Goal: Task Accomplishment & Management: Manage account settings

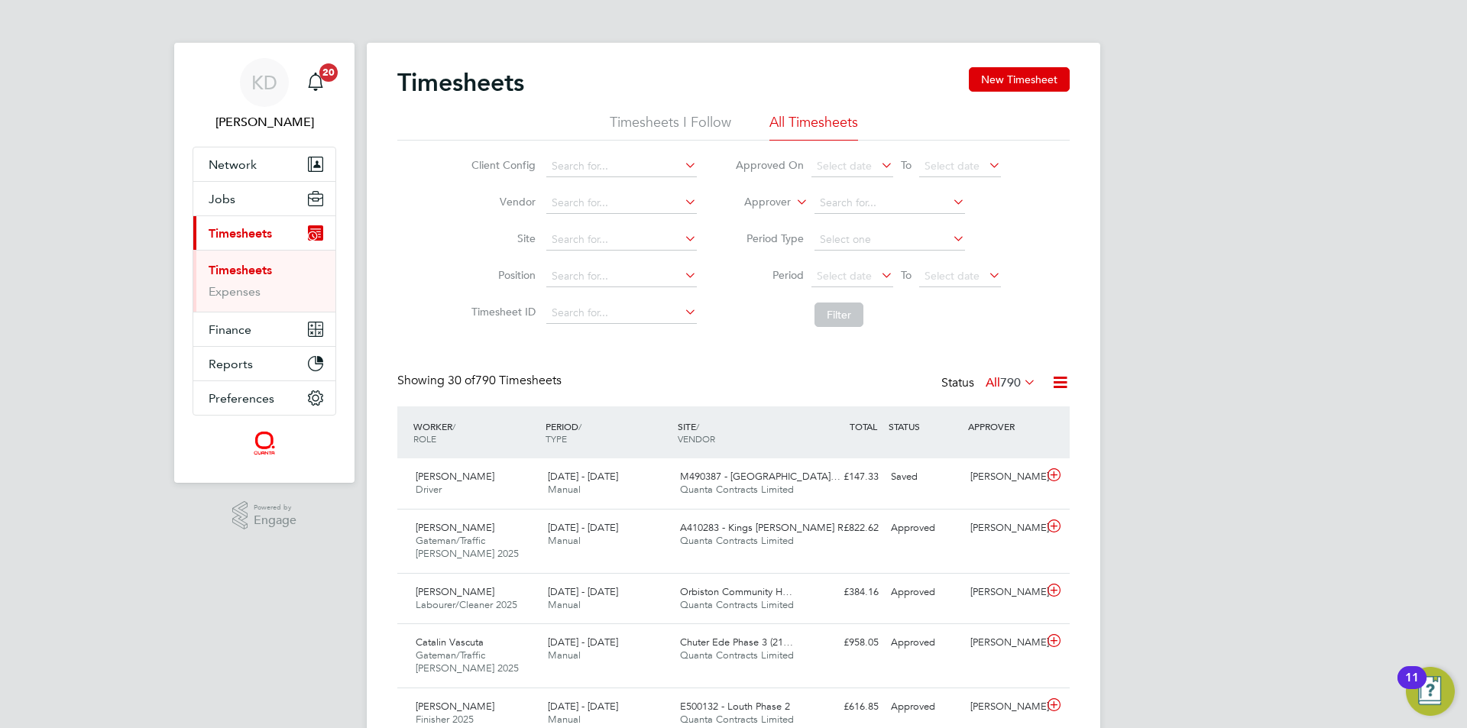
click at [232, 232] on span "Timesheets" at bounding box center [240, 233] width 63 height 15
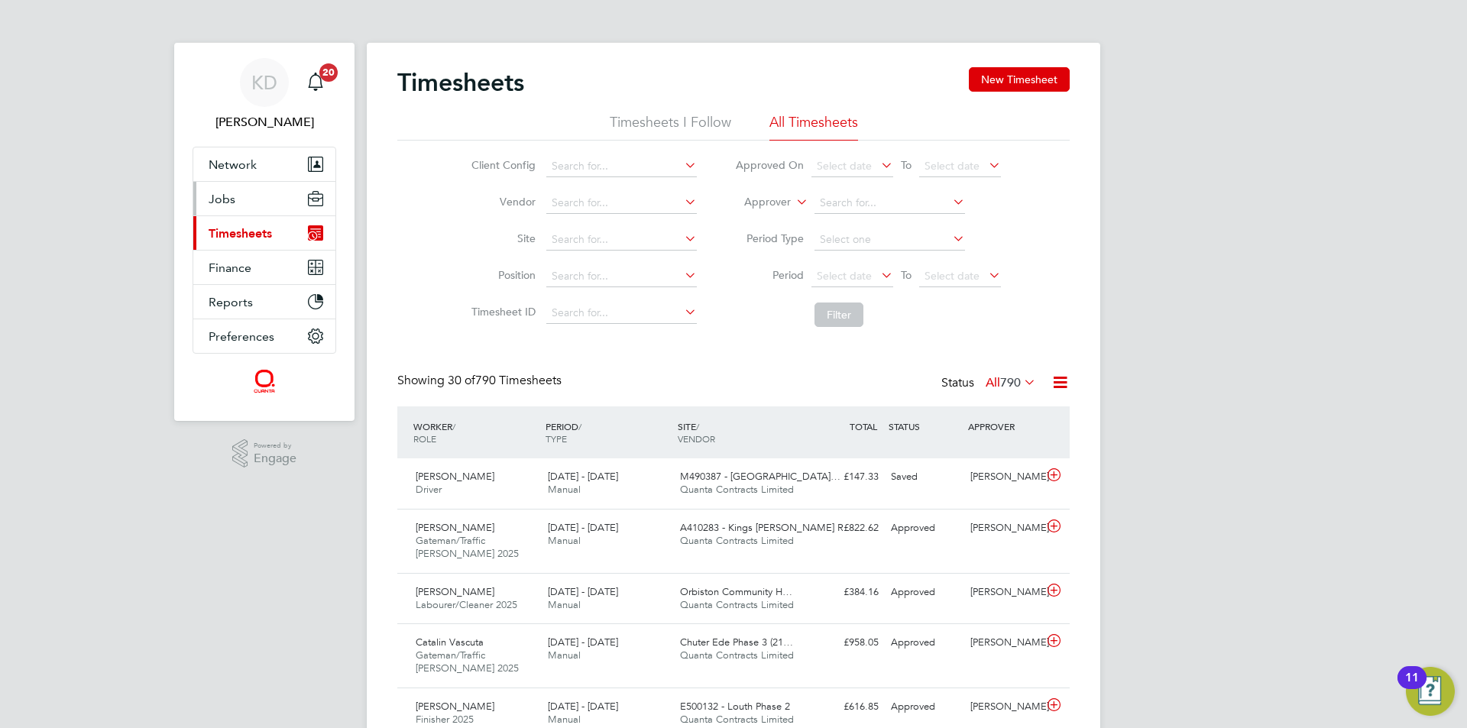
click at [217, 196] on span "Jobs" at bounding box center [222, 199] width 27 height 15
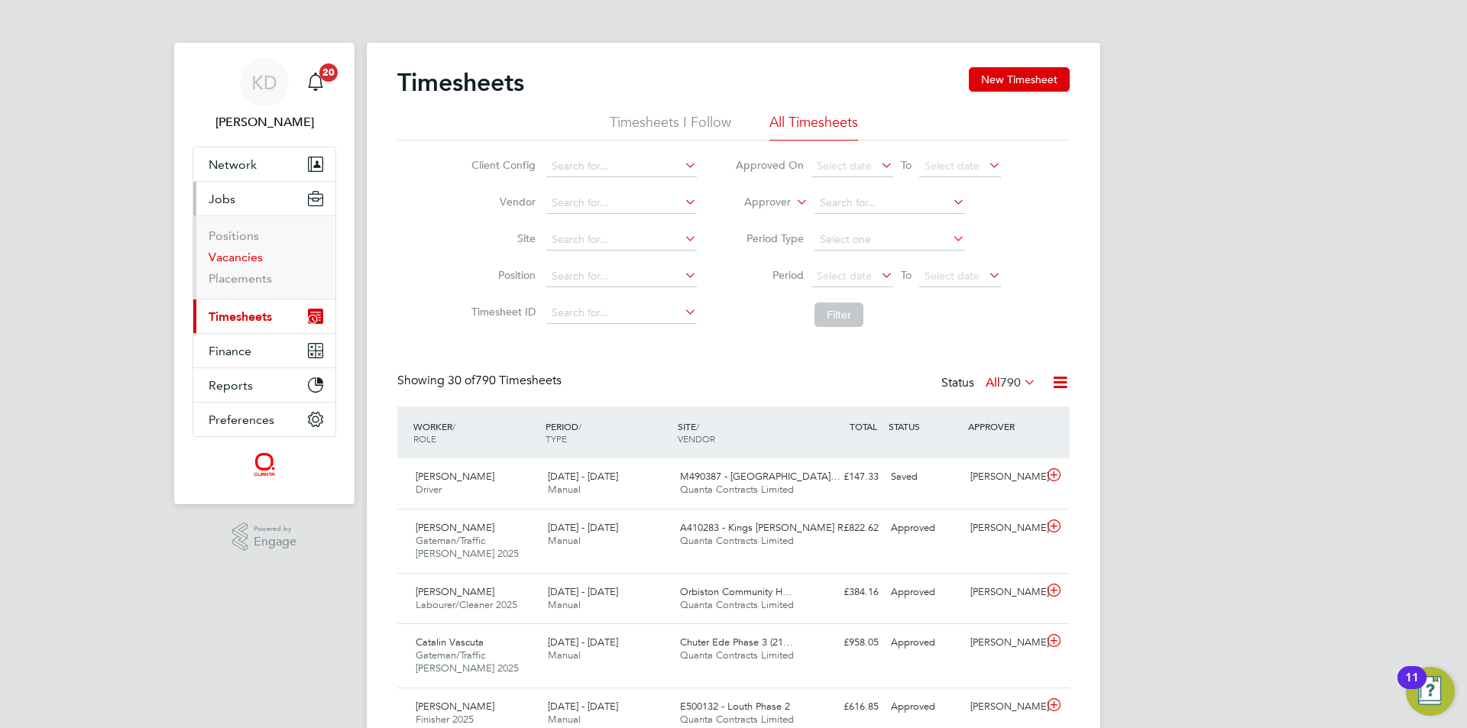
click at [234, 259] on link "Vacancies" at bounding box center [236, 257] width 54 height 15
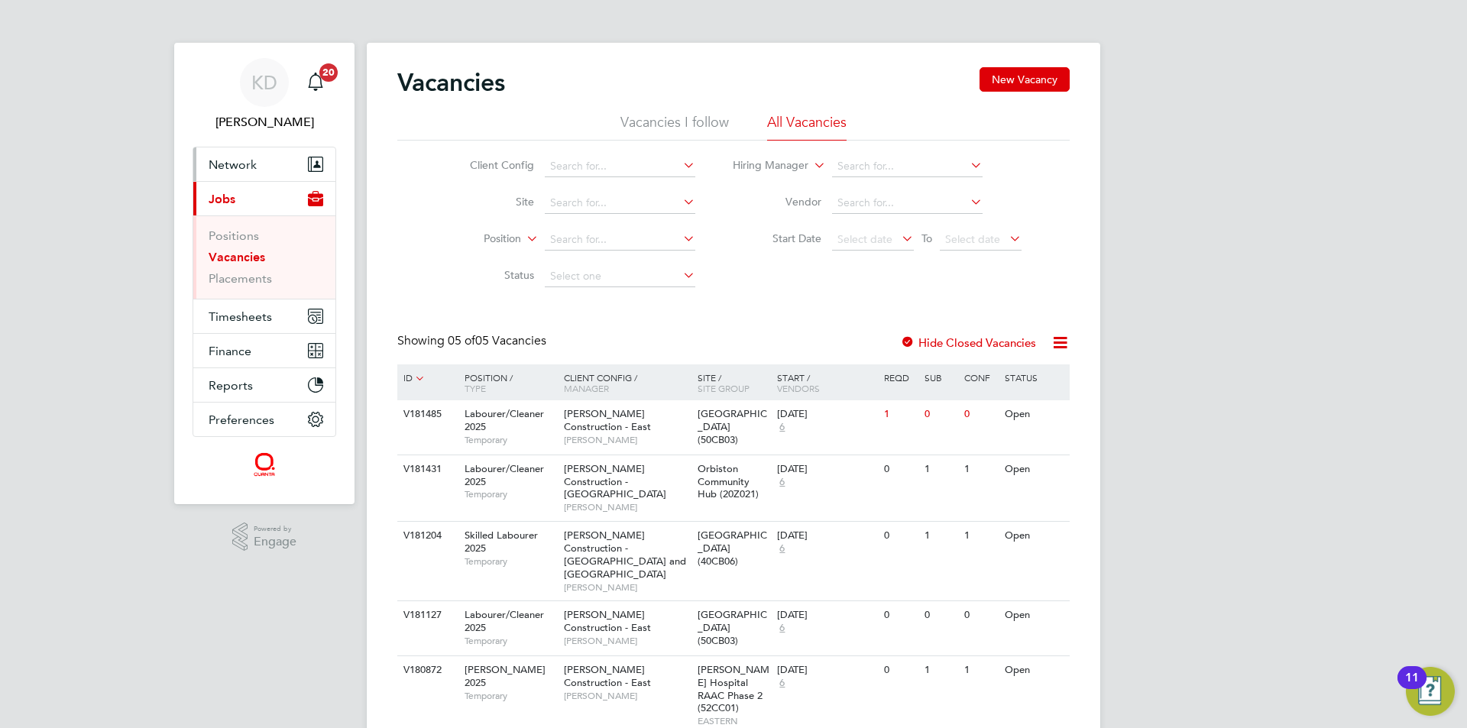
click at [239, 161] on span "Network" at bounding box center [233, 164] width 48 height 15
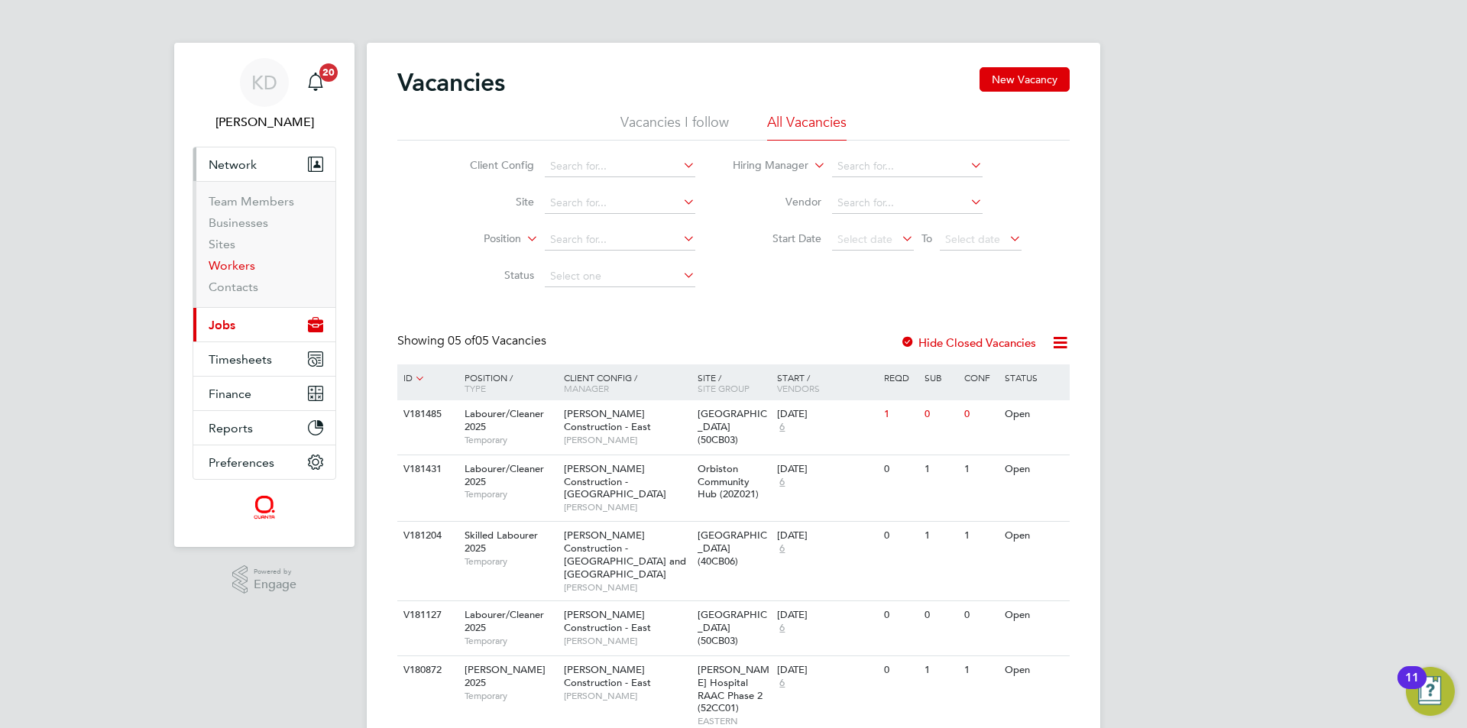
click at [232, 266] on link "Workers" at bounding box center [232, 265] width 47 height 15
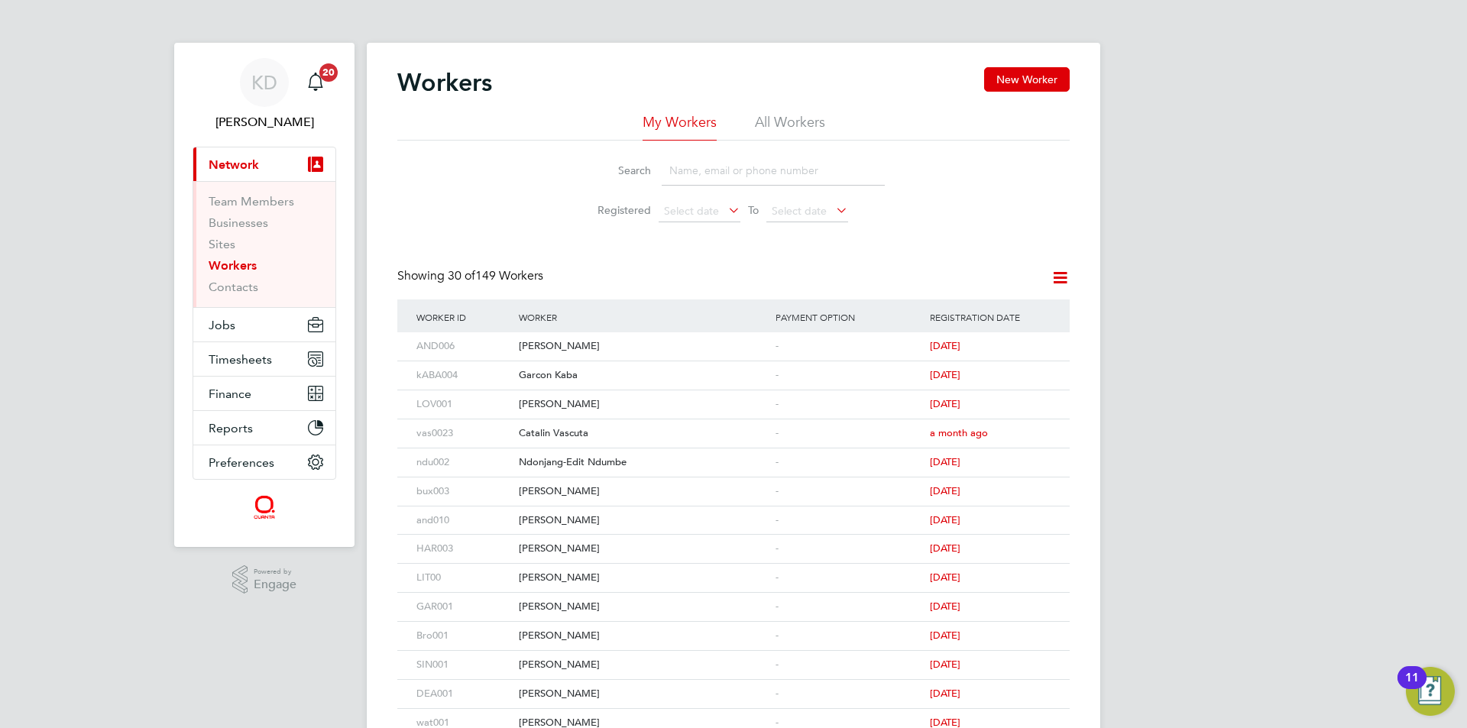
click at [741, 180] on input at bounding box center [773, 171] width 223 height 30
click at [1047, 74] on button "New Worker" at bounding box center [1027, 79] width 86 height 24
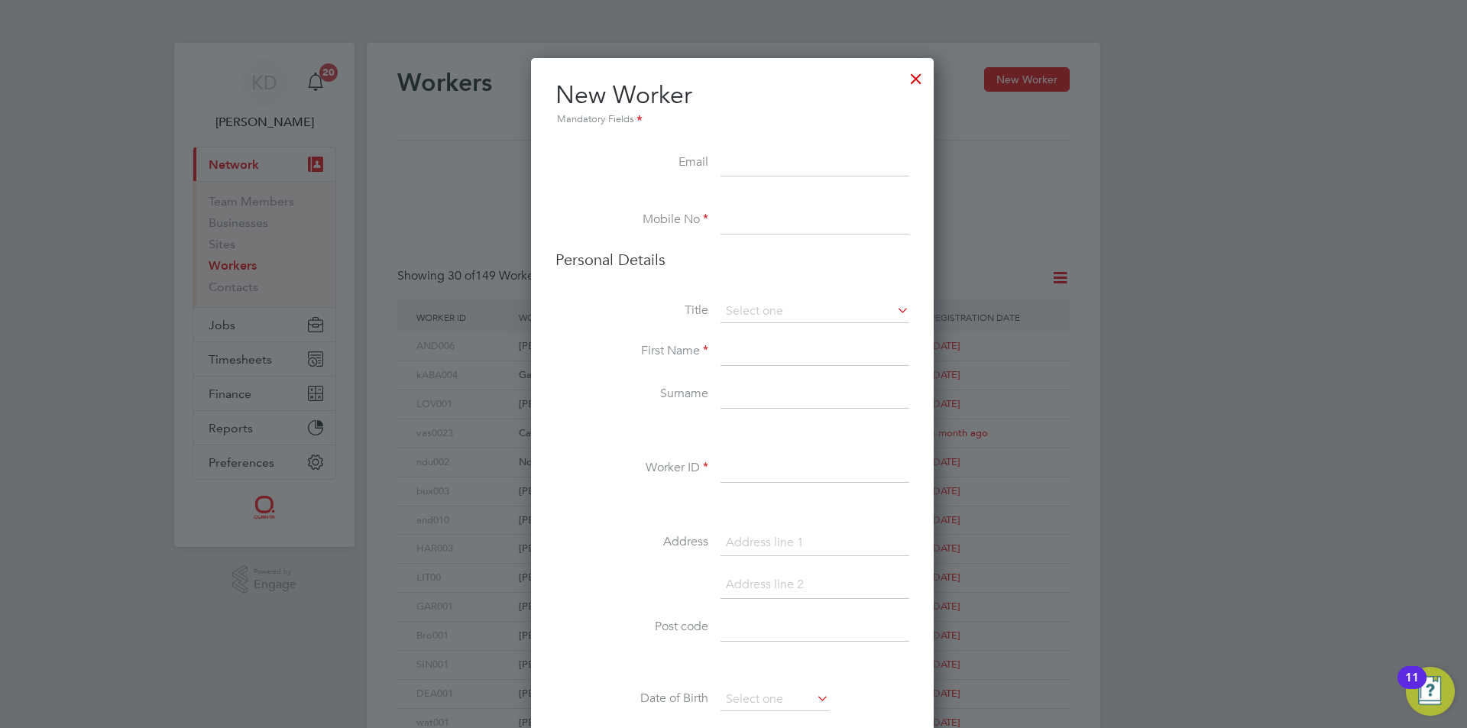
paste input "[EMAIL_ADDRESS][DOMAIN_NAME]"
type input "[EMAIL_ADDRESS][DOMAIN_NAME]"
click at [739, 229] on input at bounding box center [815, 221] width 189 height 28
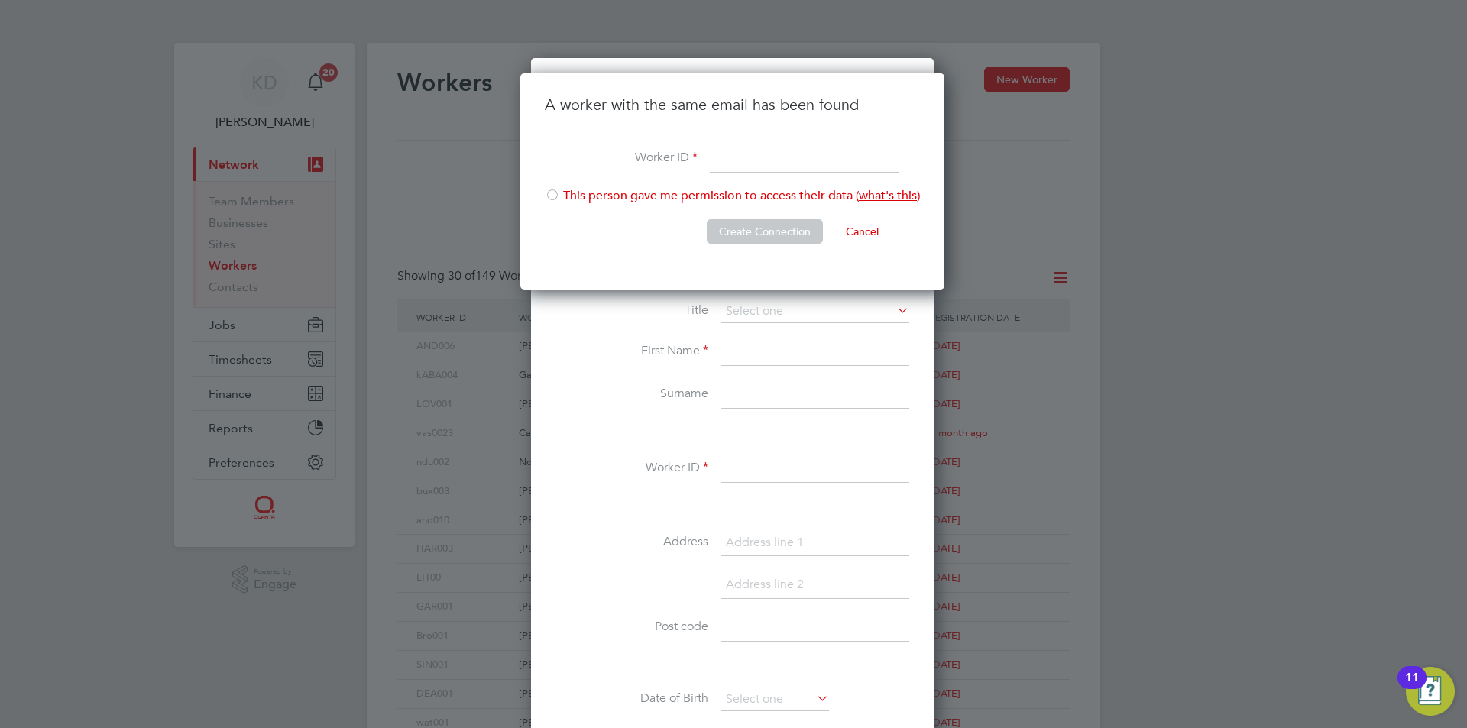
click at [556, 192] on div at bounding box center [552, 196] width 15 height 15
click at [764, 231] on button "Create Connection" at bounding box center [765, 231] width 116 height 24
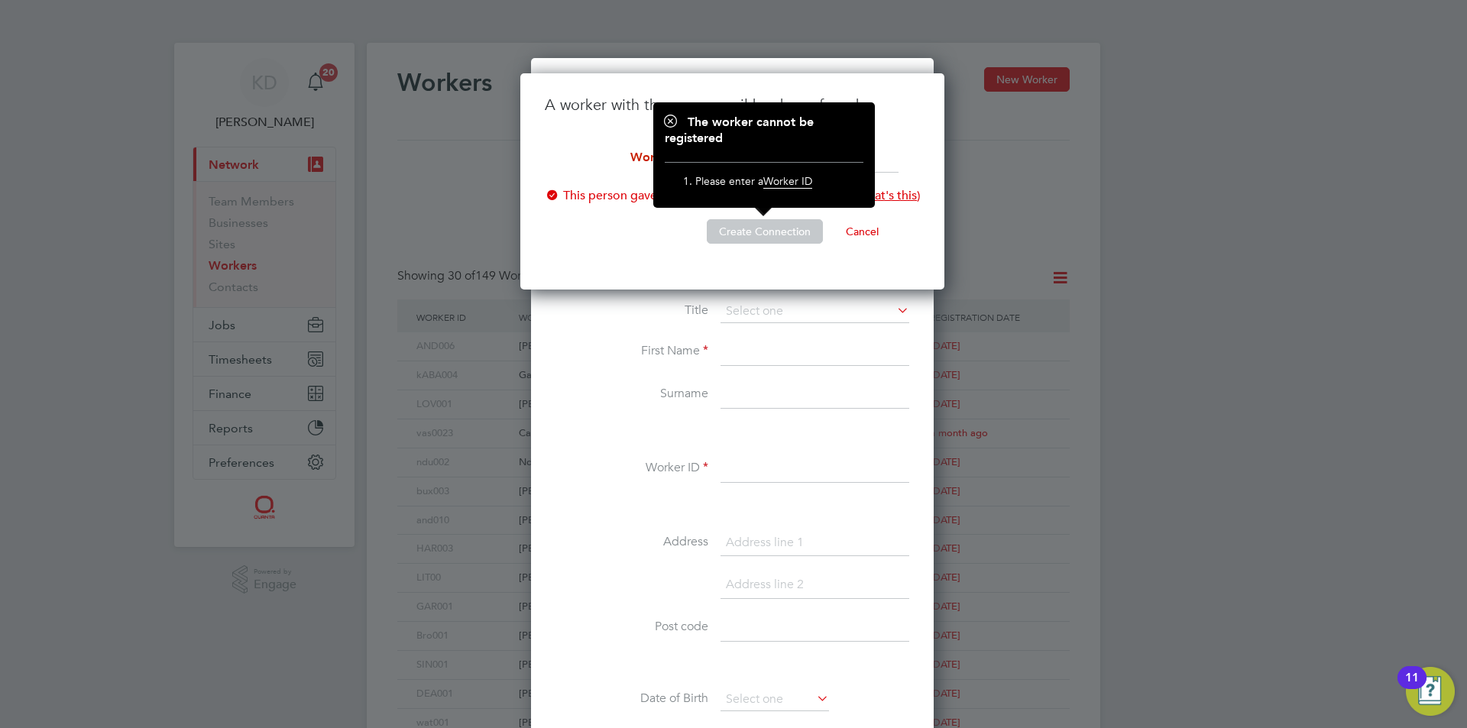
click at [770, 191] on li "Please enter a Worker ID" at bounding box center [772, 184] width 153 height 21
click at [731, 154] on div "The worker cannot be registered Please enter a Worker ID" at bounding box center [764, 155] width 199 height 81
click at [914, 145] on li "Worker ID" at bounding box center [732, 166] width 375 height 43
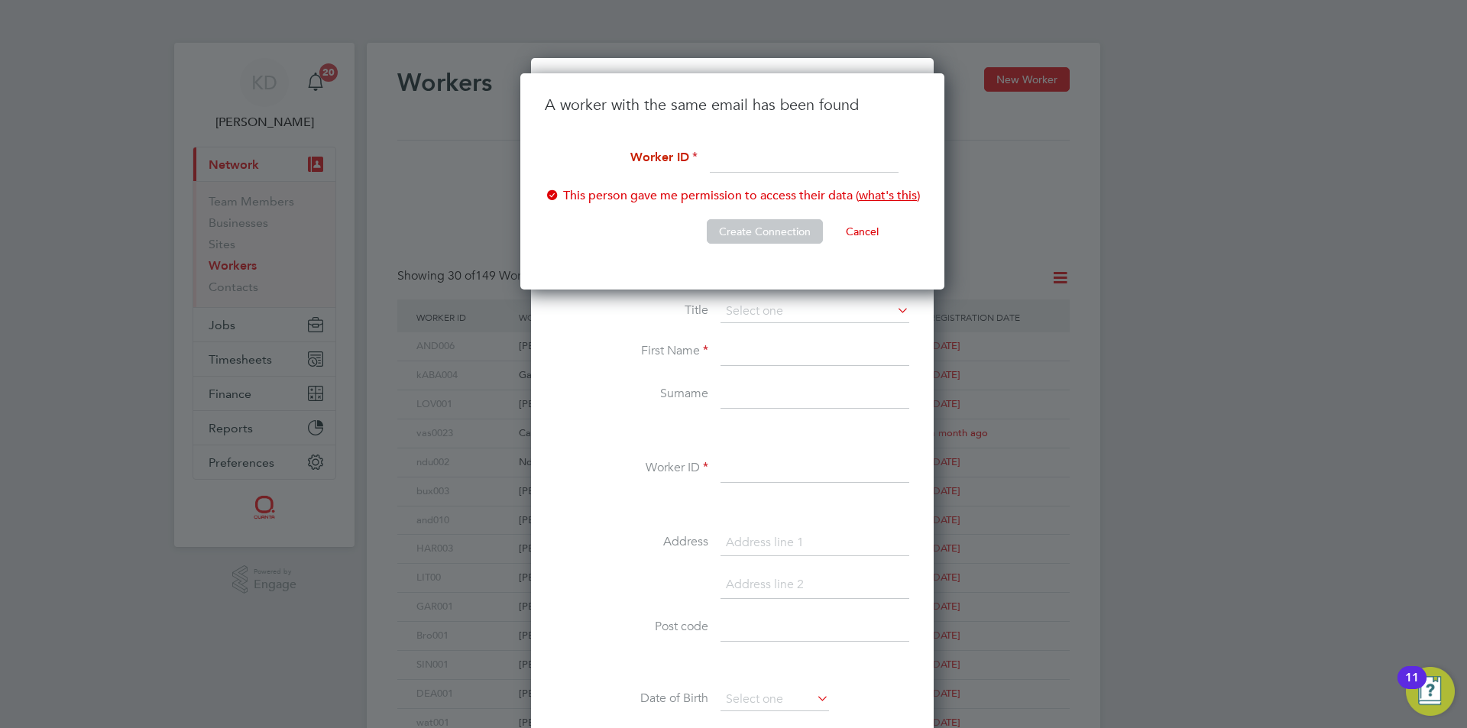
click at [786, 157] on input at bounding box center [804, 159] width 189 height 28
type input "ula001"
click at [790, 225] on button "Create Connection" at bounding box center [765, 231] width 116 height 24
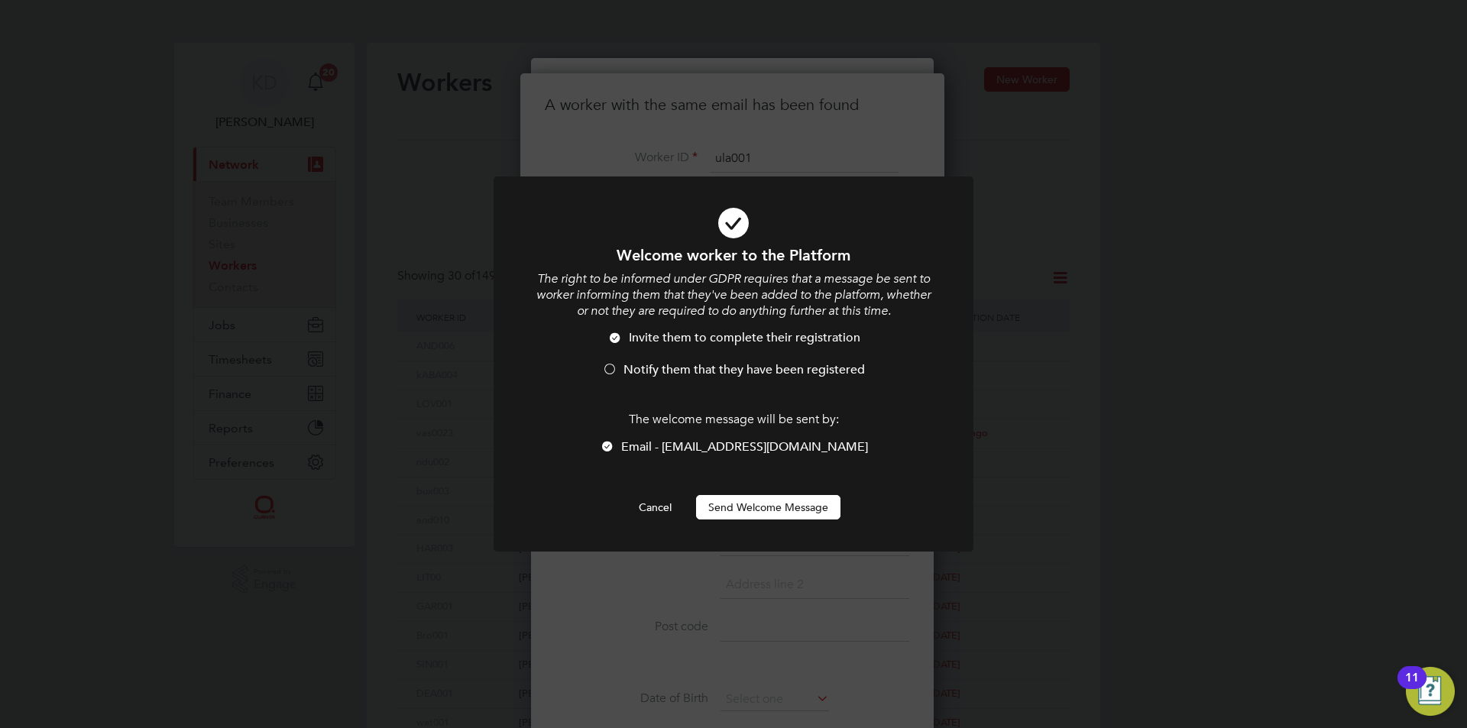
click at [615, 364] on div at bounding box center [609, 370] width 15 height 15
click at [747, 506] on button "Send Welcome Message" at bounding box center [768, 507] width 144 height 24
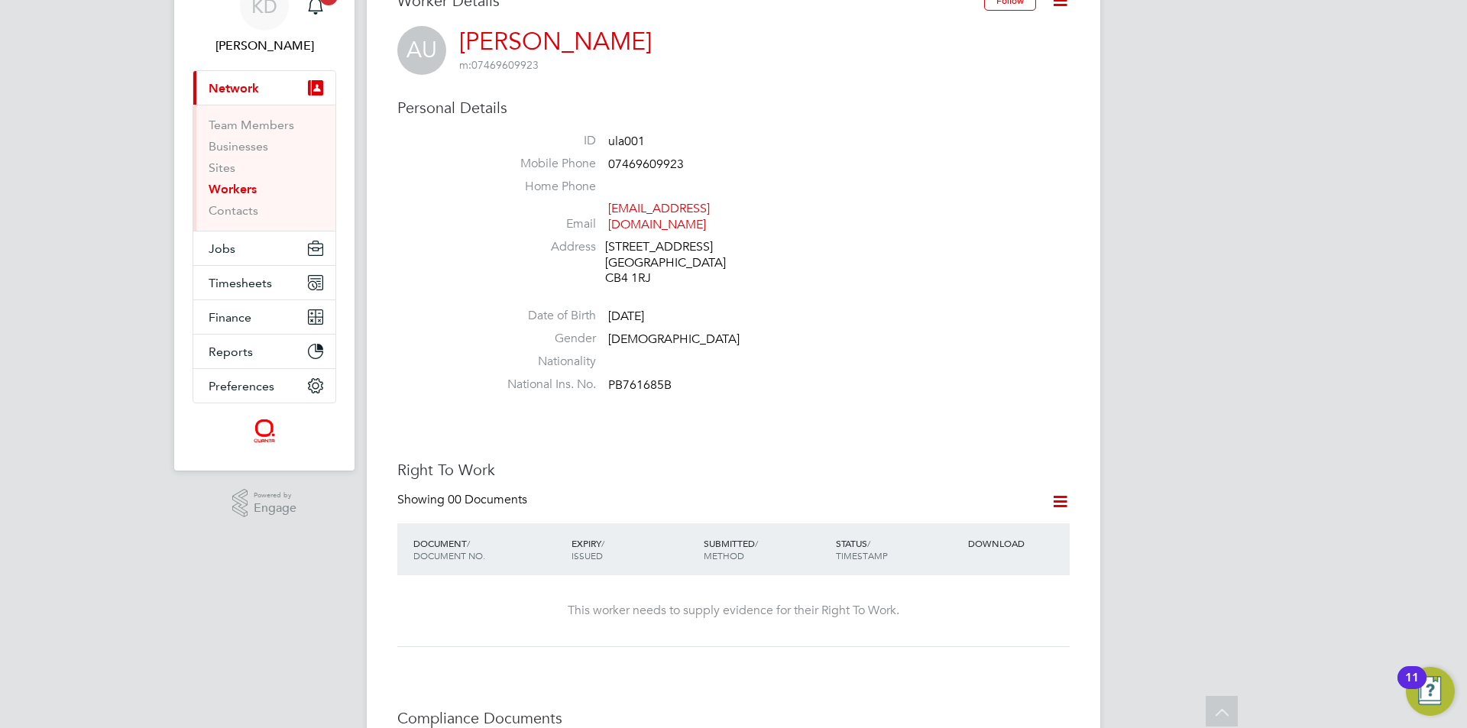
scroll to position [153, 0]
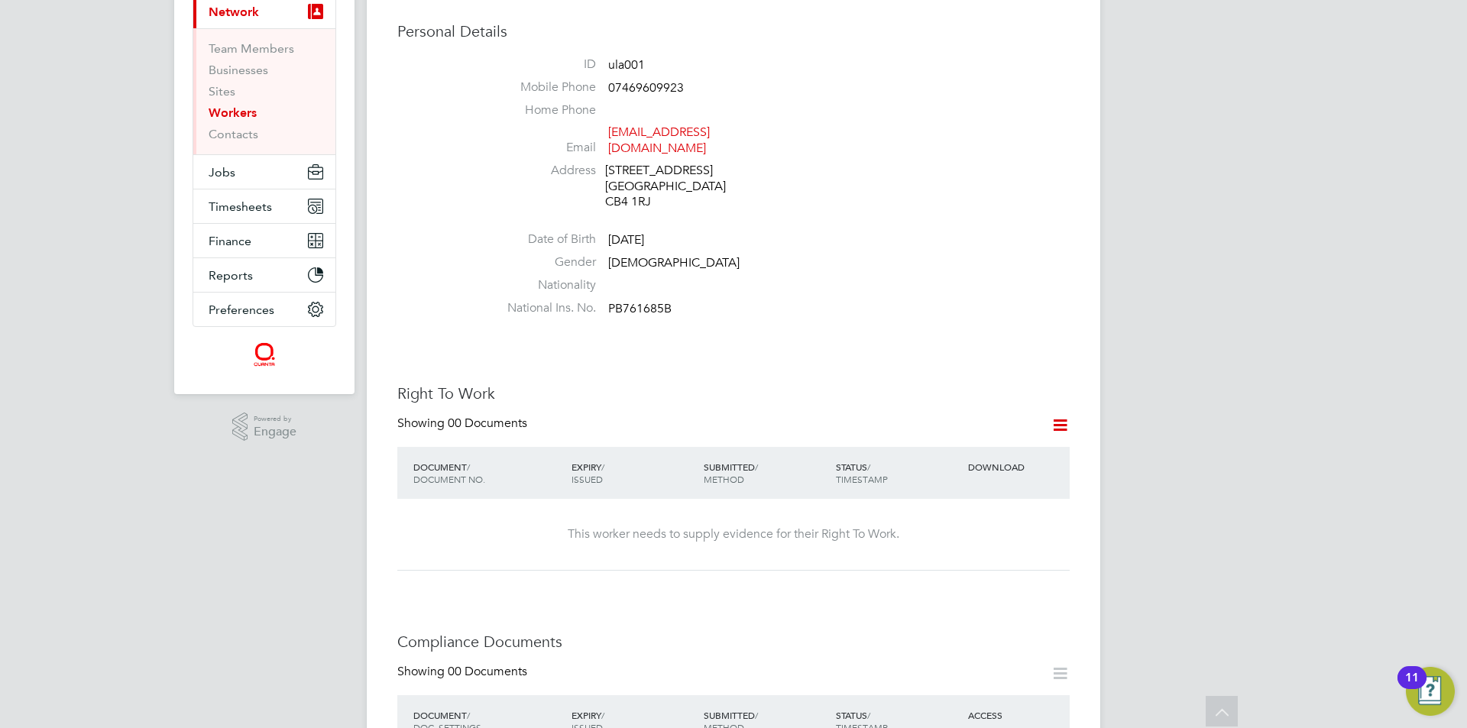
click at [1065, 416] on icon at bounding box center [1060, 425] width 19 height 19
click at [987, 446] on li "Add Right To Work Document" at bounding box center [976, 446] width 184 height 21
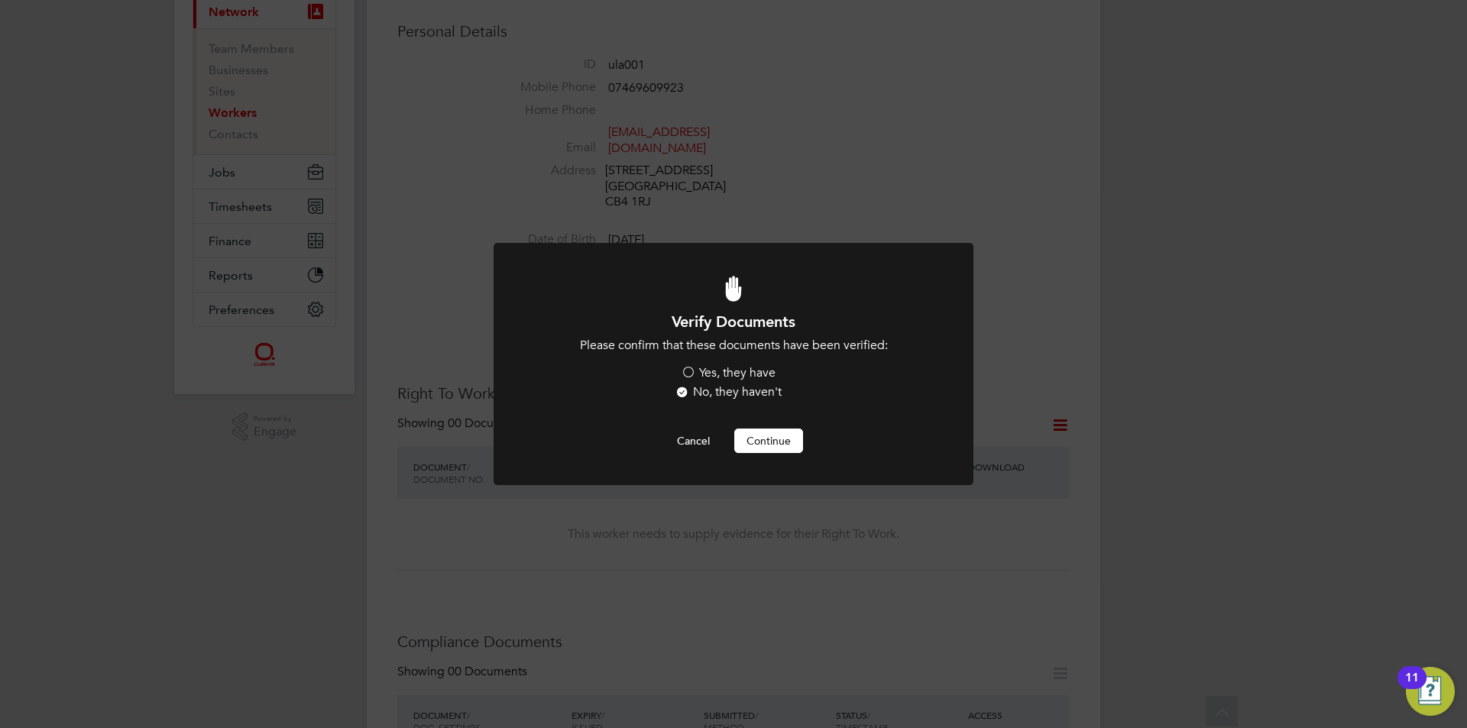
scroll to position [0, 0]
click at [739, 368] on label "Yes, they have" at bounding box center [728, 373] width 95 height 16
click at [0, 0] on input "Yes, they have" at bounding box center [0, 0] width 0 height 0
click at [767, 439] on button "Continue" at bounding box center [769, 441] width 69 height 24
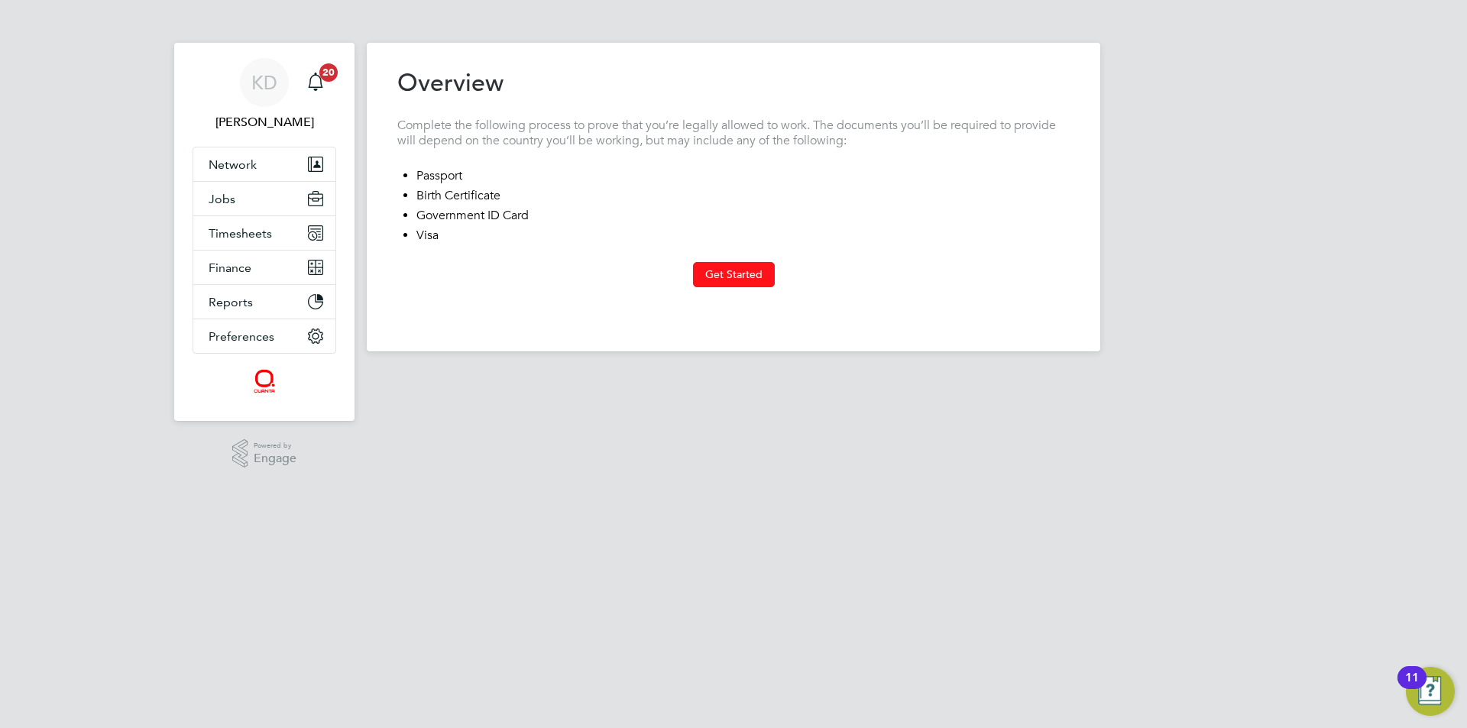
click at [761, 276] on button "Get Started" at bounding box center [734, 274] width 82 height 24
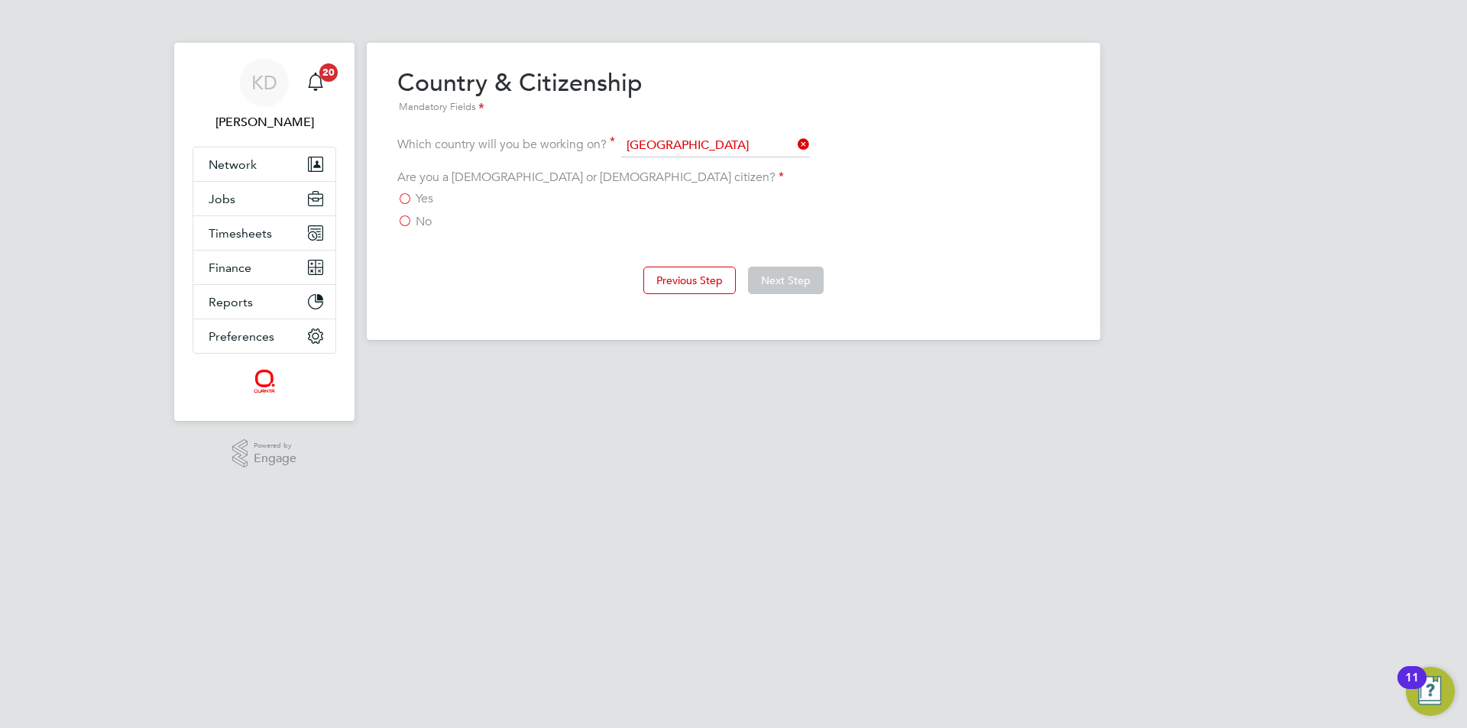
click at [415, 198] on label "Yes" at bounding box center [415, 198] width 36 height 15
click at [0, 0] on input "Yes" at bounding box center [0, 0] width 0 height 0
click at [790, 281] on button "Next Step" at bounding box center [786, 281] width 76 height 28
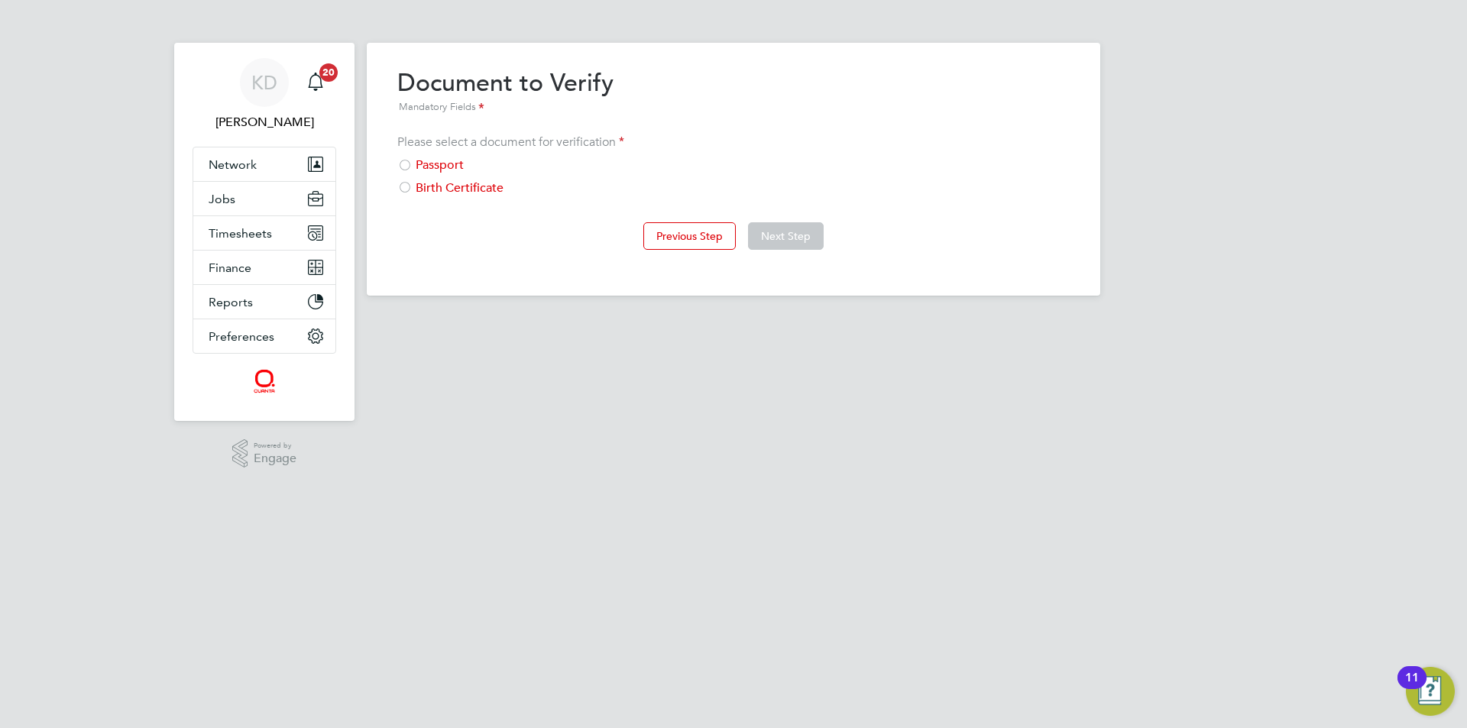
click at [433, 170] on div "Passport" at bounding box center [733, 165] width 673 height 16
click at [799, 226] on button "Next Step" at bounding box center [786, 236] width 76 height 28
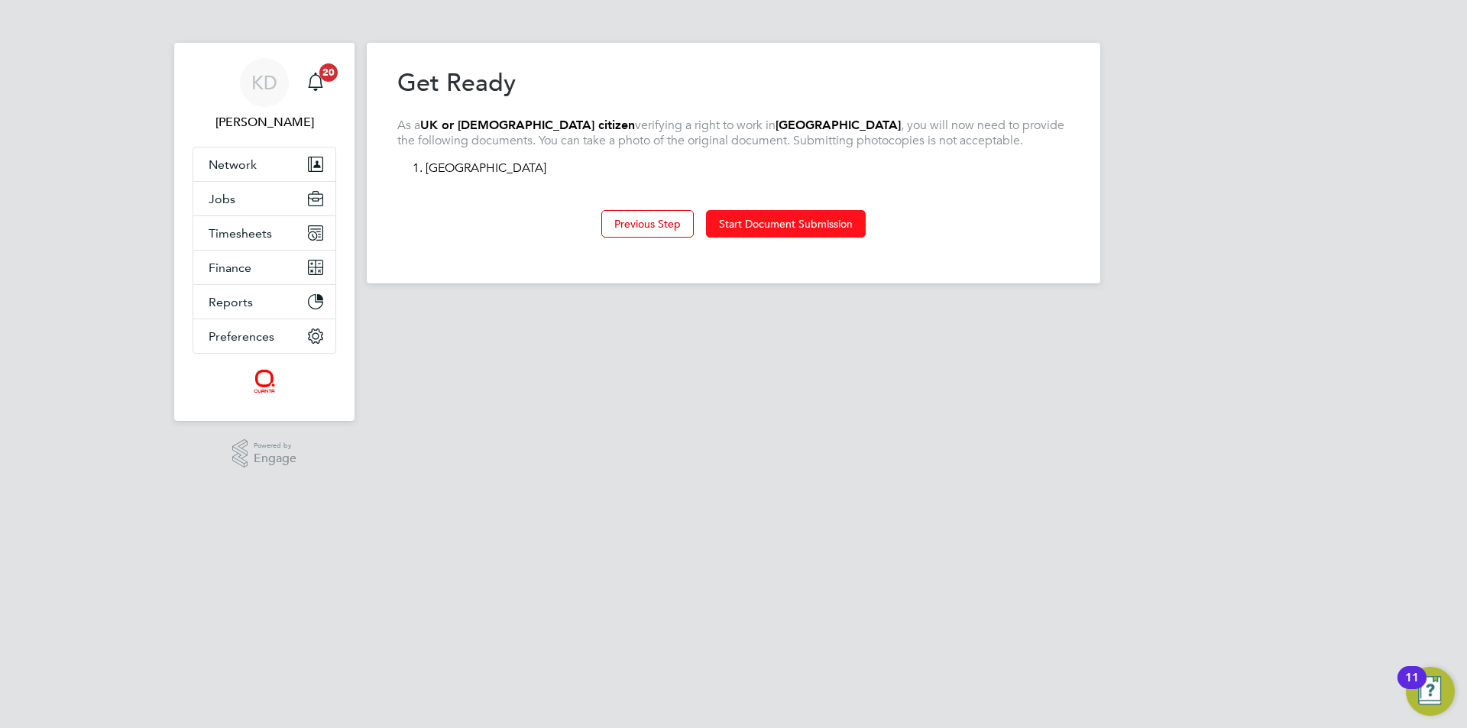
click at [767, 229] on button "Start Document Submission" at bounding box center [786, 224] width 160 height 28
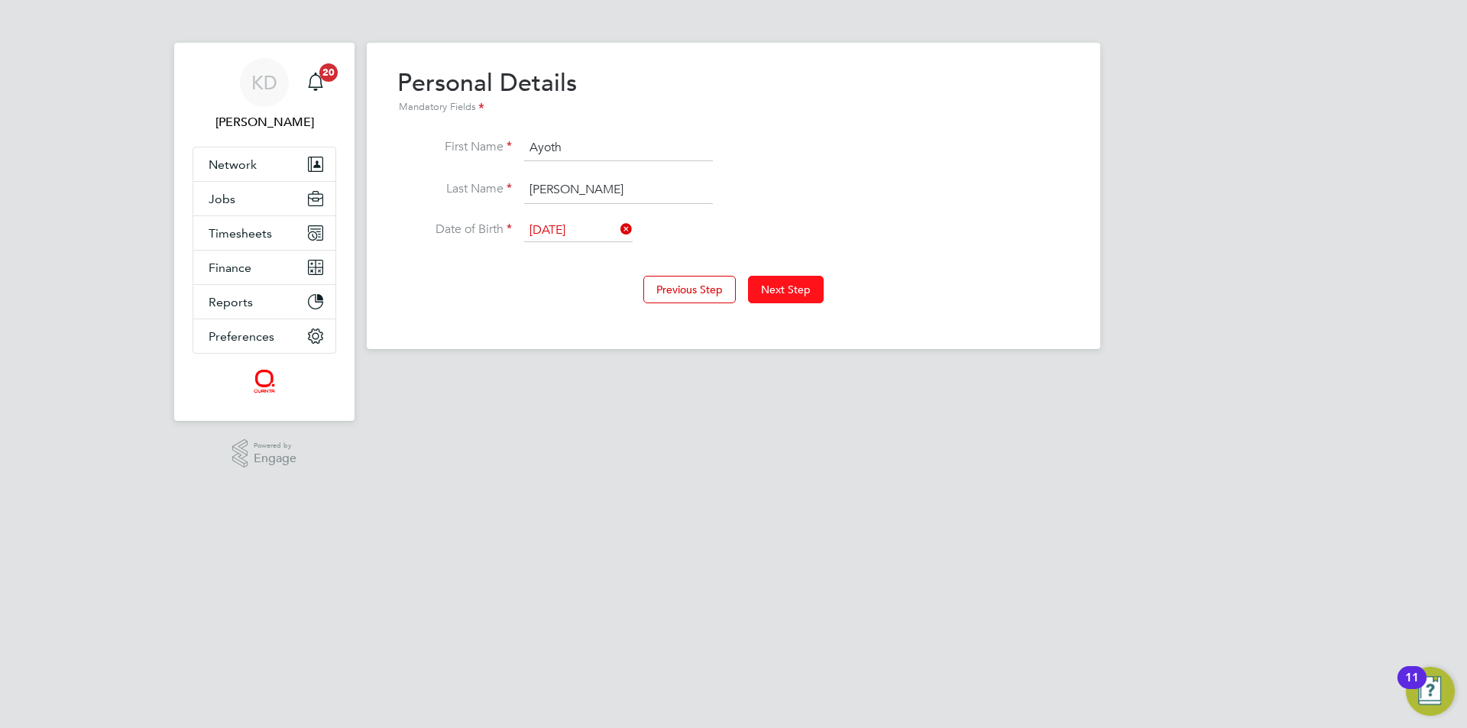
click at [799, 278] on button "Next Step" at bounding box center [786, 290] width 76 height 28
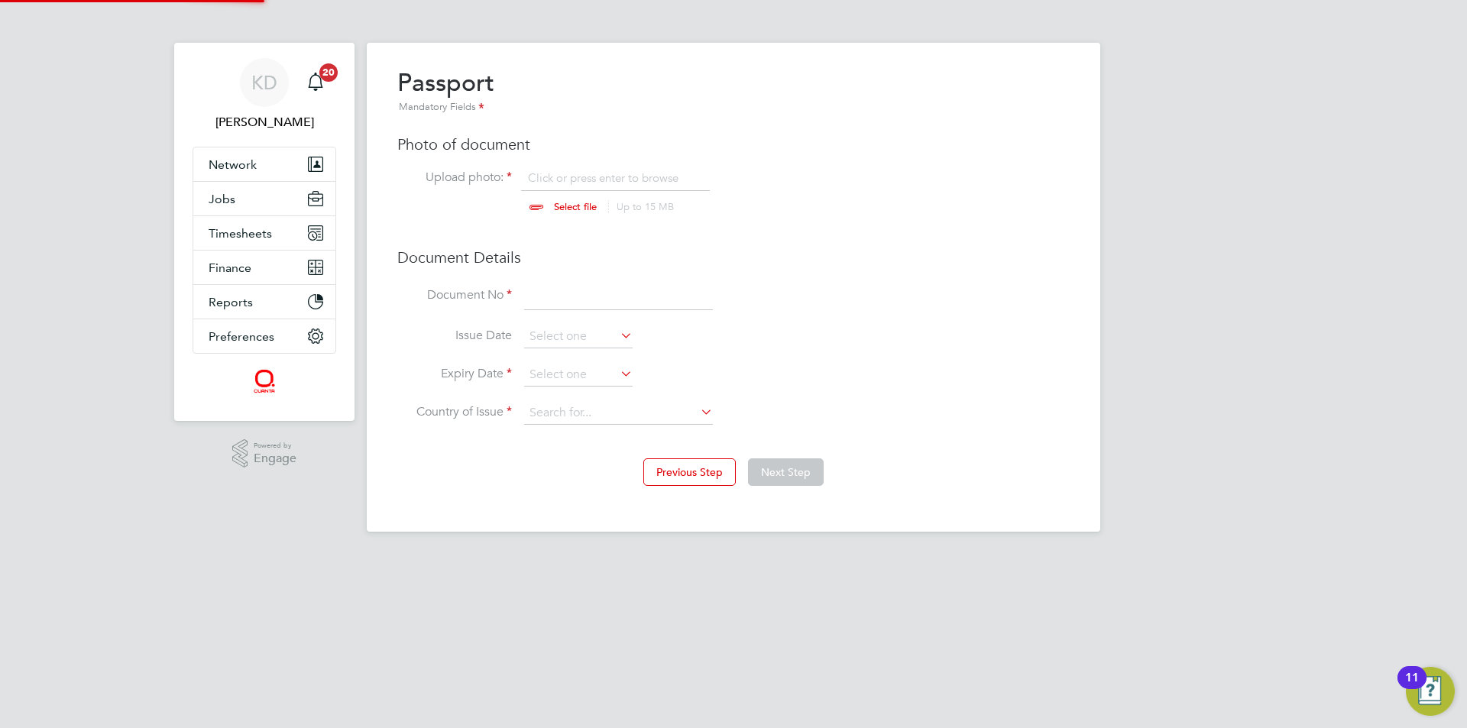
scroll to position [21, 190]
click at [556, 209] on input "file" at bounding box center [590, 193] width 240 height 46
type input "C:\fakepath\A ulla Passport(27207).jpg"
click at [557, 304] on input at bounding box center [618, 297] width 189 height 28
type input "576424957"
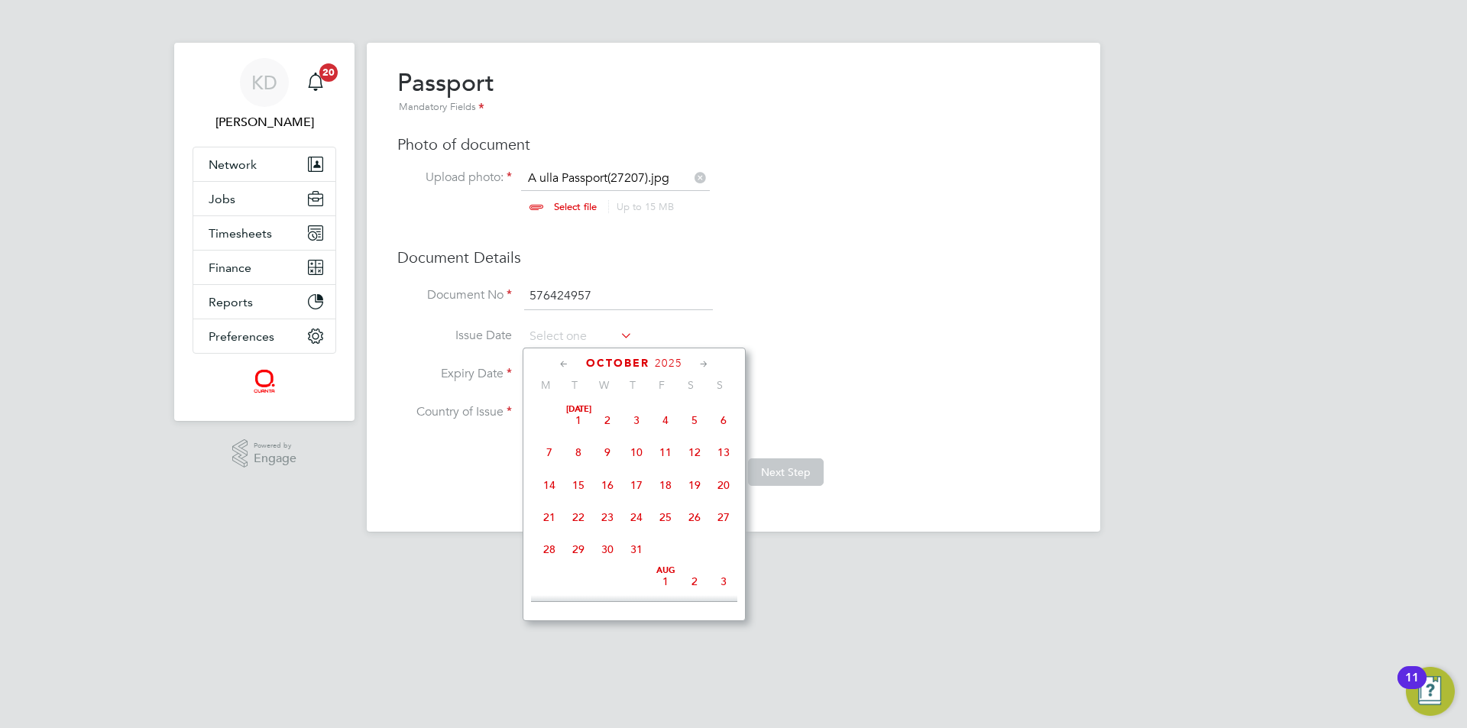
scroll to position [430, 0]
click at [666, 356] on div "October 2025" at bounding box center [634, 363] width 206 height 15
click at [666, 362] on span "2025" at bounding box center [669, 363] width 28 height 13
click at [605, 474] on span "2020" at bounding box center [607, 466] width 29 height 29
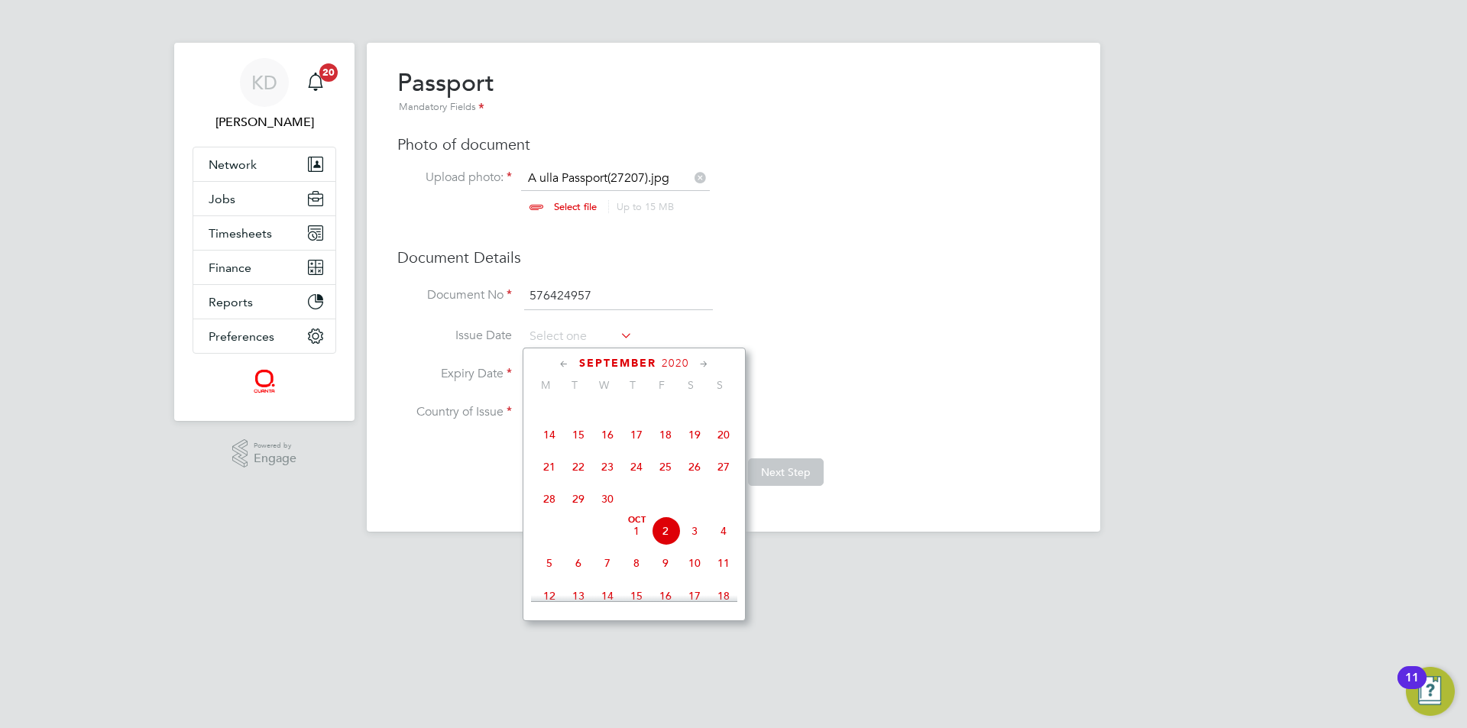
click at [559, 362] on icon at bounding box center [564, 364] width 15 height 17
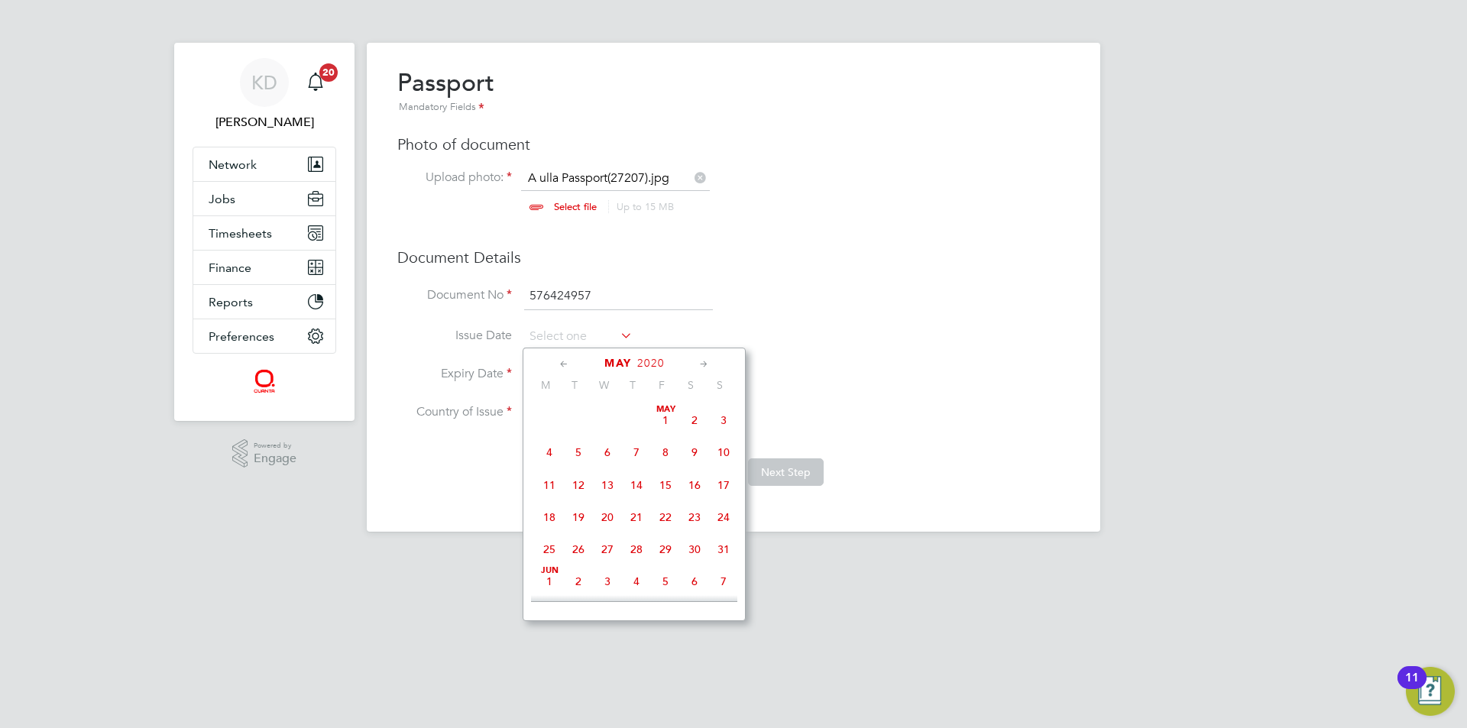
click at [559, 362] on icon at bounding box center [564, 364] width 15 height 17
click at [634, 485] on span "13" at bounding box center [636, 485] width 29 height 29
type input "13 Feb 2020"
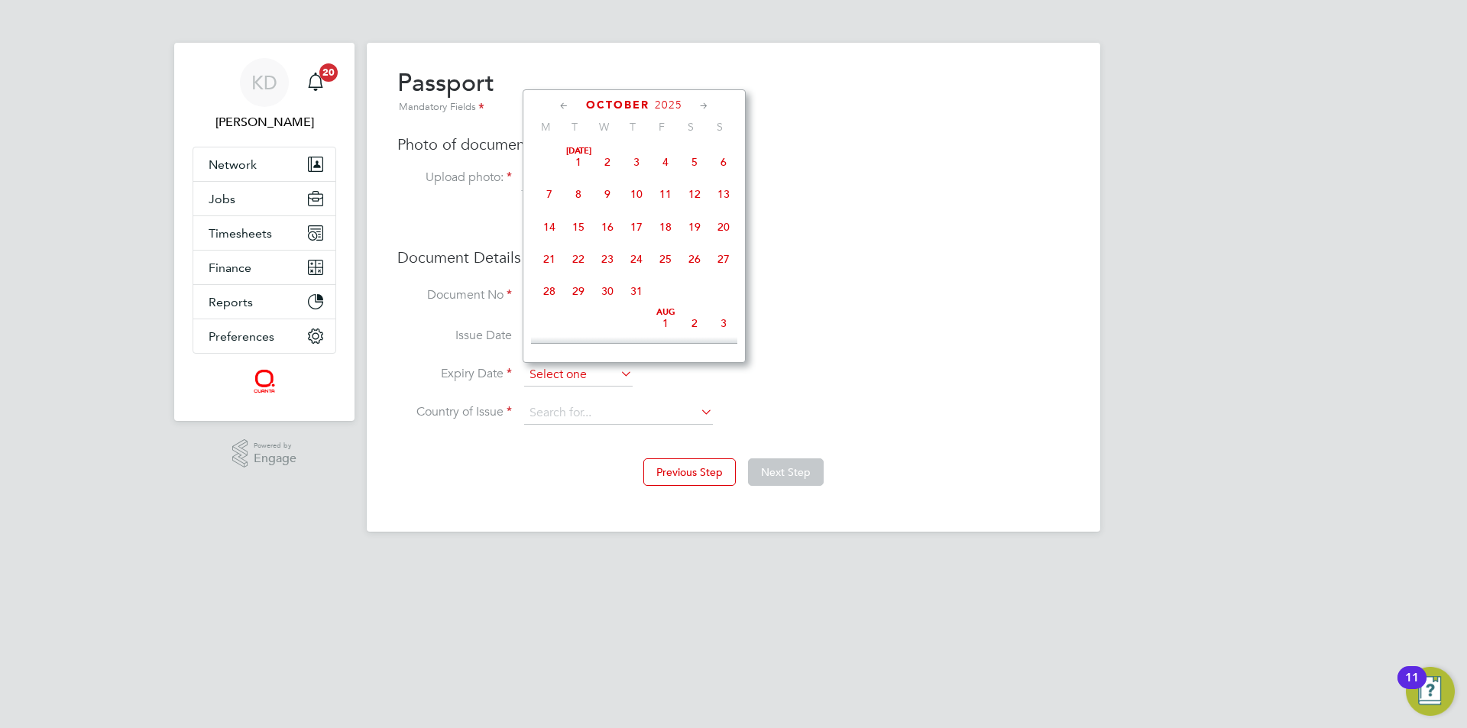
click at [625, 384] on input at bounding box center [578, 375] width 109 height 23
click at [673, 102] on span "2025" at bounding box center [669, 105] width 28 height 13
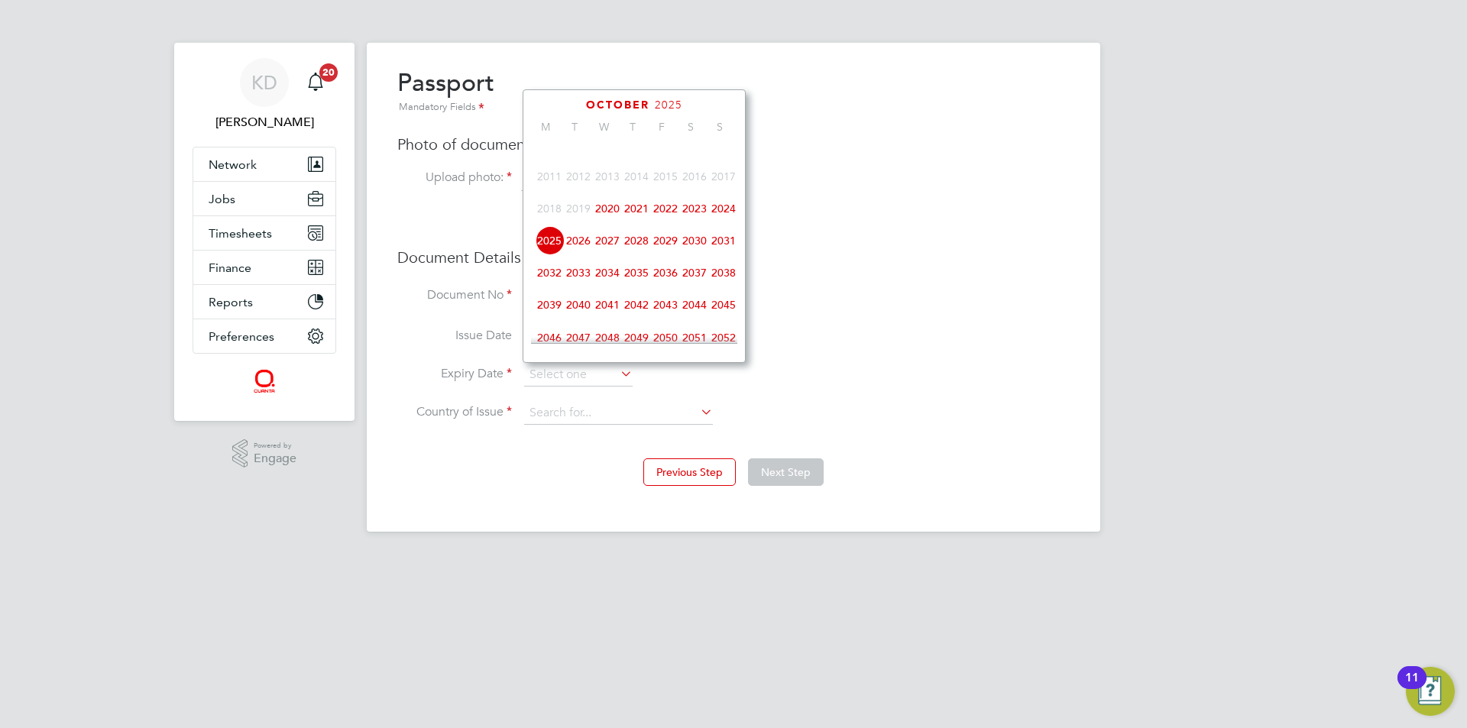
click at [692, 250] on span "2030" at bounding box center [694, 240] width 29 height 29
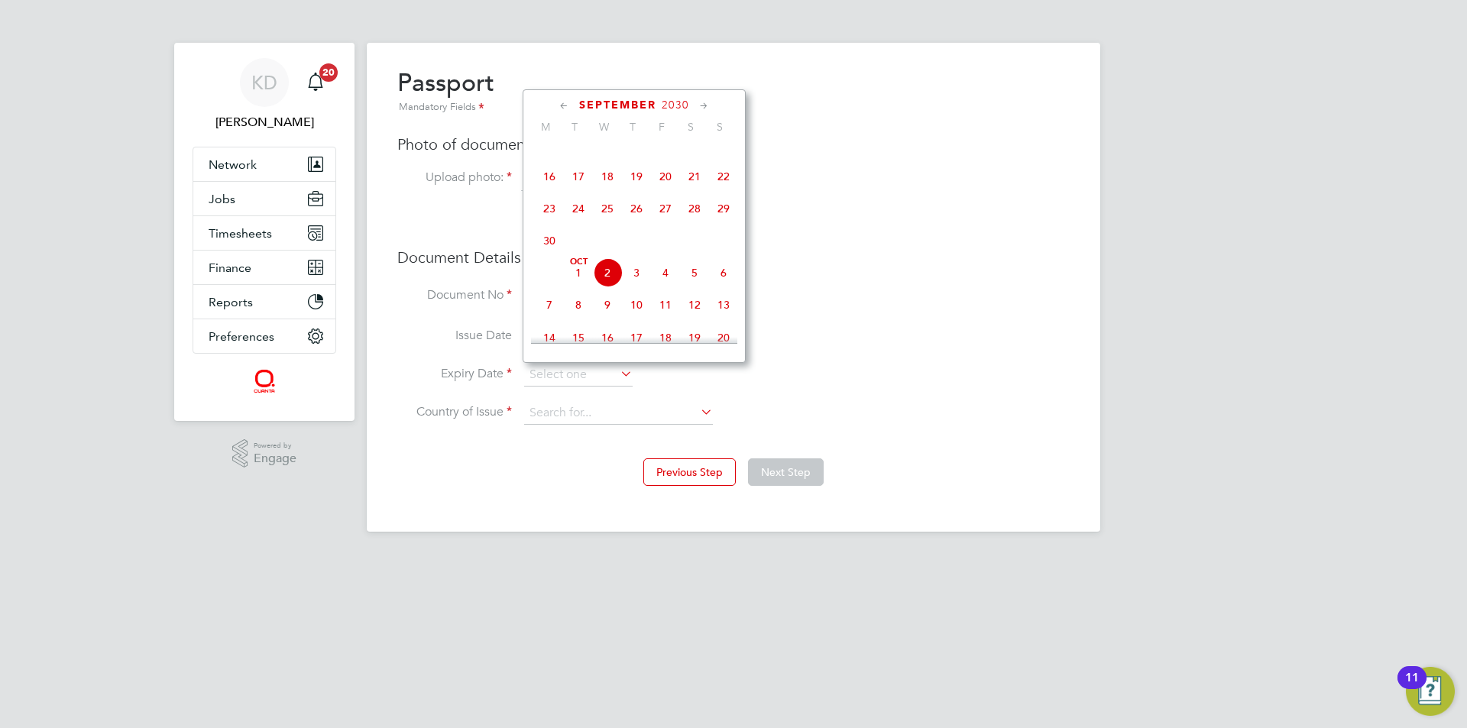
click at [563, 104] on icon at bounding box center [564, 106] width 15 height 17
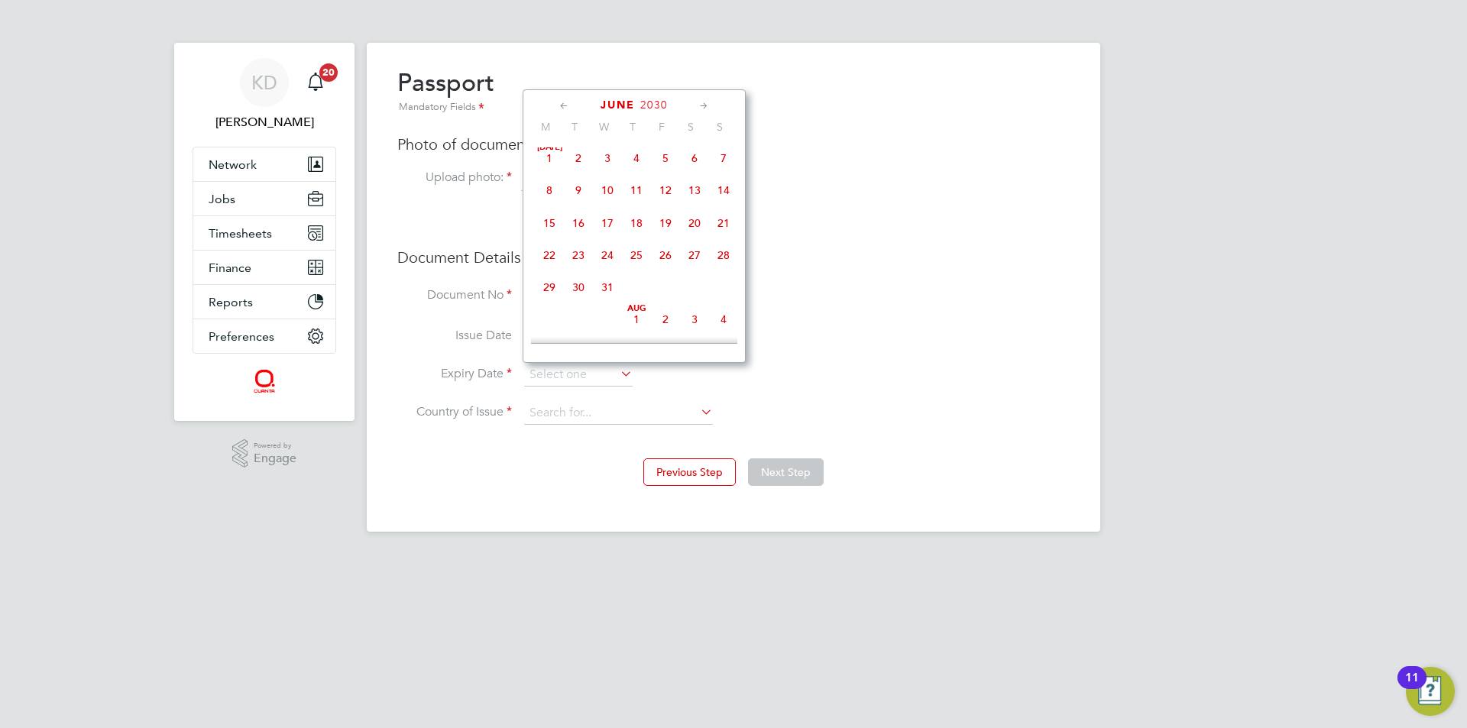
scroll to position [0, 0]
click at [563, 104] on icon at bounding box center [564, 106] width 15 height 17
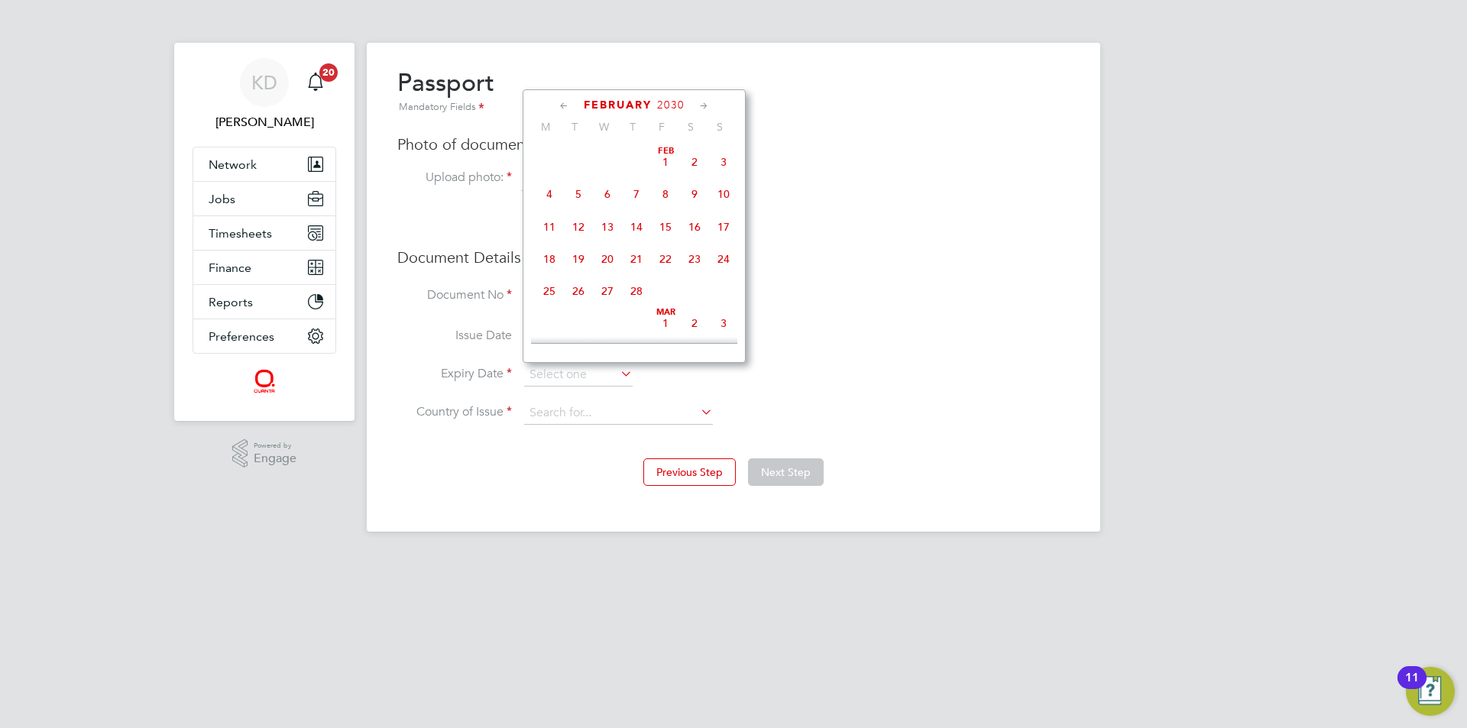
click at [608, 222] on span "13" at bounding box center [607, 226] width 29 height 29
type input "13 Feb 2030"
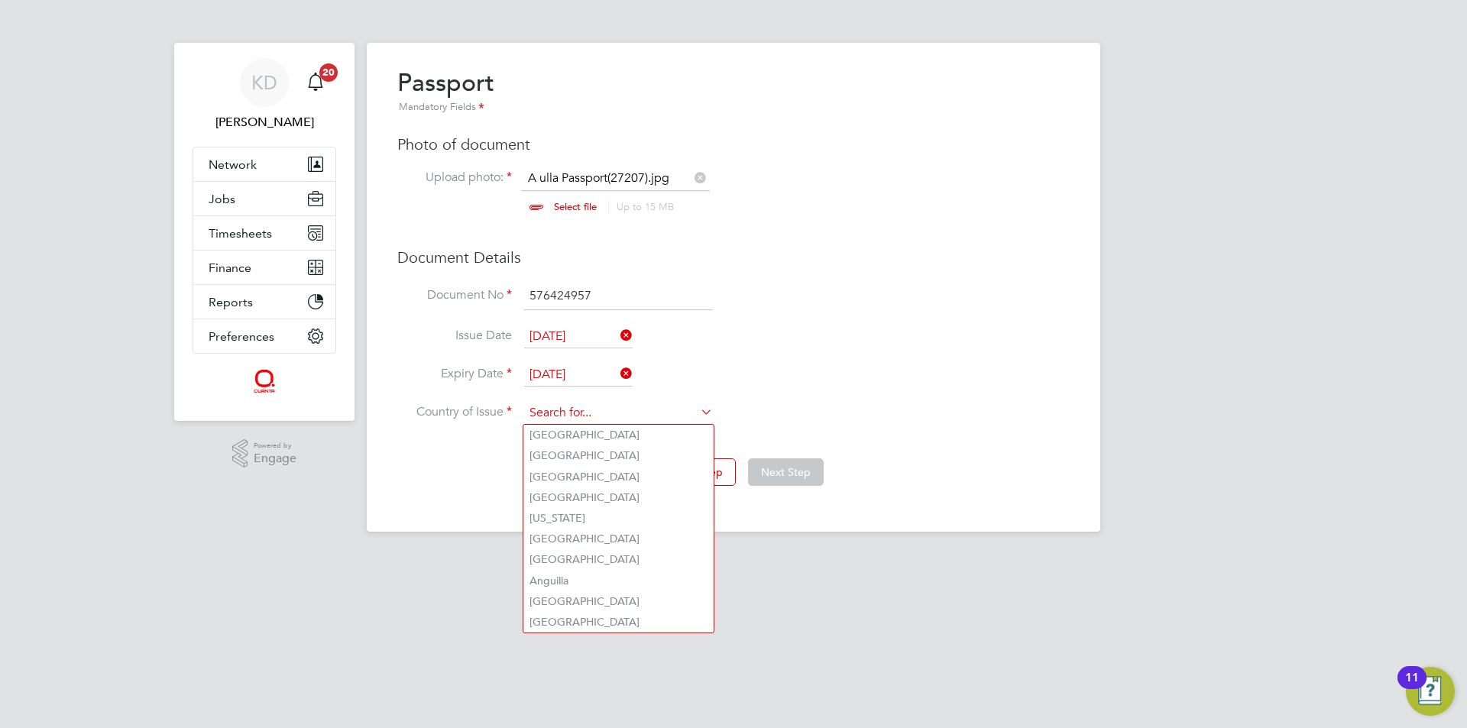
click at [692, 414] on input at bounding box center [618, 413] width 189 height 23
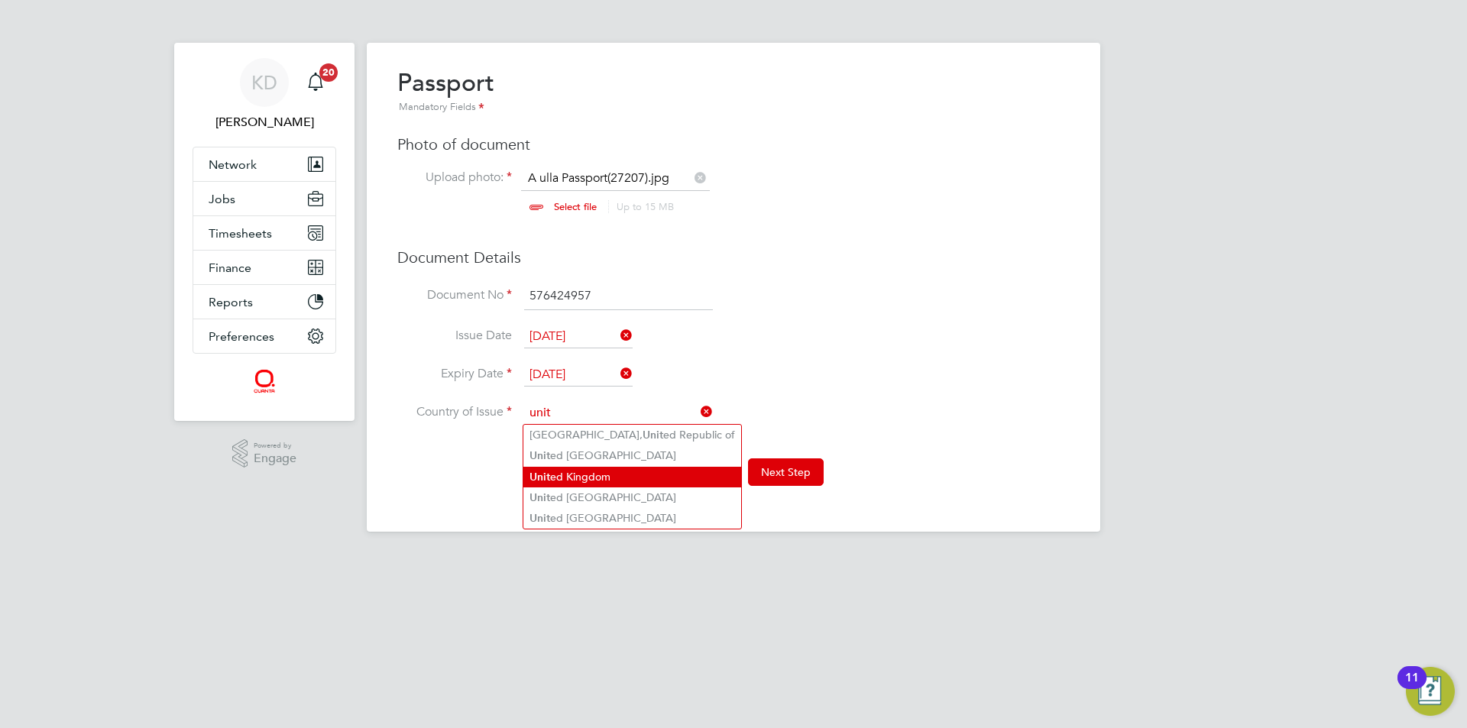
click at [640, 467] on li "Unit ed Kingdom" at bounding box center [633, 477] width 218 height 21
type input "United Kingdom"
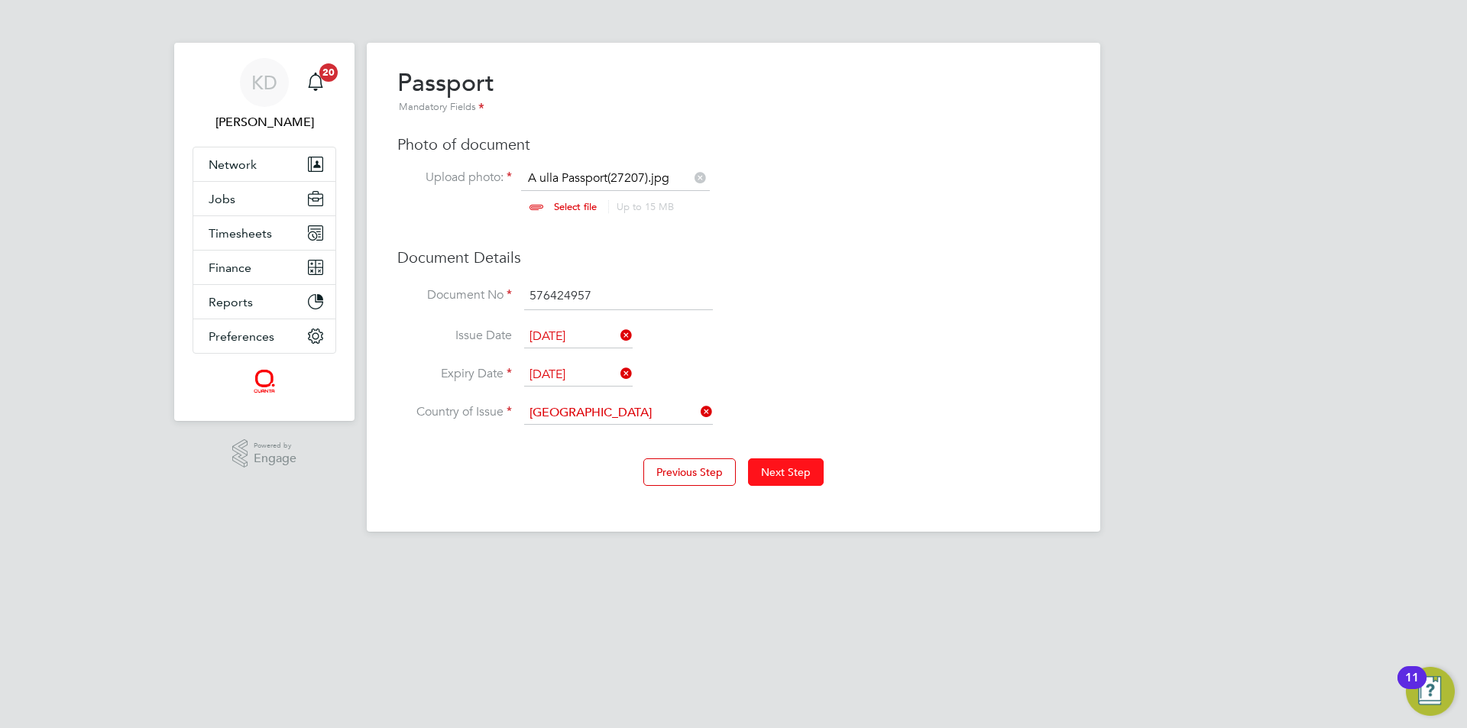
click at [788, 475] on button "Next Step" at bounding box center [786, 473] width 76 height 28
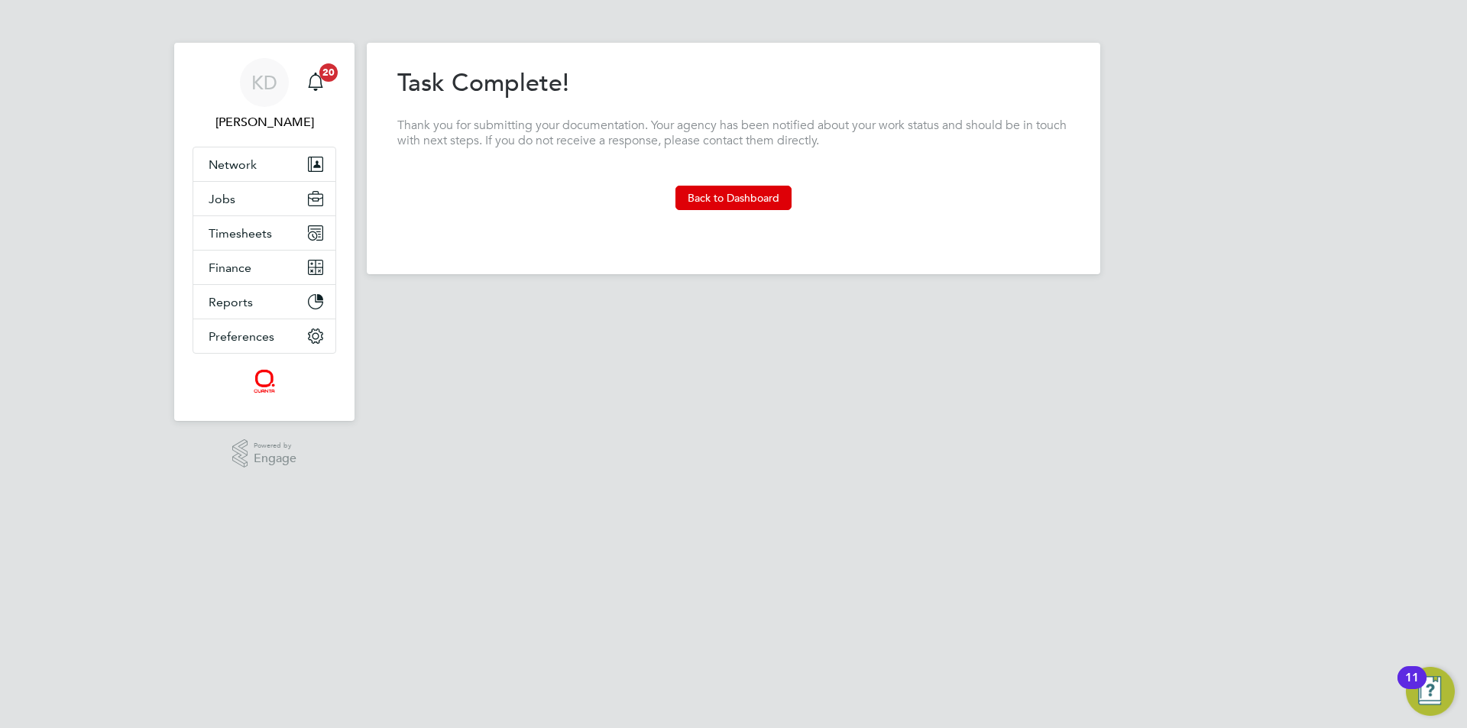
click at [754, 210] on div "Previous Step Next Step" at bounding box center [733, 227] width 673 height 34
click at [760, 196] on button "Back to Dashboard" at bounding box center [734, 198] width 116 height 24
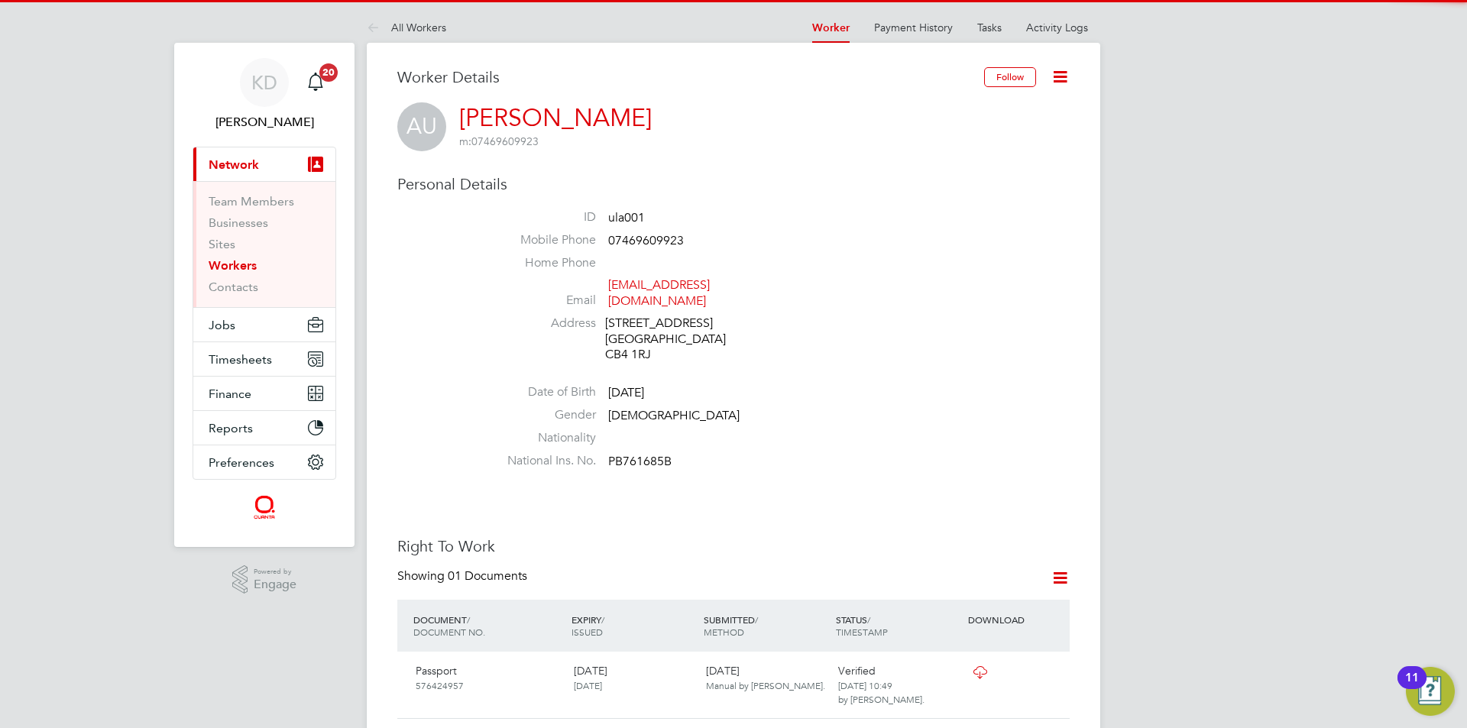
drag, startPoint x: 686, startPoint y: 526, endPoint x: 730, endPoint y: 544, distance: 48.0
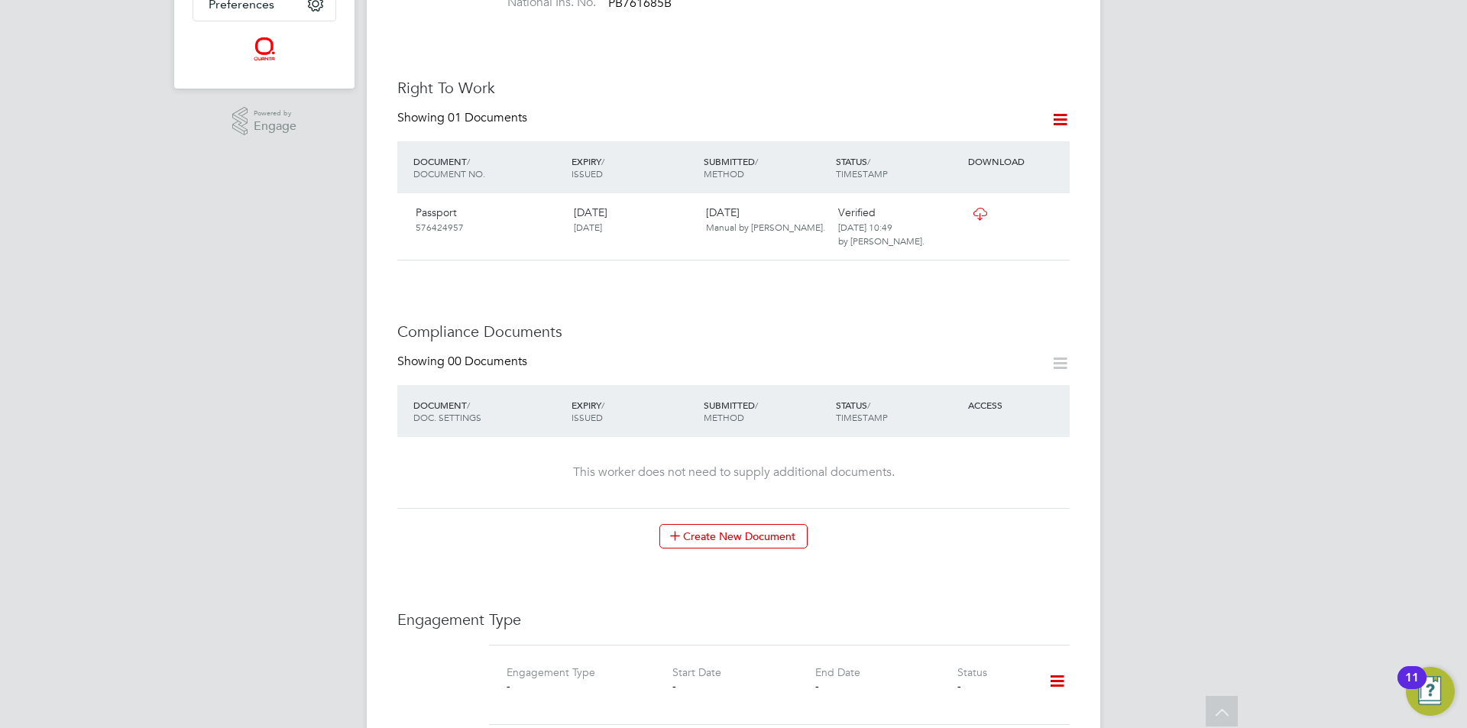
scroll to position [611, 0]
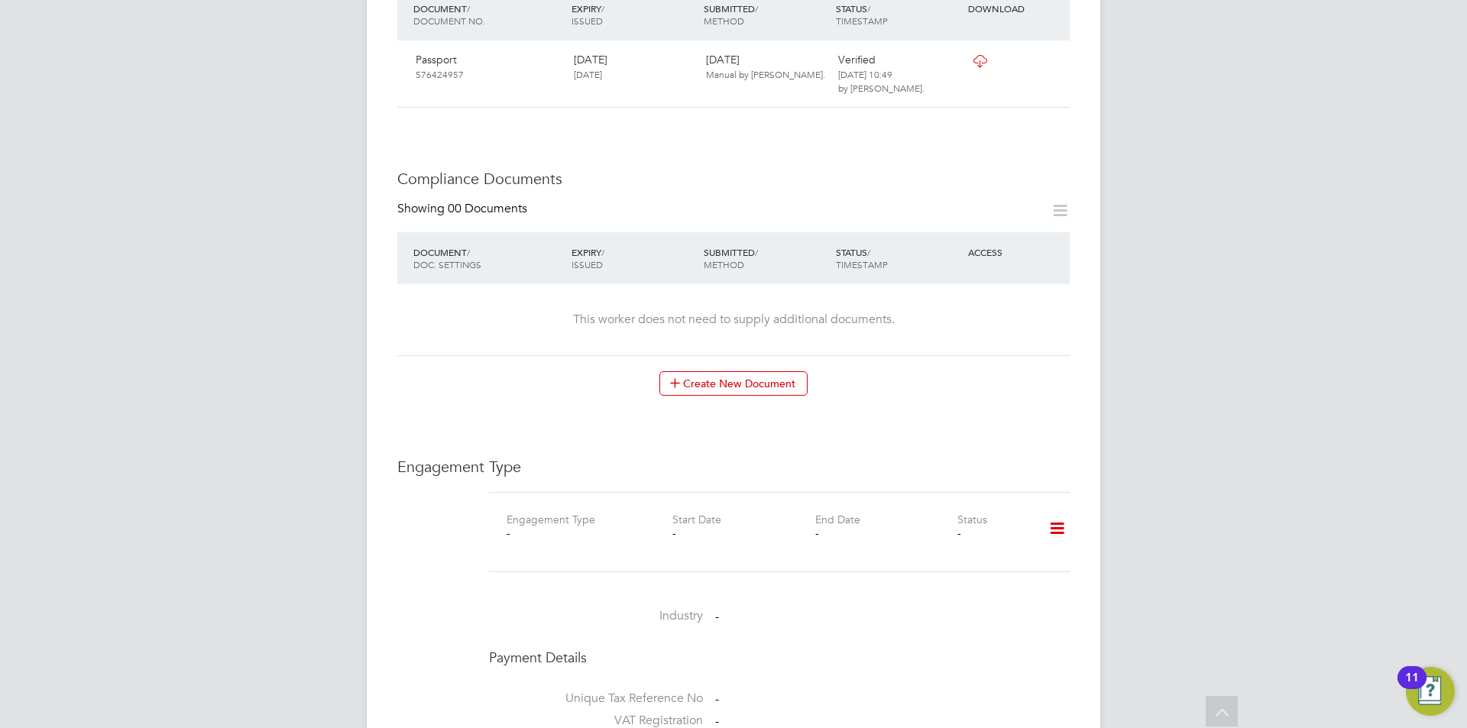
click at [1052, 511] on icon at bounding box center [1057, 528] width 27 height 35
click at [1001, 575] on li "Add Engagement Type" at bounding box center [978, 579] width 173 height 21
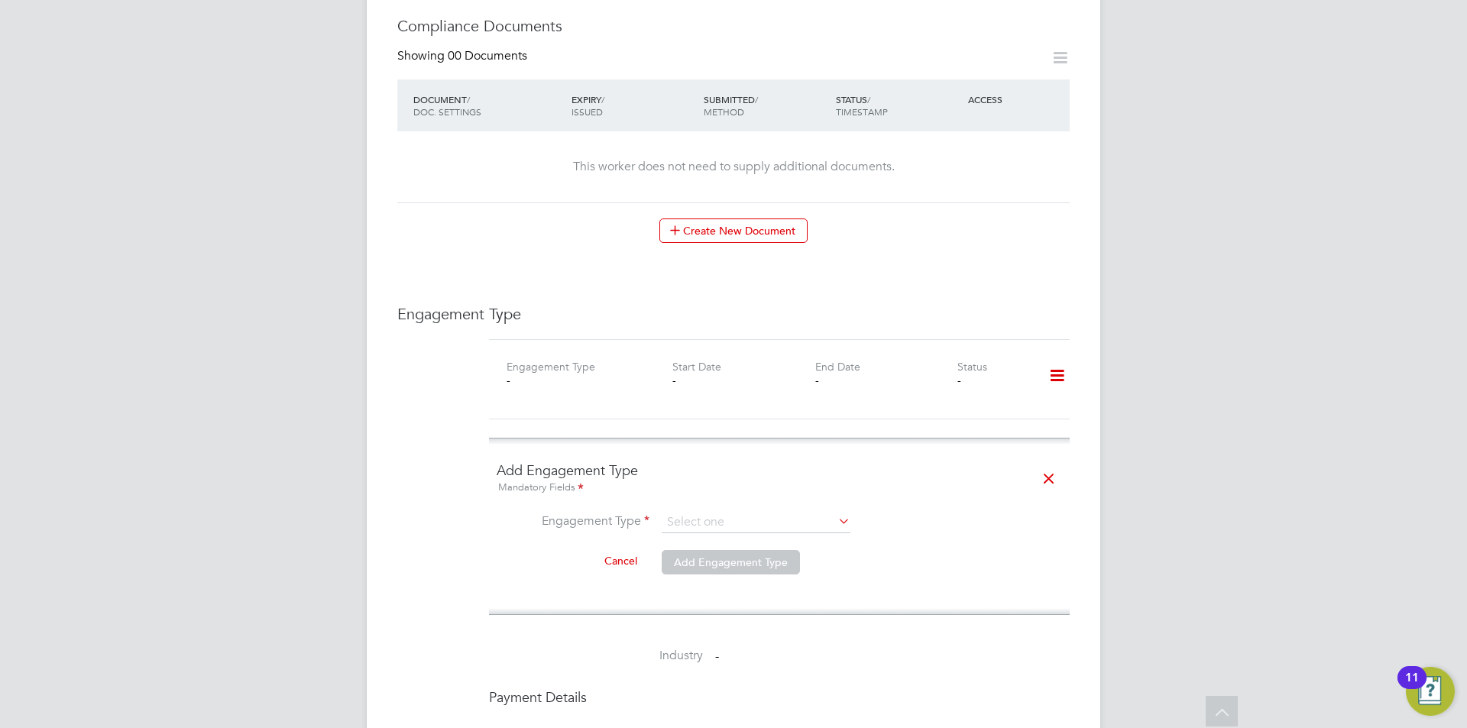
click at [796, 493] on ng-form "Add Engagement Type Mandatory Fields Engagement Type Cancel Add Engagement Type" at bounding box center [780, 527] width 566 height 130
click at [831, 512] on input at bounding box center [756, 522] width 189 height 21
click at [757, 592] on li "Umbrella" at bounding box center [756, 596] width 190 height 22
type input "Umbrella"
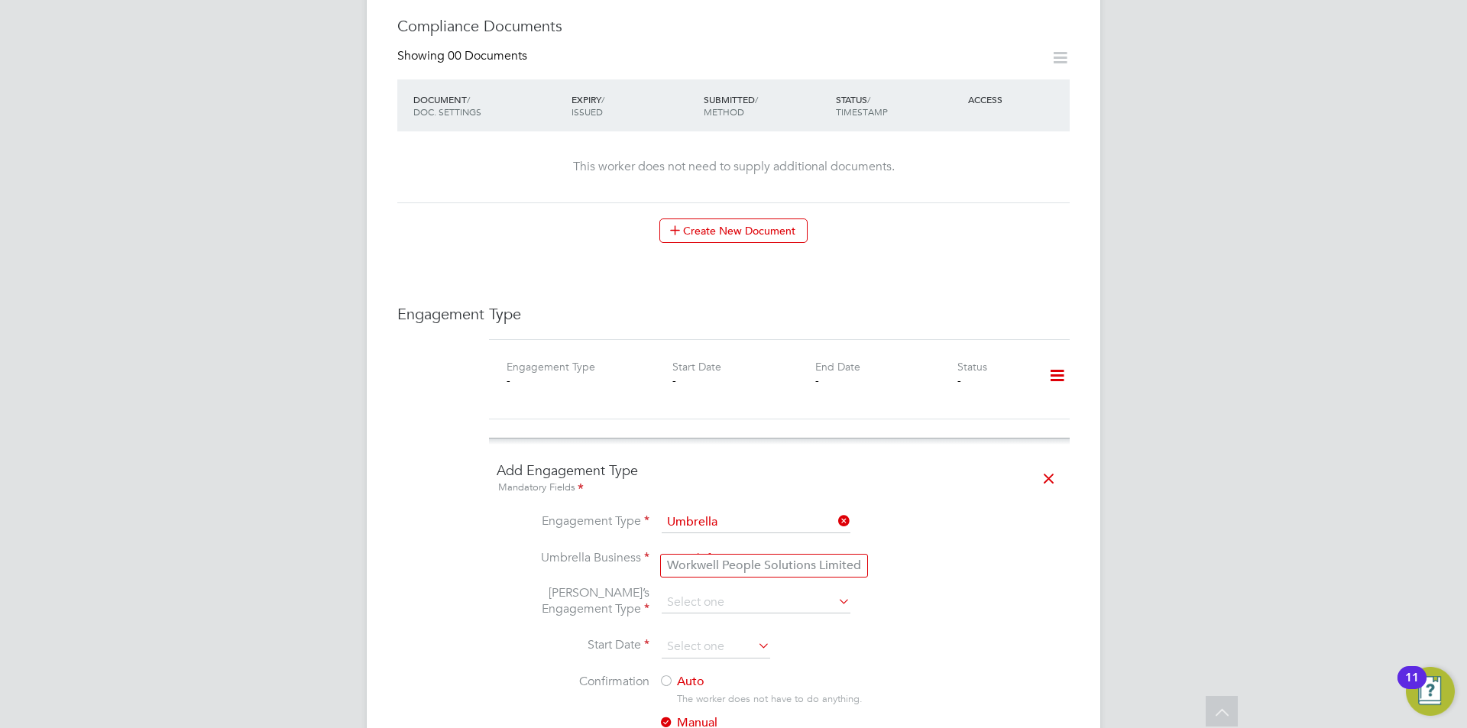
click at [752, 549] on input at bounding box center [756, 559] width 189 height 21
click at [752, 560] on li "Workwell People Solutions Limited" at bounding box center [764, 566] width 206 height 22
type input "Workwell People Solutions Limited"
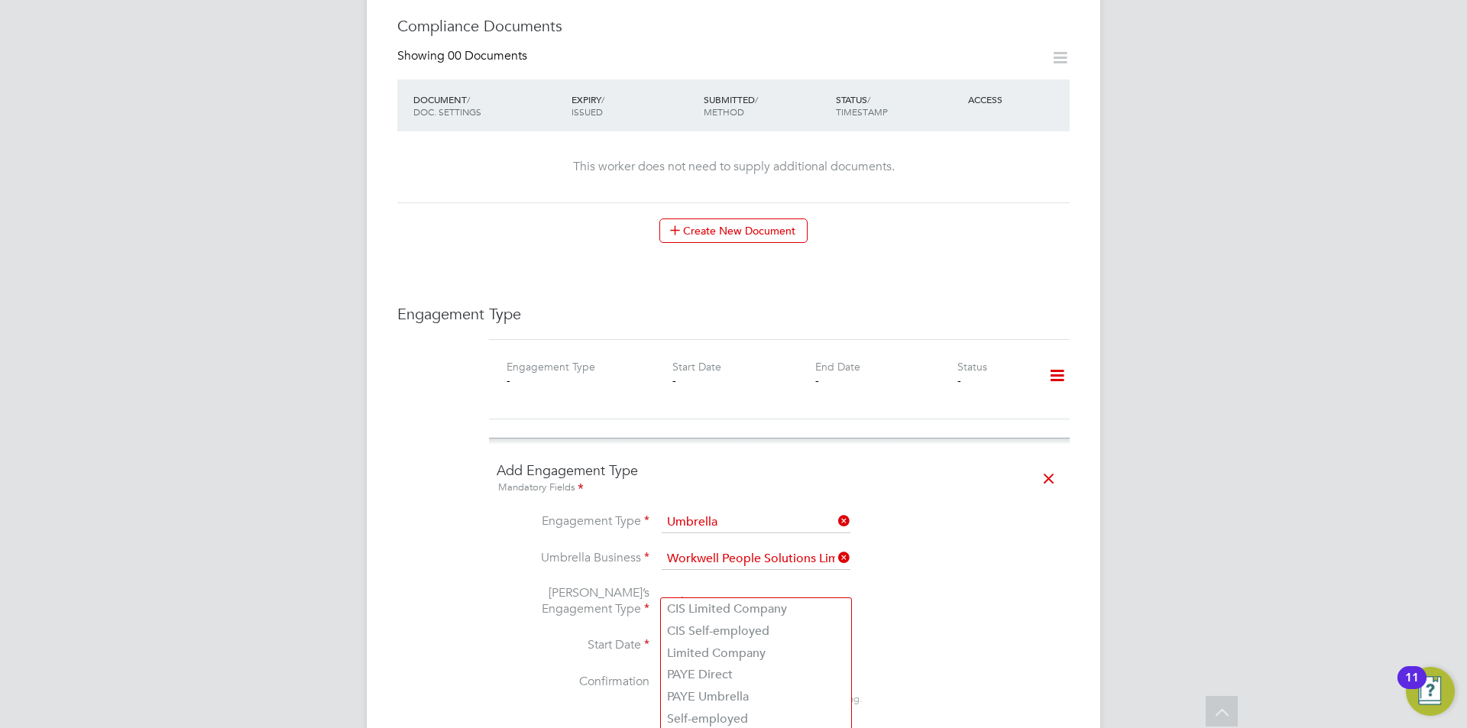
click at [751, 592] on input at bounding box center [756, 602] width 189 height 21
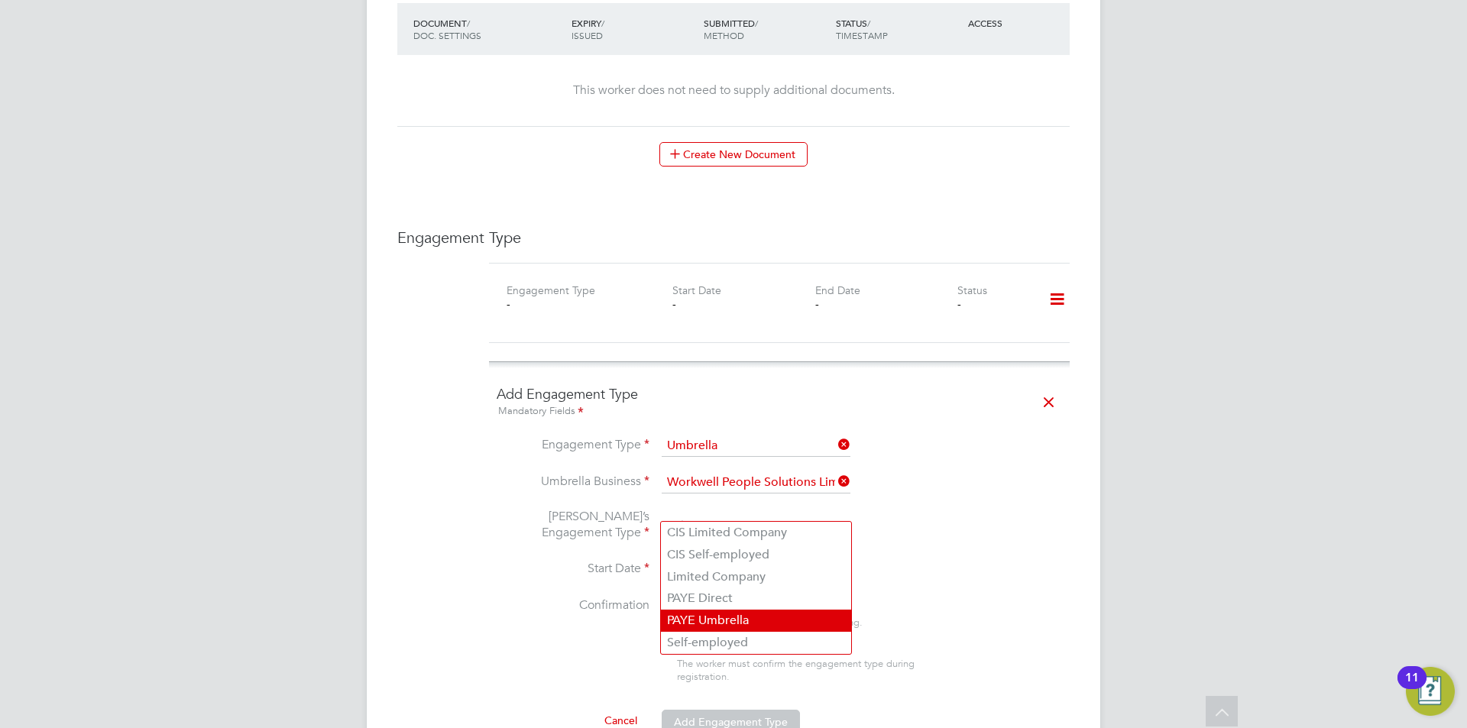
click at [762, 615] on li "PAYE Umbrella" at bounding box center [756, 621] width 190 height 22
type input "PAYE Umbrella"
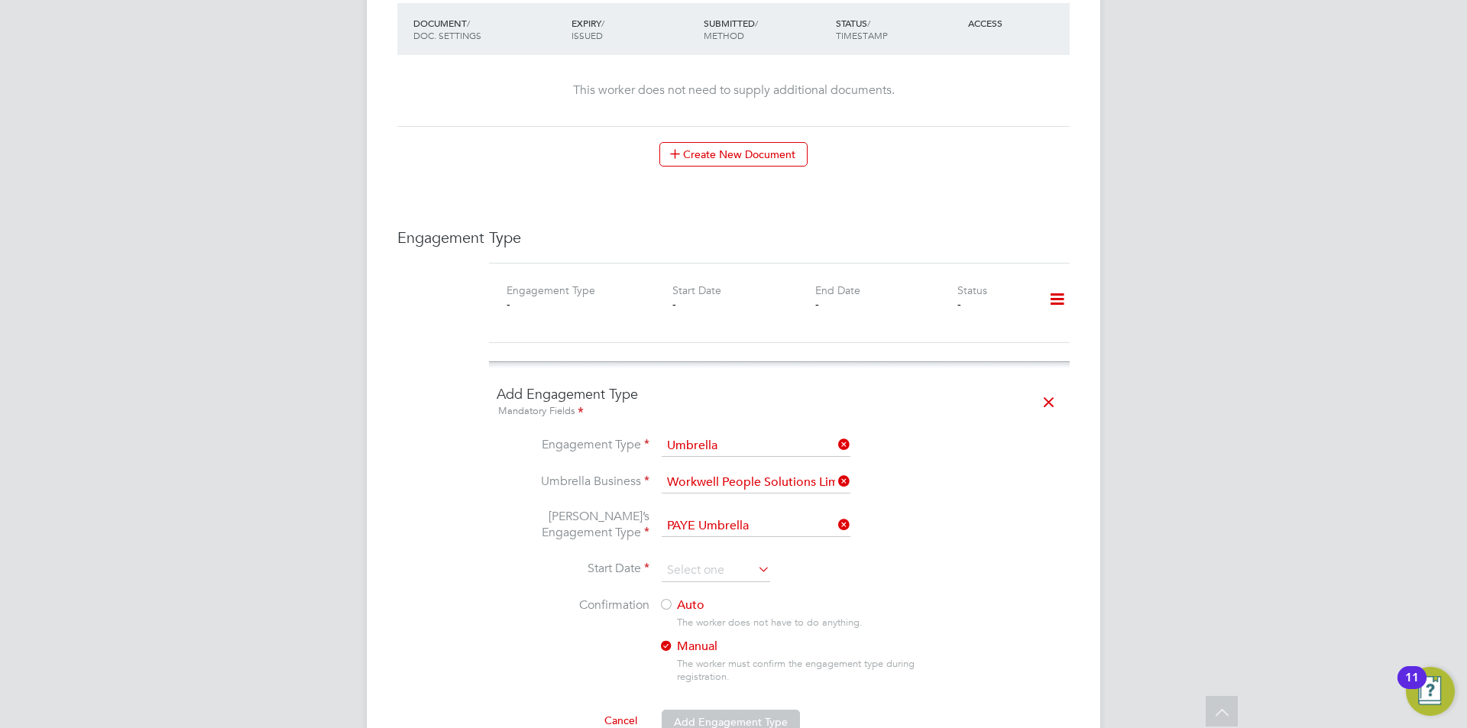
click at [755, 559] on icon at bounding box center [755, 569] width 0 height 21
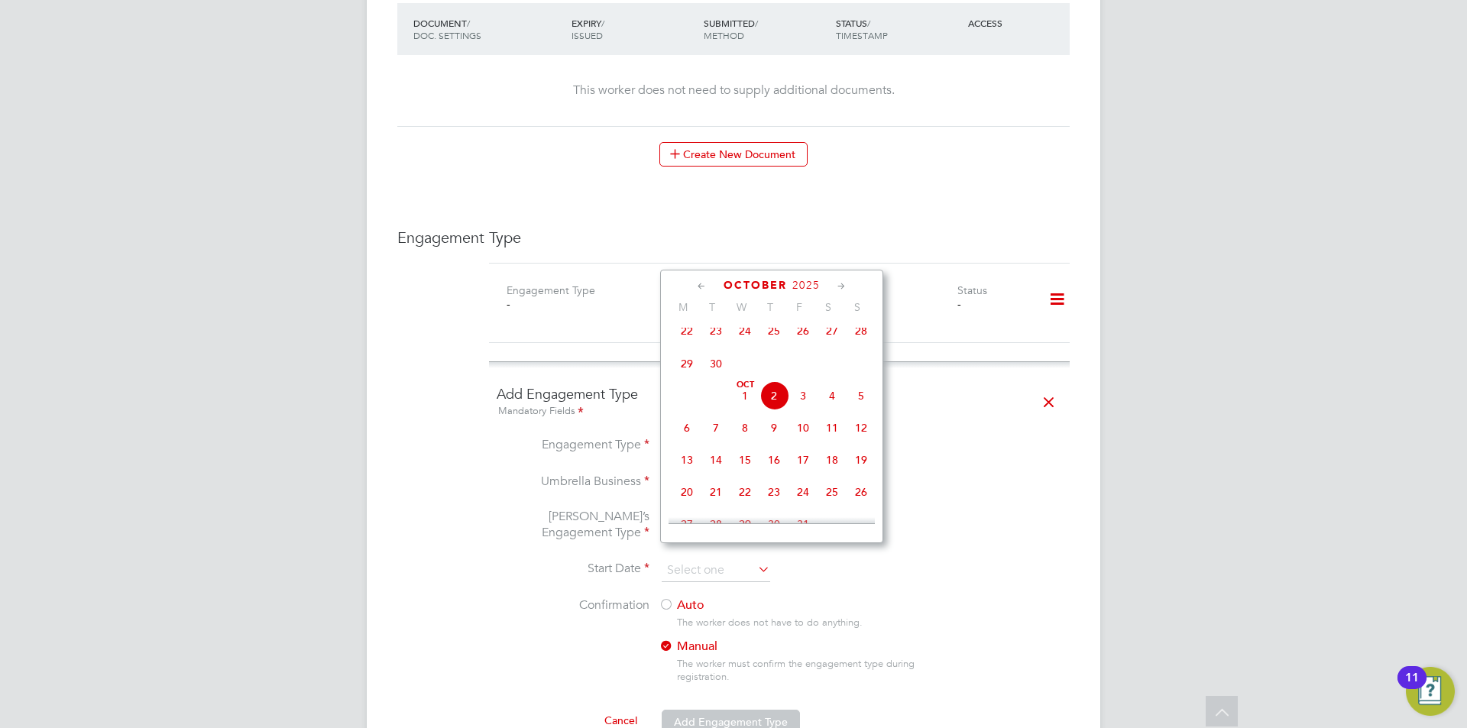
click at [679, 371] on span "29" at bounding box center [687, 363] width 29 height 29
type input "[DATE]"
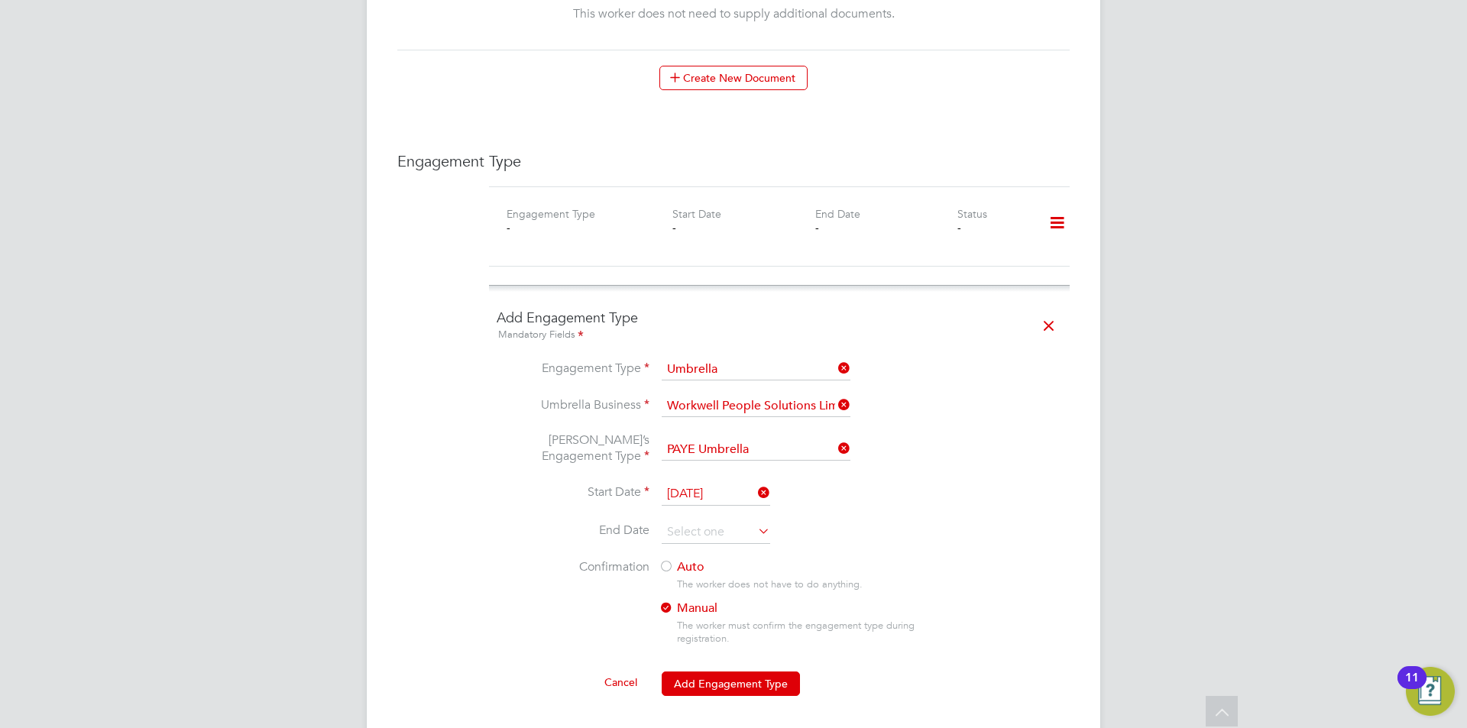
scroll to position [994, 0]
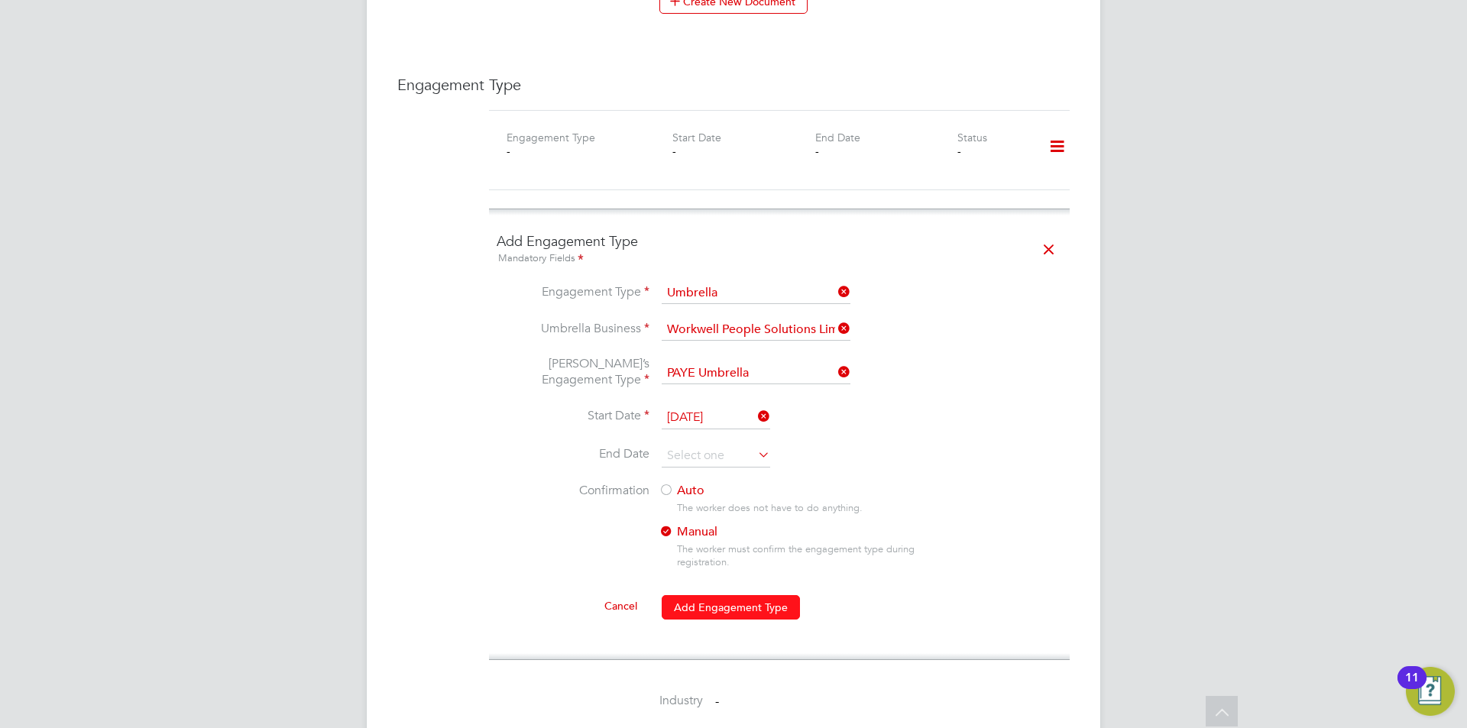
click at [744, 595] on button "Add Engagement Type" at bounding box center [731, 607] width 138 height 24
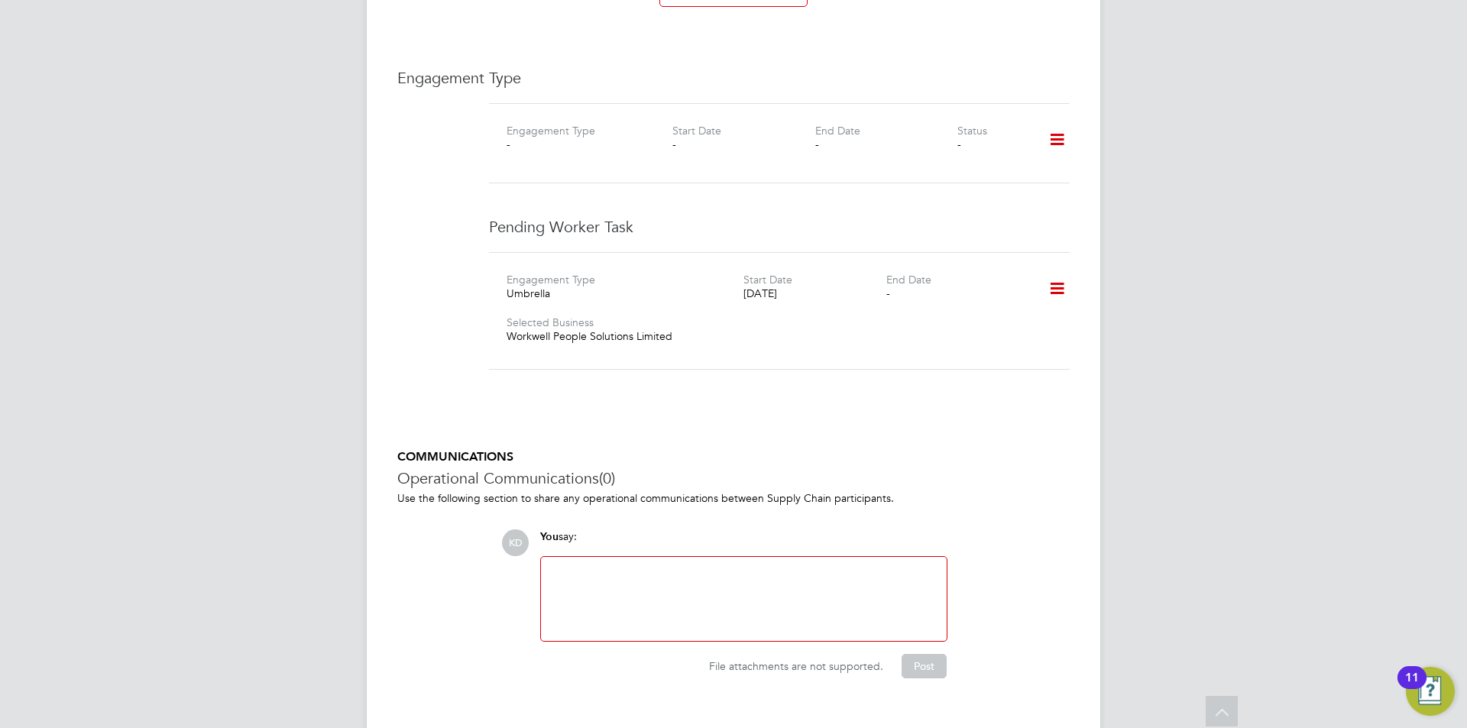
scroll to position [1013, 0]
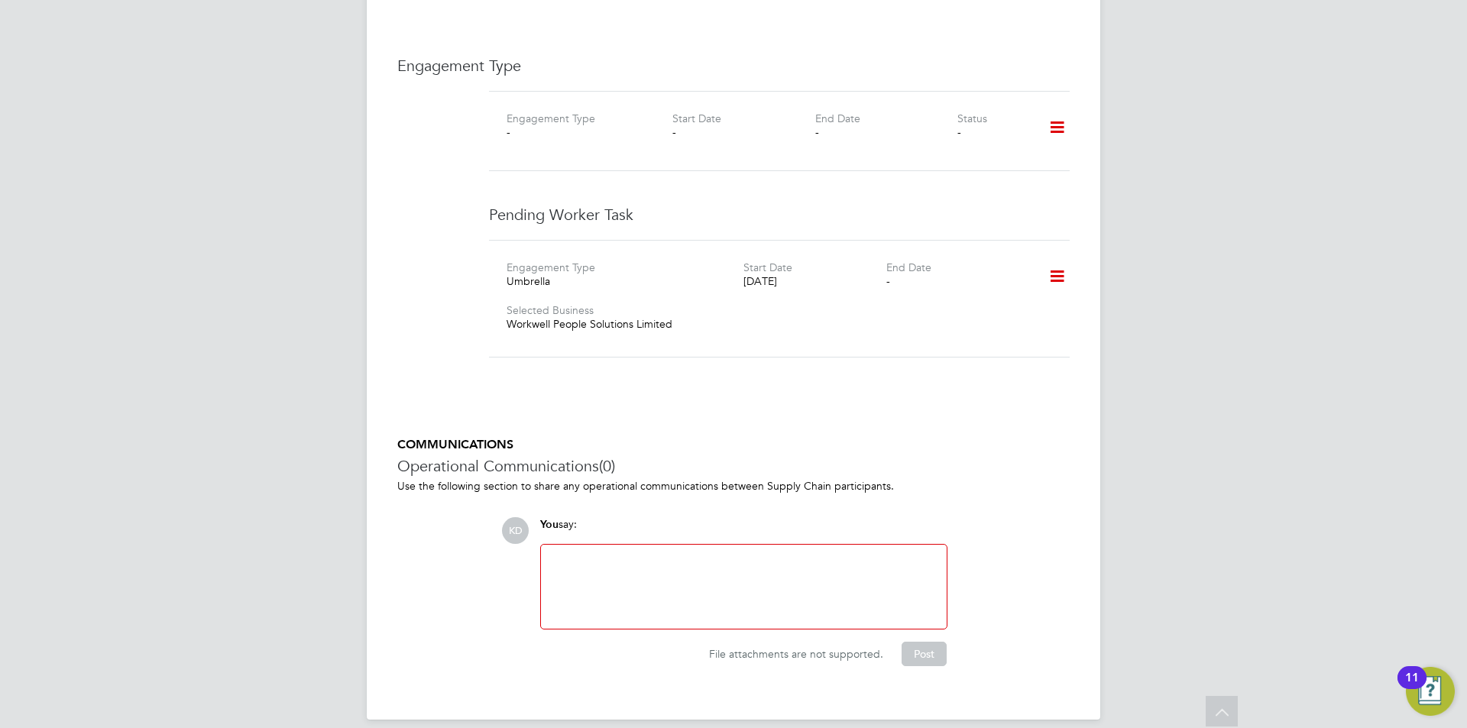
click at [829, 554] on div at bounding box center [744, 587] width 388 height 66
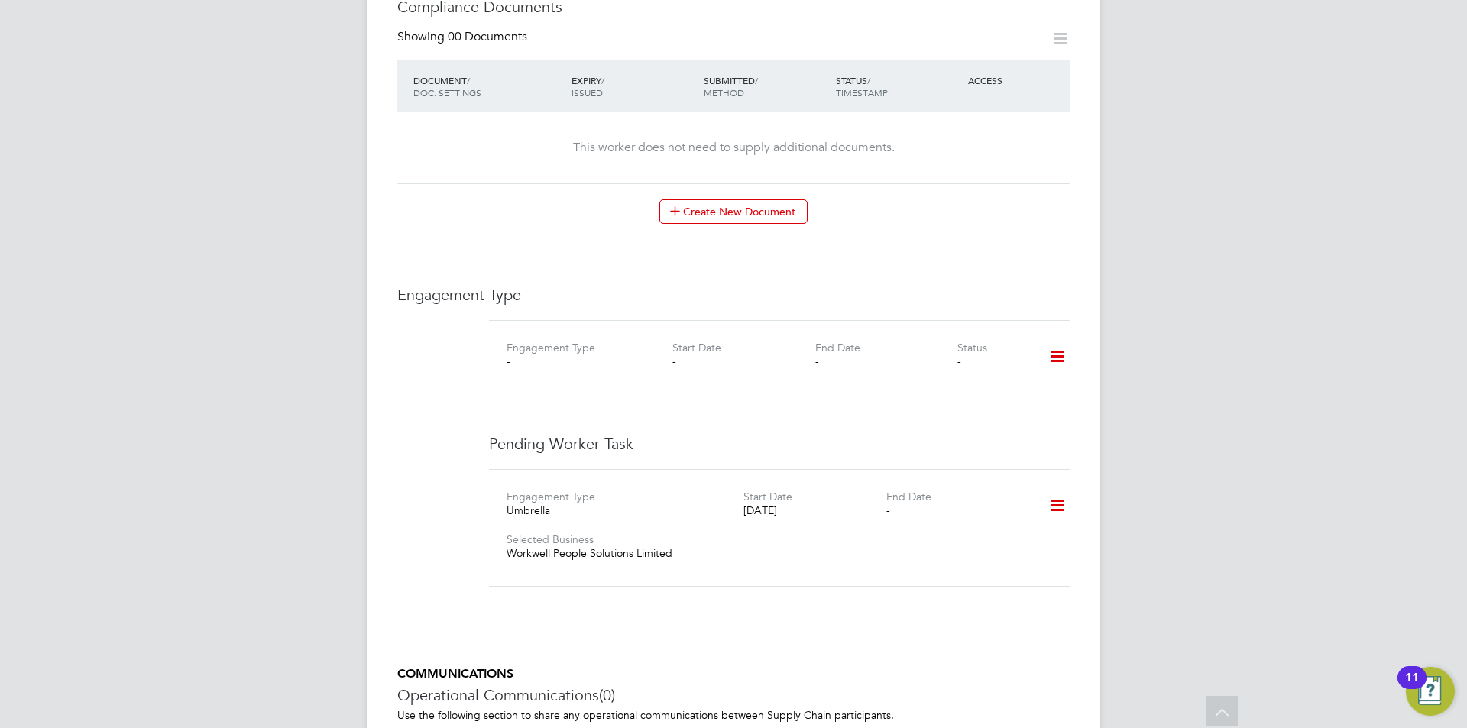
scroll to position [554, 0]
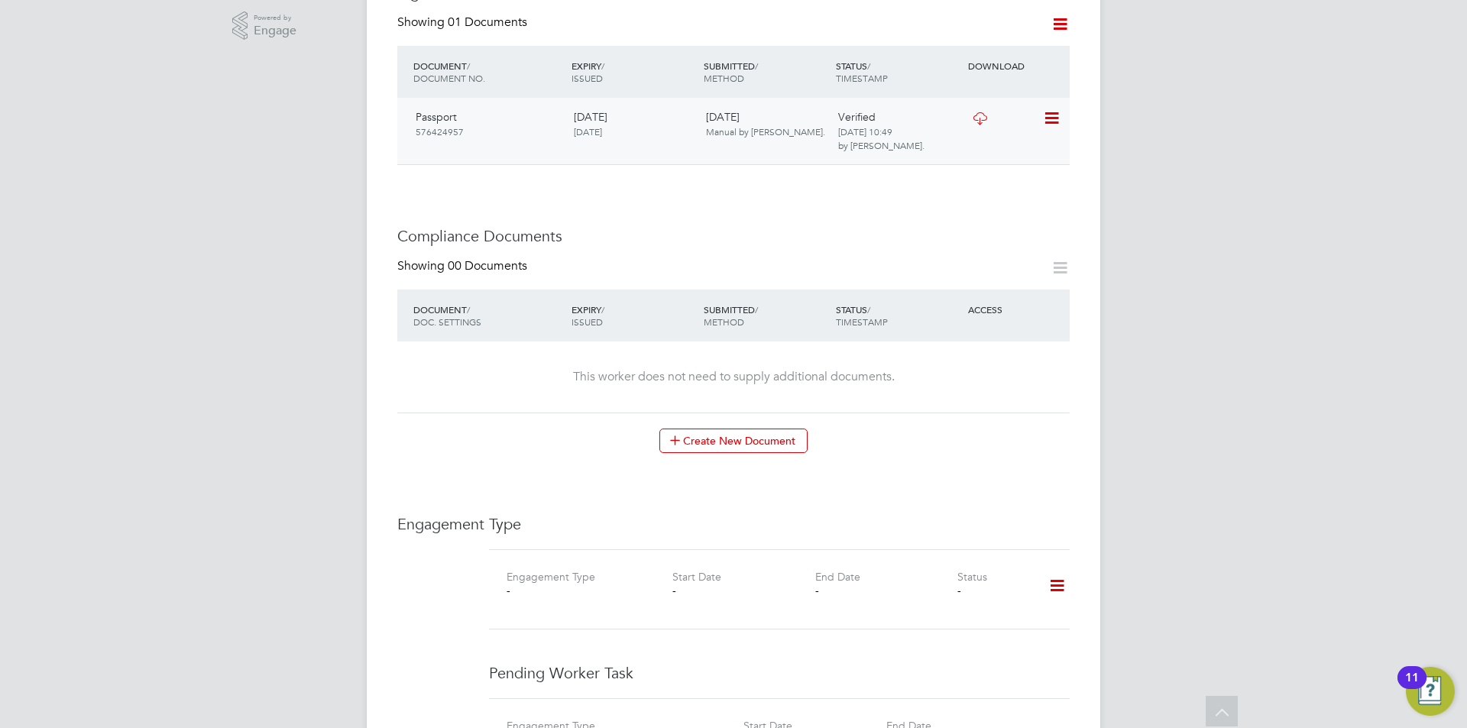
click at [981, 112] on icon at bounding box center [980, 118] width 19 height 12
click at [1059, 15] on icon at bounding box center [1060, 24] width 19 height 19
click at [1085, 219] on div "Worker Details Follow AU Ayoth Ullah m: 07469609923 Personal Details ID ula001 …" at bounding box center [734, 334] width 734 height 1690
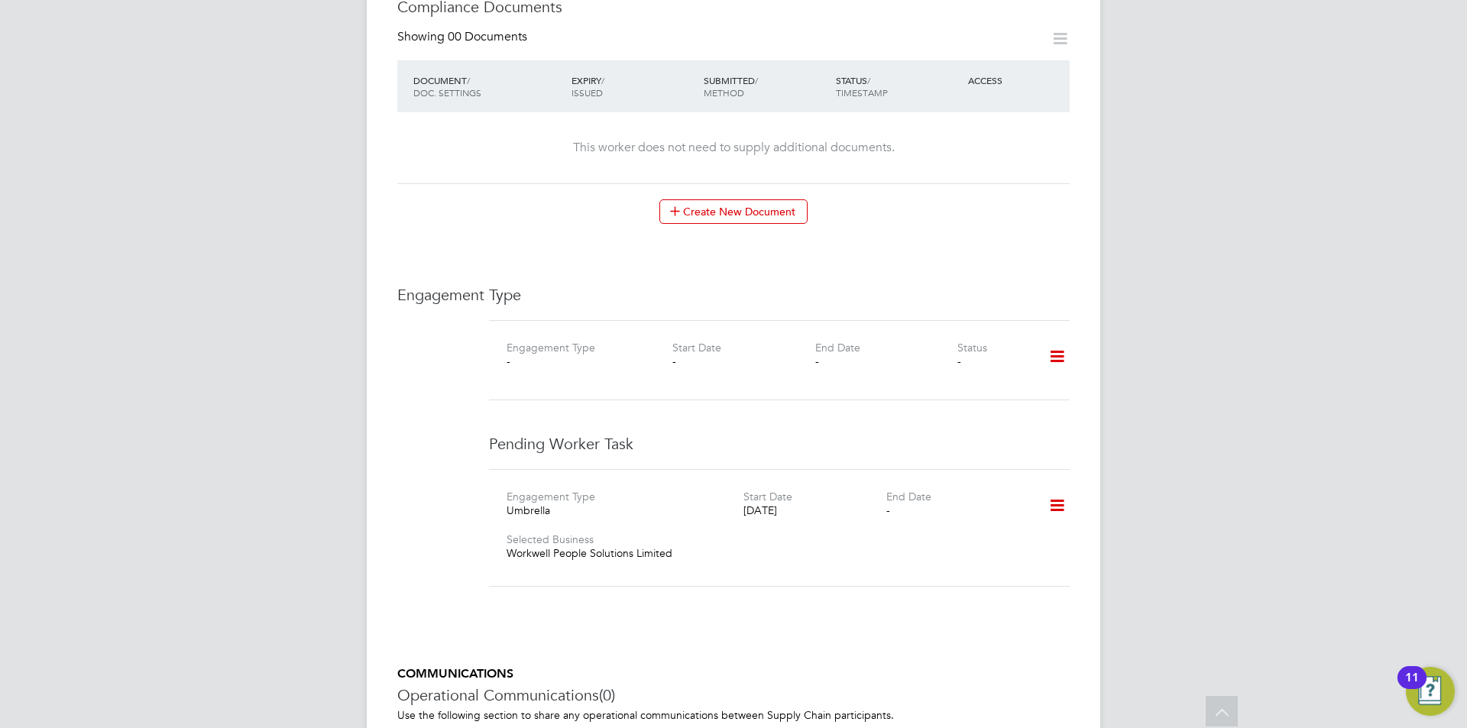
scroll to position [936, 0]
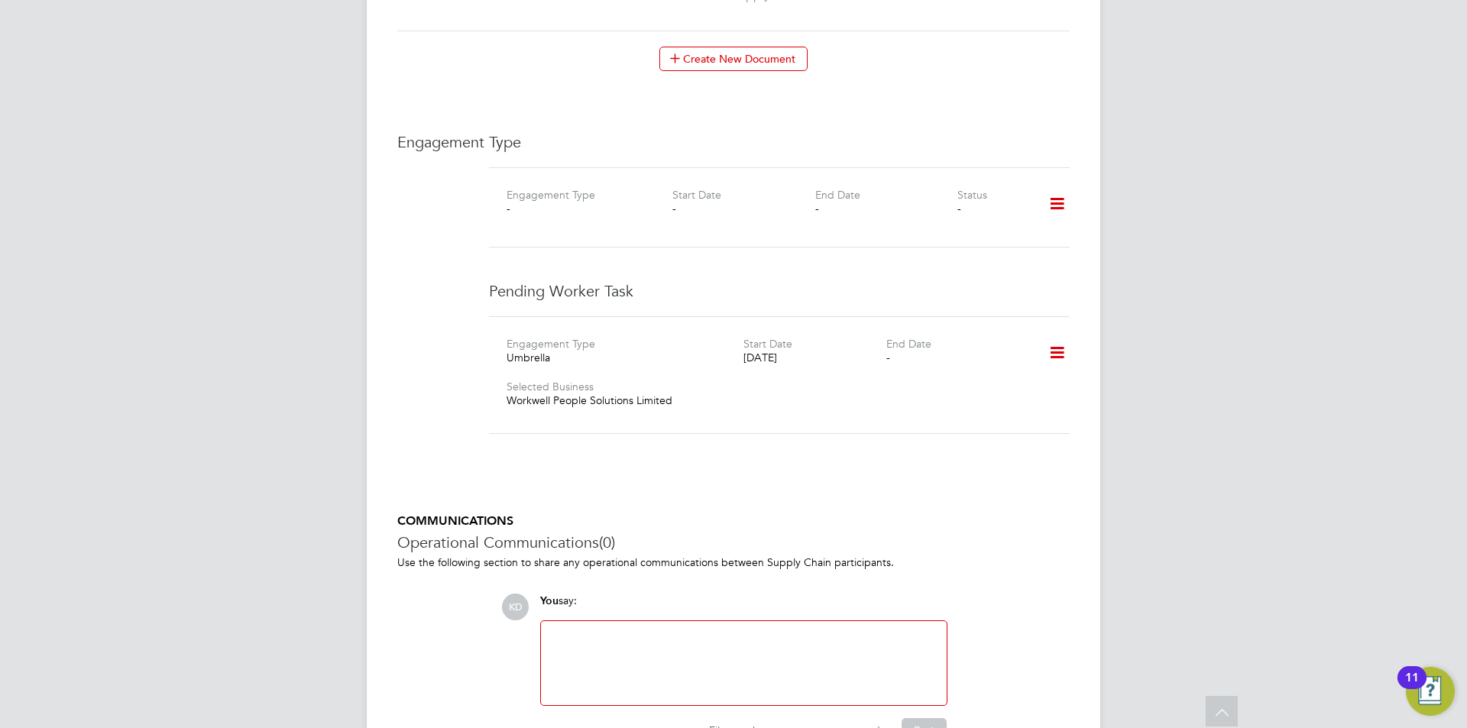
click at [818, 631] on div at bounding box center [744, 664] width 388 height 66
click at [928, 718] on button "Post" at bounding box center [924, 730] width 45 height 24
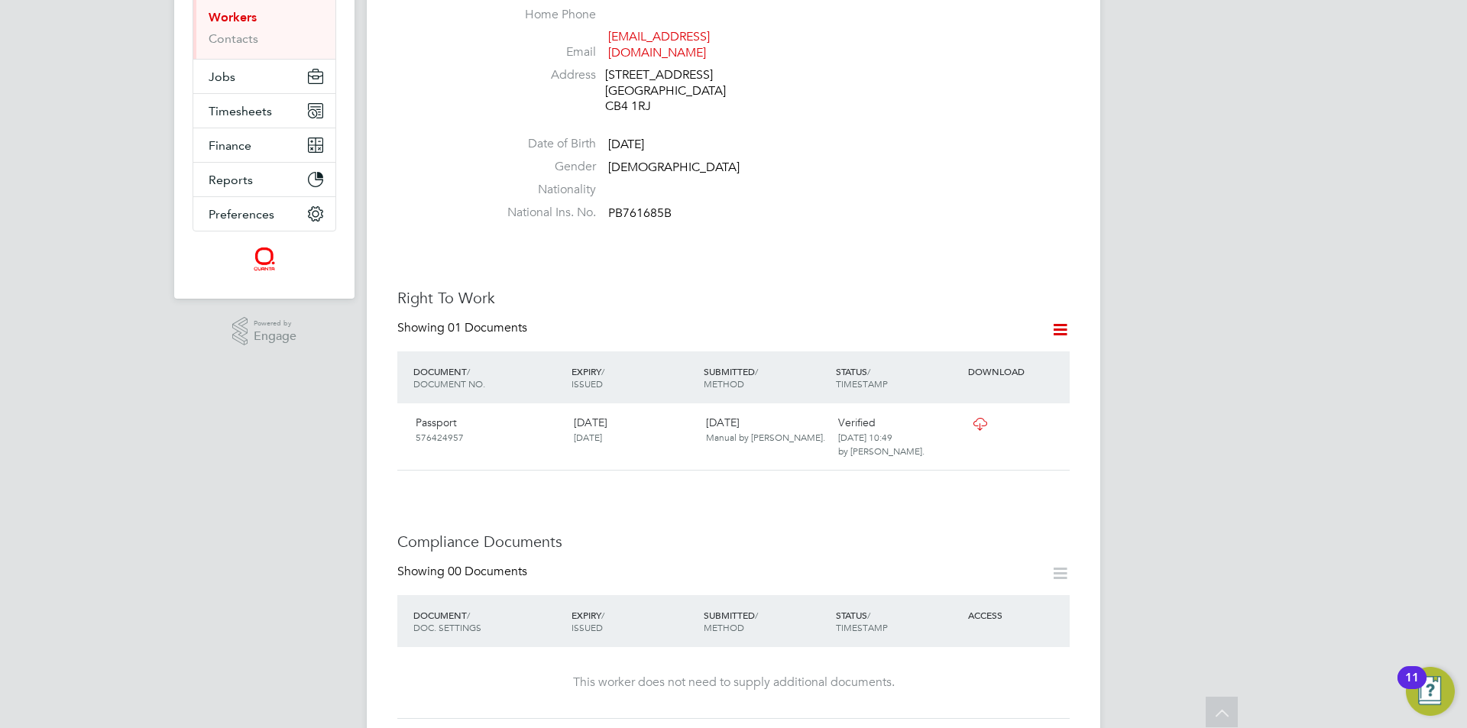
scroll to position [19, 0]
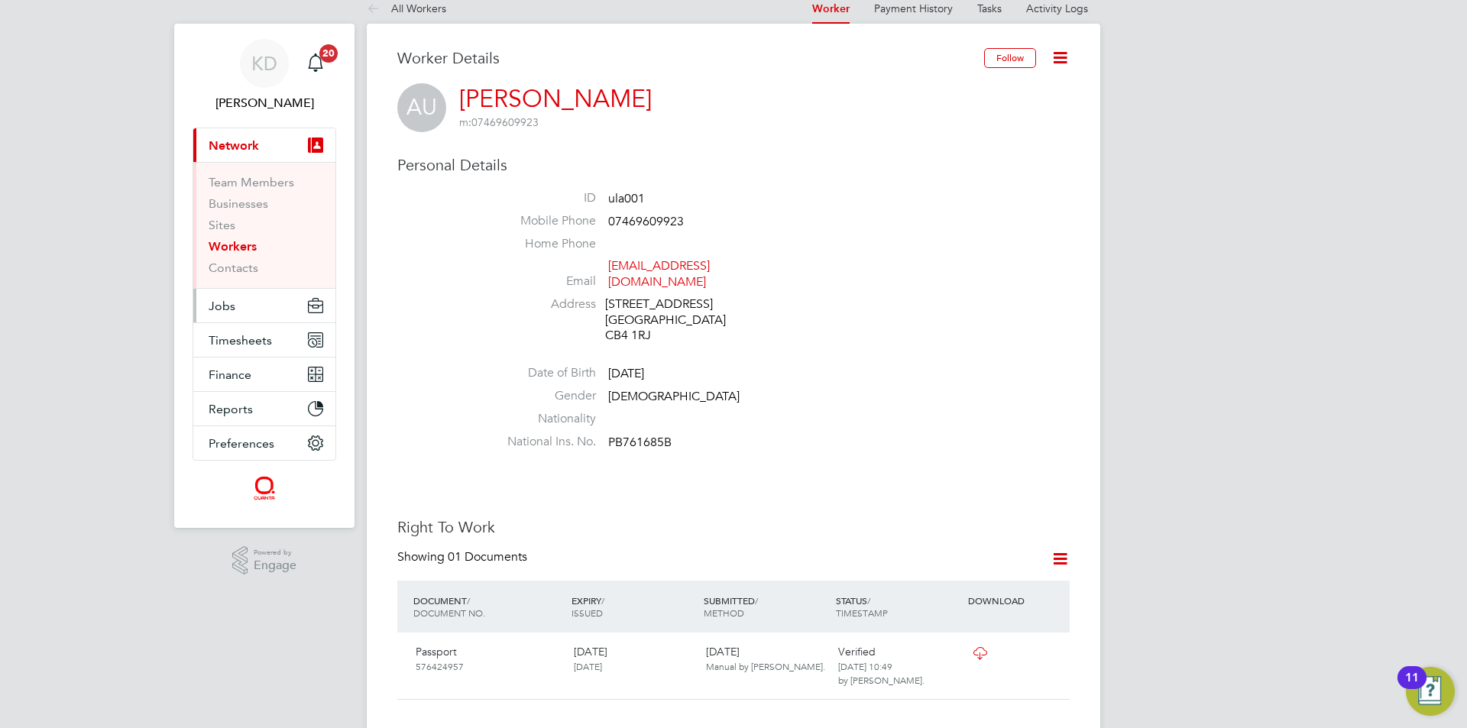
click at [229, 313] on button "Jobs" at bounding box center [264, 306] width 142 height 34
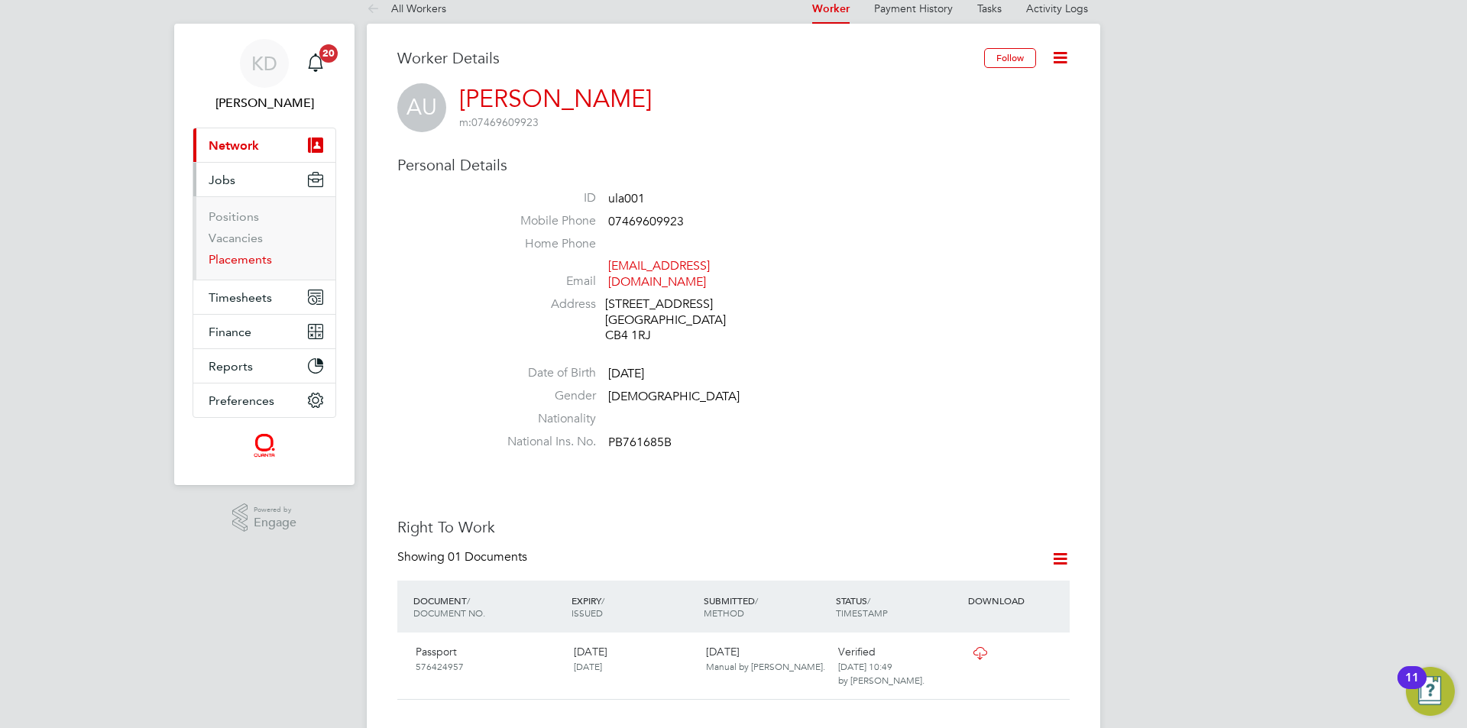
click at [253, 263] on link "Placements" at bounding box center [240, 259] width 63 height 15
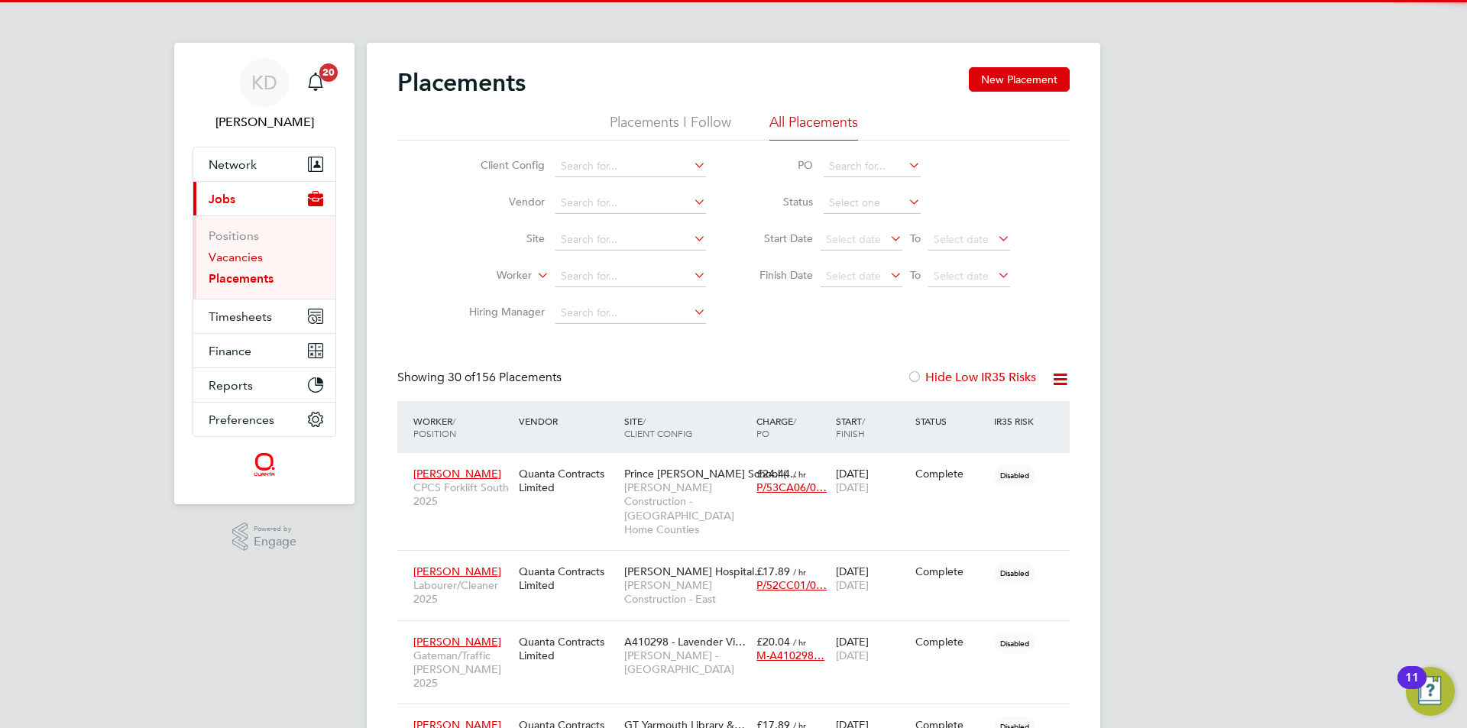
click at [244, 256] on link "Vacancies" at bounding box center [236, 257] width 54 height 15
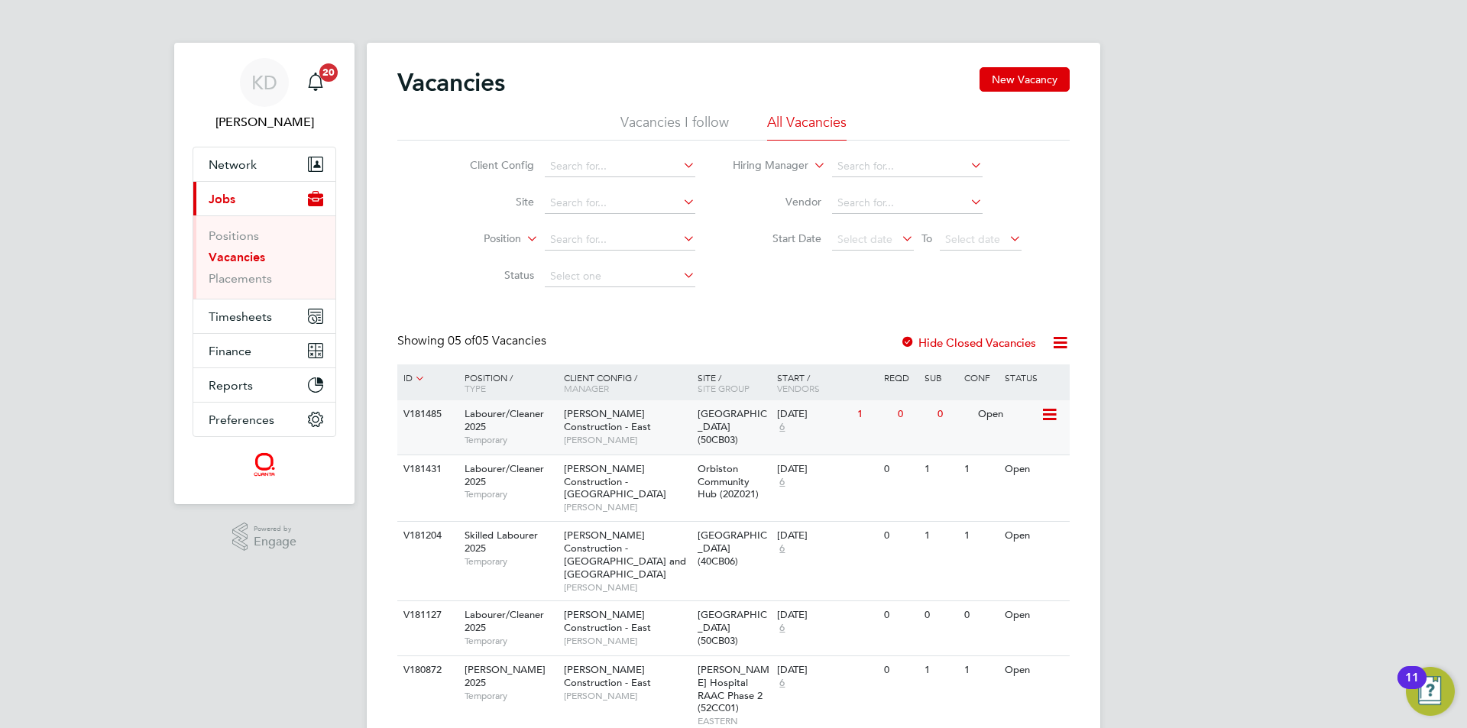
click at [1041, 410] on icon at bounding box center [1048, 415] width 15 height 18
click at [1000, 453] on li "View Details" at bounding box center [1013, 449] width 89 height 21
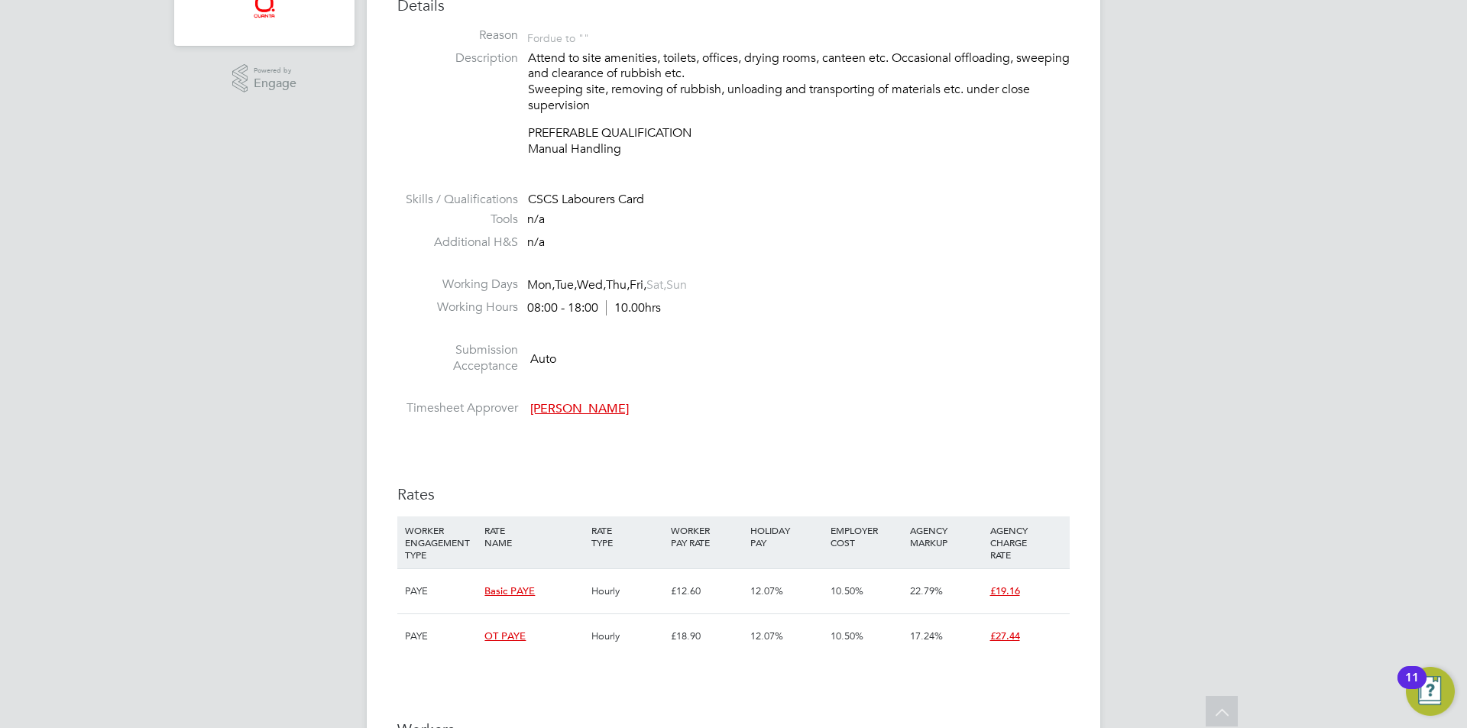
scroll to position [535, 0]
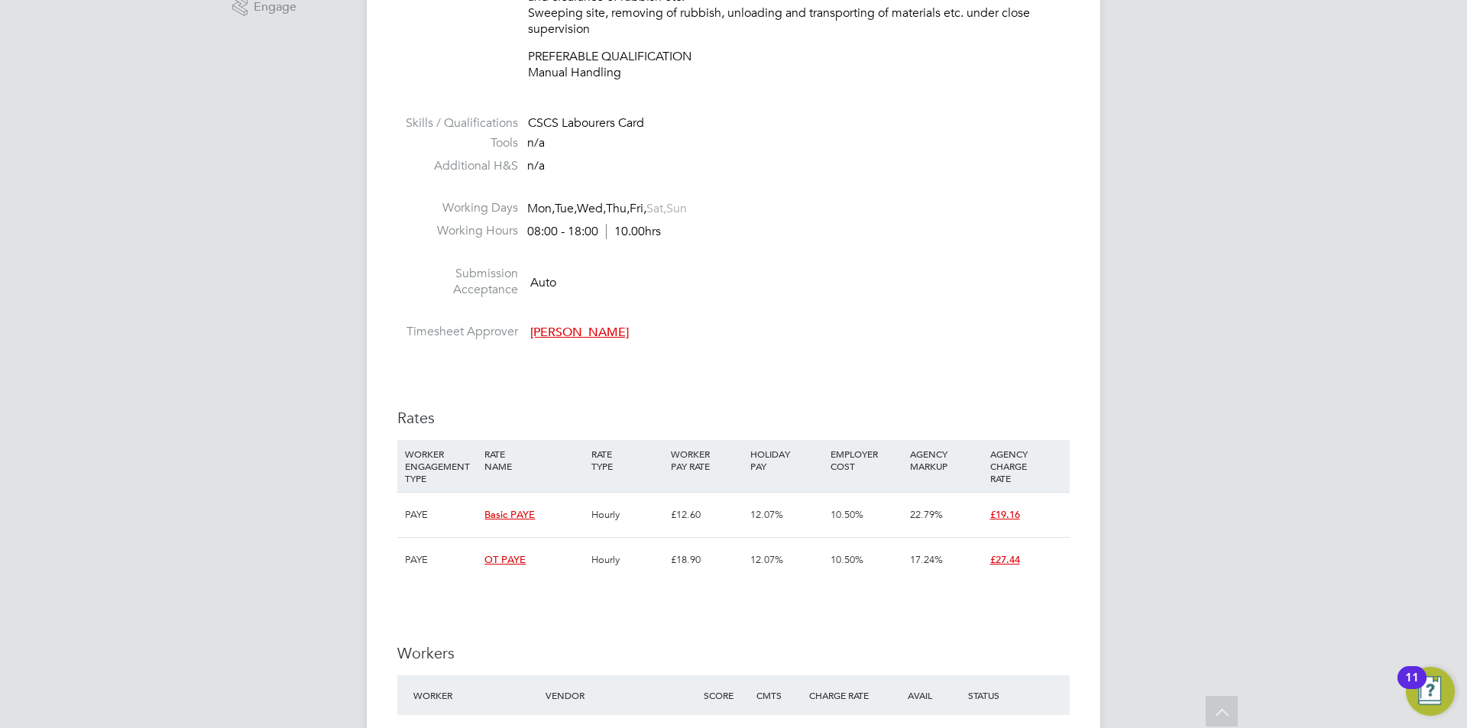
click at [513, 514] on span "Basic PAYE" at bounding box center [510, 514] width 50 height 13
click at [520, 517] on span "Basic PAYE" at bounding box center [510, 514] width 50 height 13
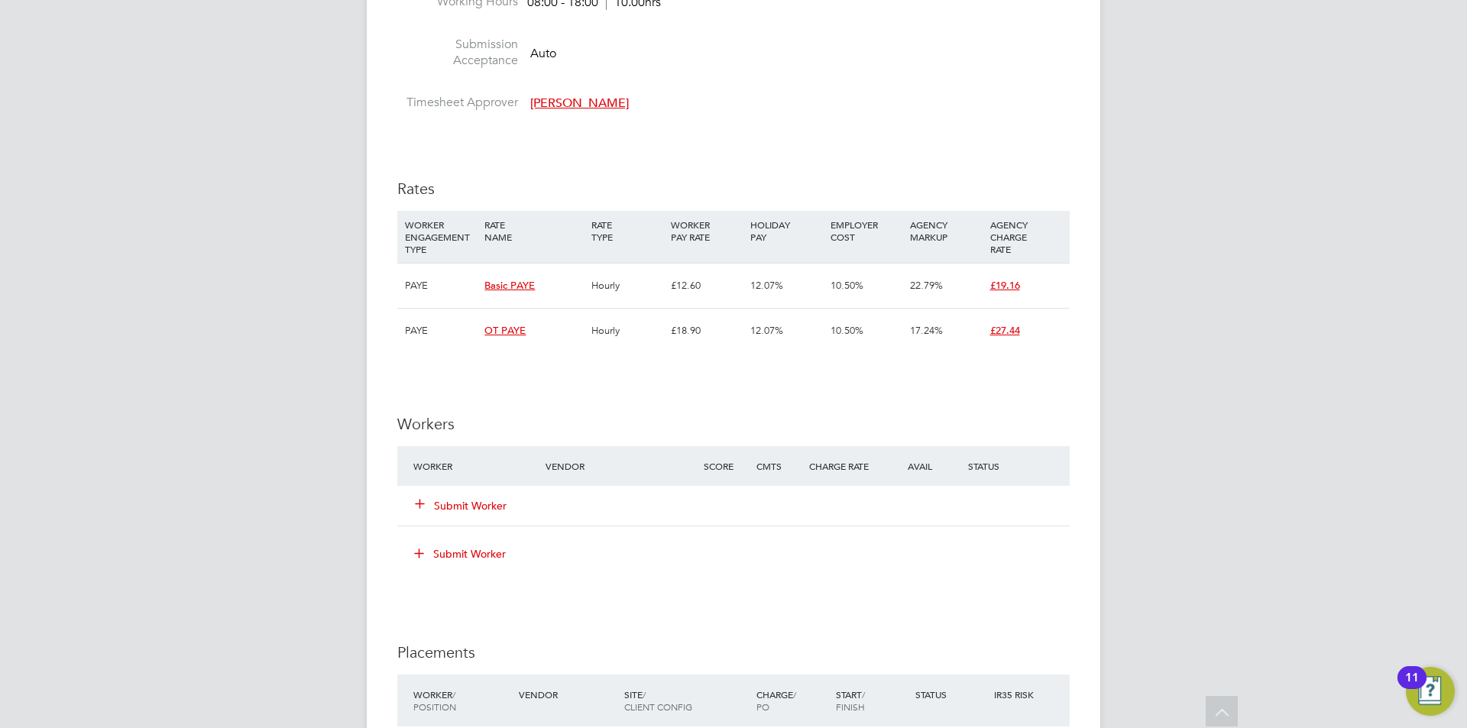
click at [469, 504] on button "Submit Worker" at bounding box center [462, 505] width 92 height 15
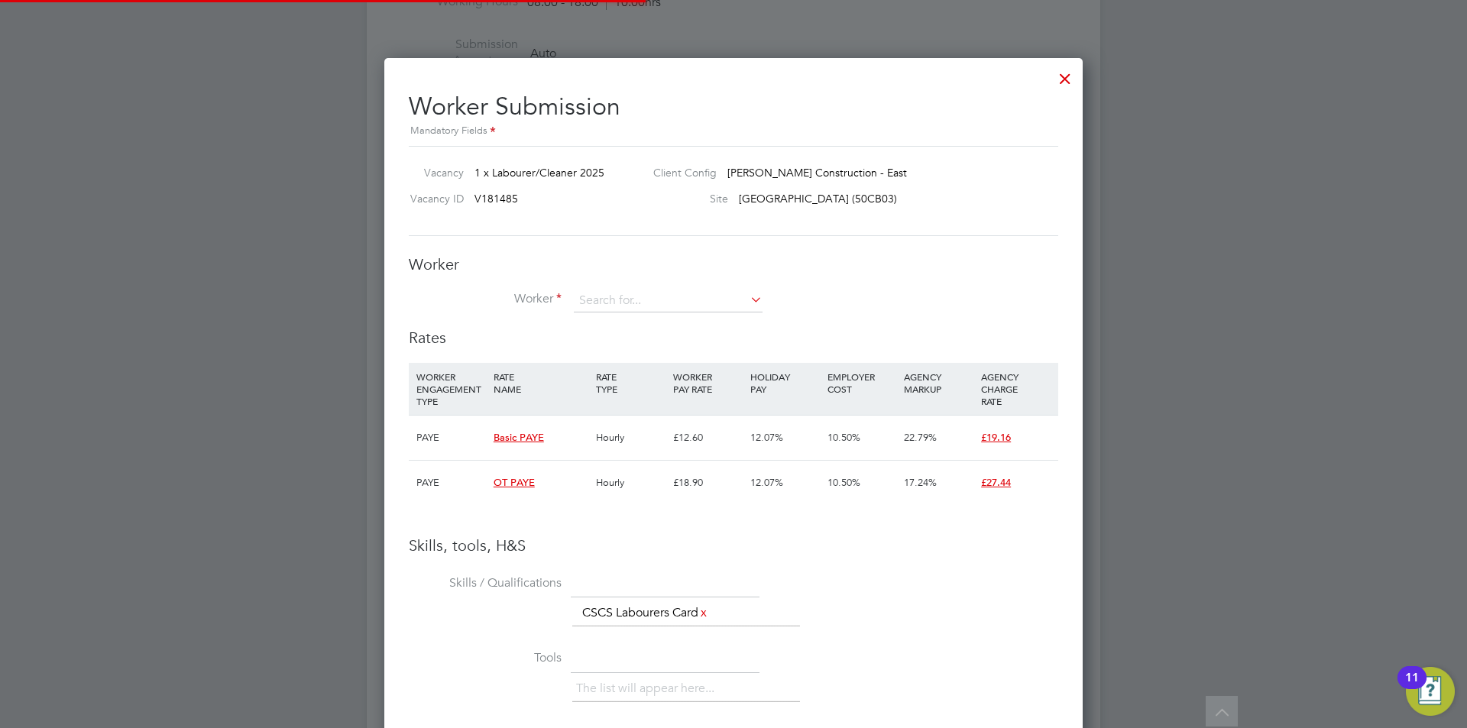
scroll to position [45, 104]
click at [741, 297] on input at bounding box center [668, 301] width 189 height 23
click at [728, 319] on li "Ay oth [PERSON_NAME] (ula001)" at bounding box center [668, 323] width 190 height 21
type input "[PERSON_NAME] (ula001)"
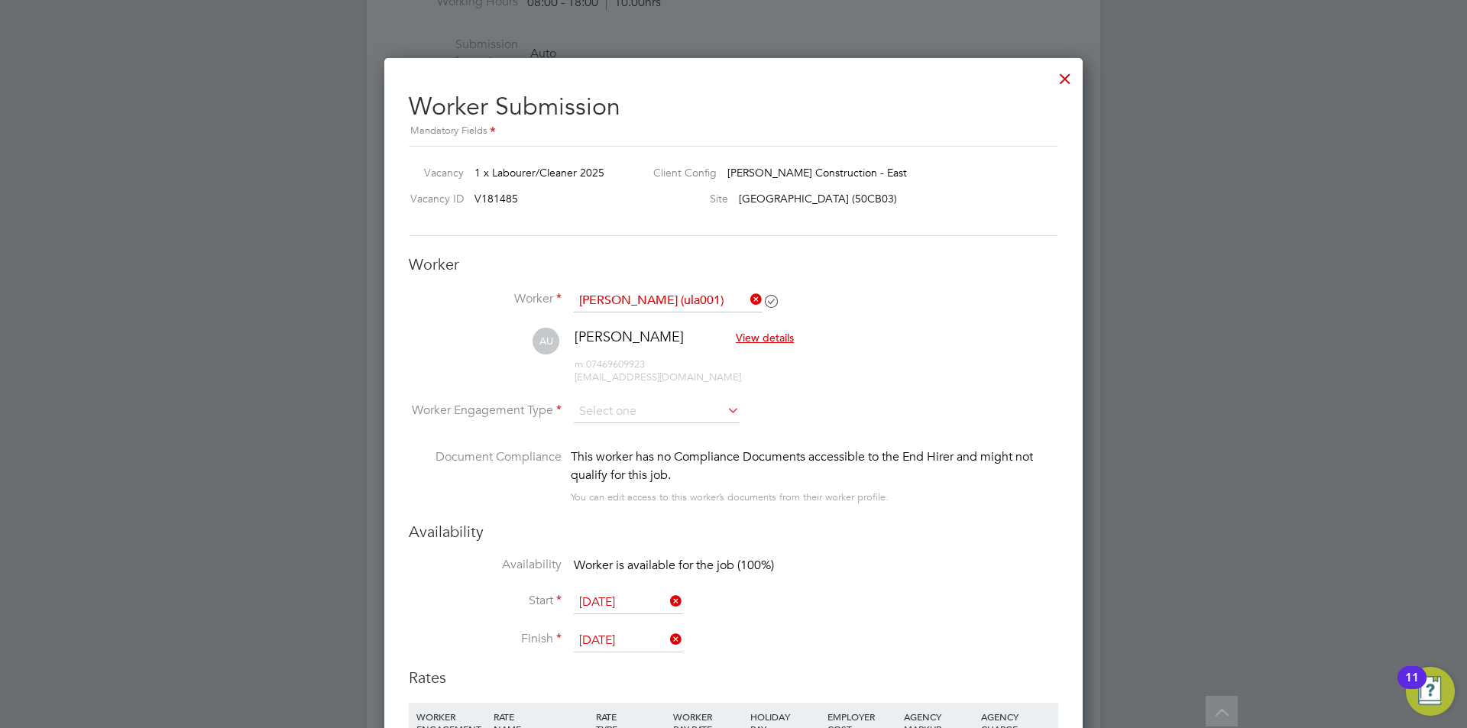
click at [725, 416] on icon at bounding box center [725, 410] width 0 height 21
click at [718, 424] on li "Contract" at bounding box center [656, 433] width 167 height 20
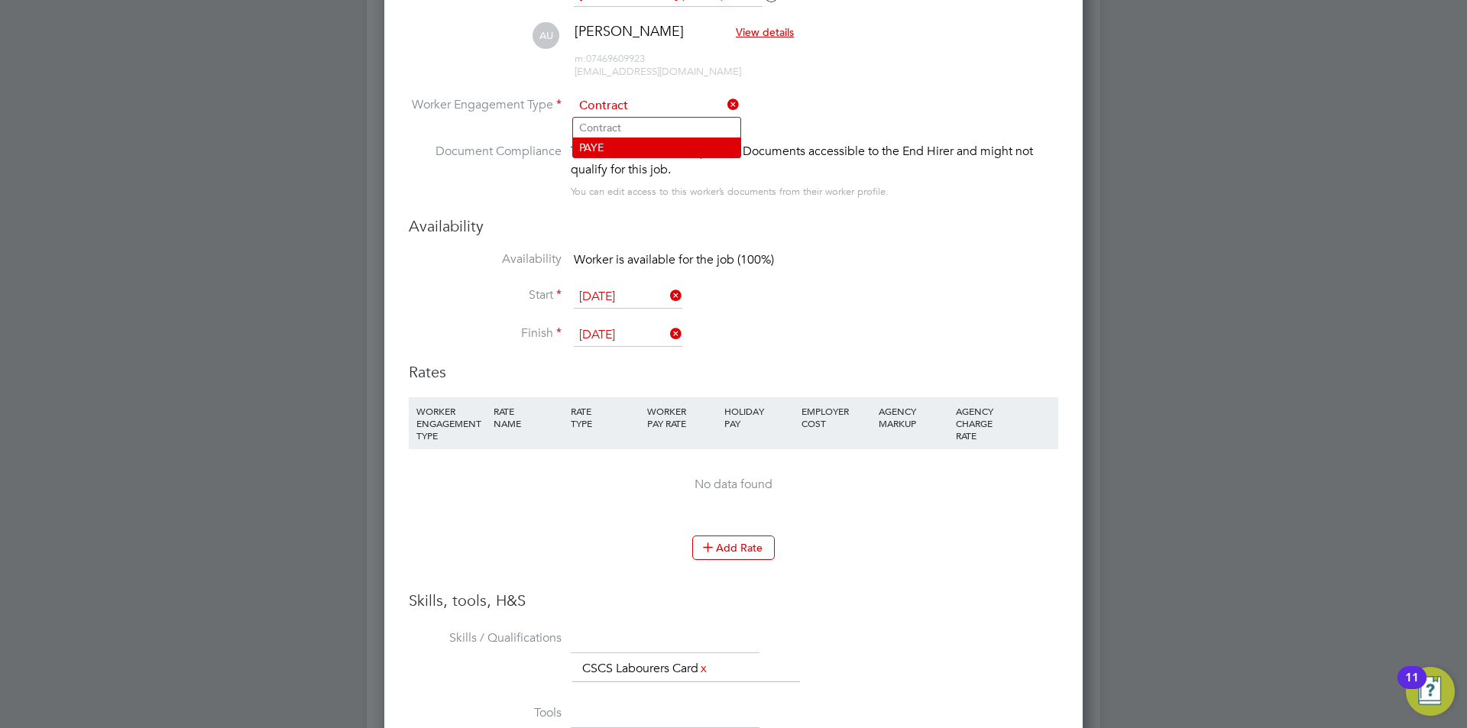
click at [584, 154] on li "PAYE" at bounding box center [656, 148] width 167 height 20
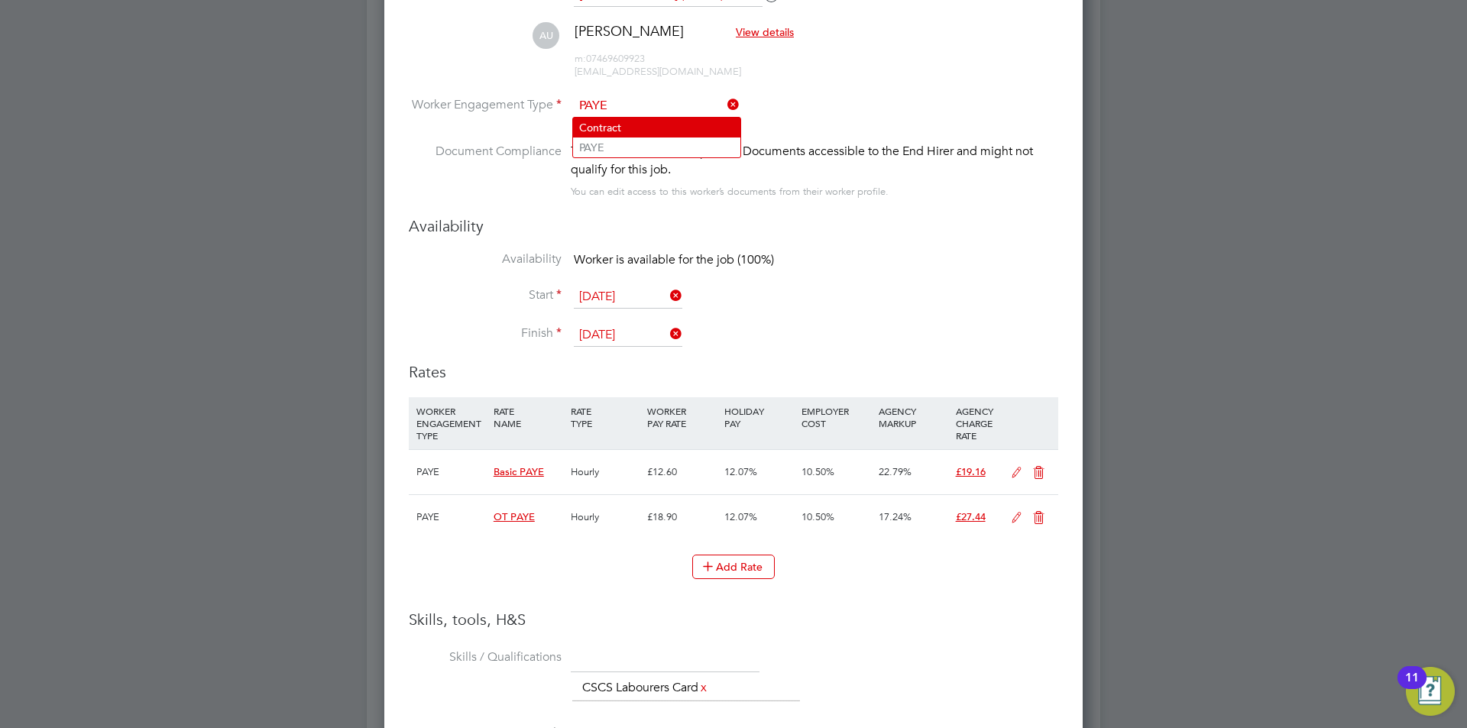
click at [666, 133] on li "Contract" at bounding box center [656, 128] width 167 height 20
type input "Contract"
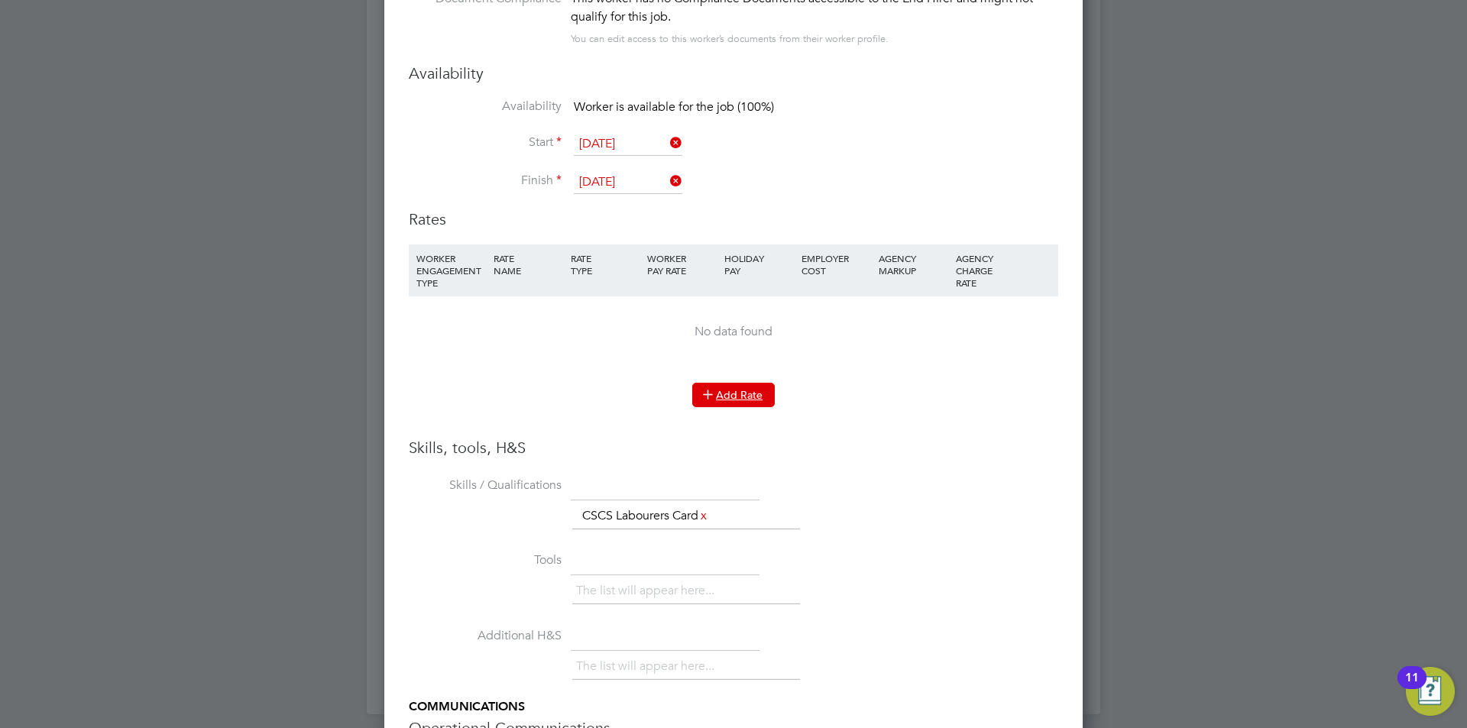
click at [727, 392] on button "Add Rate" at bounding box center [733, 395] width 83 height 24
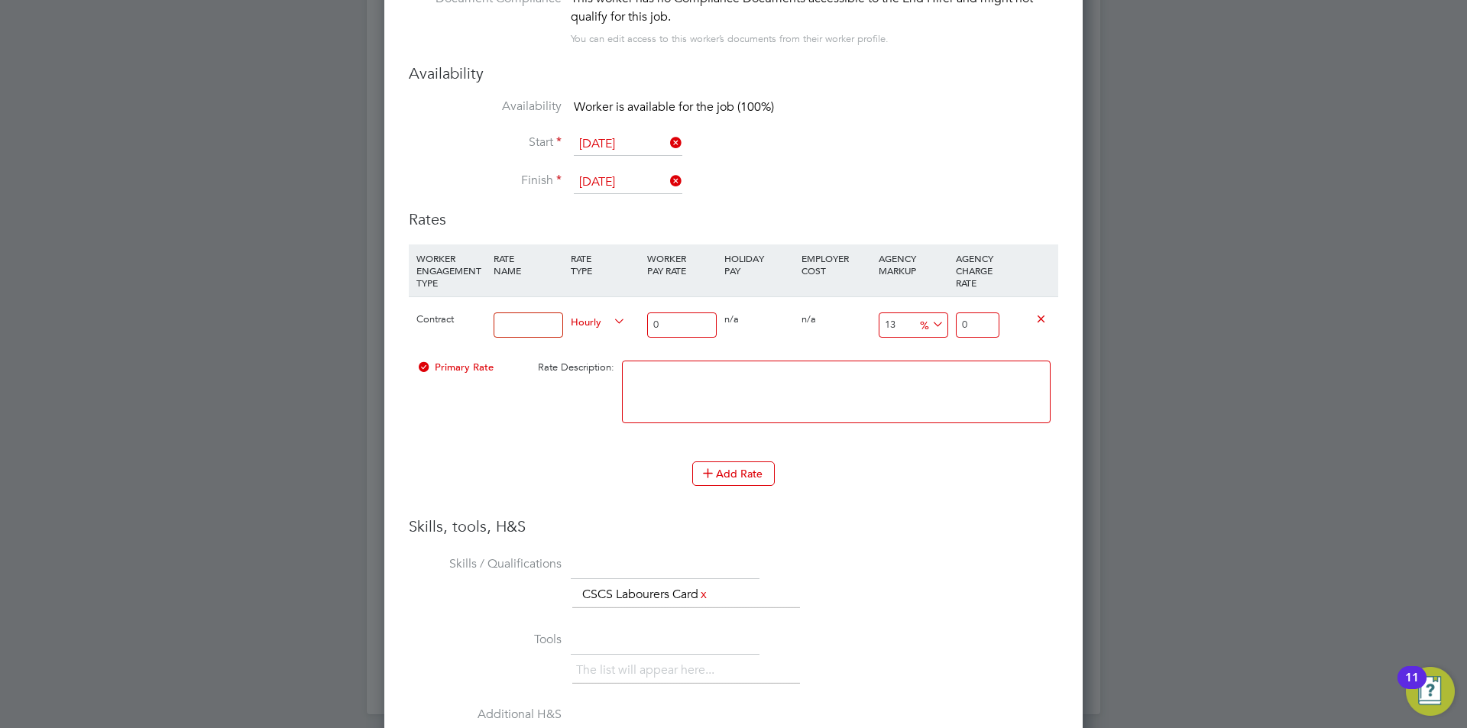
click at [517, 329] on input at bounding box center [529, 325] width 70 height 25
type input "basic"
click at [679, 317] on input "0" at bounding box center [682, 325] width 70 height 25
type input "0"
click at [683, 316] on input "0" at bounding box center [682, 325] width 70 height 25
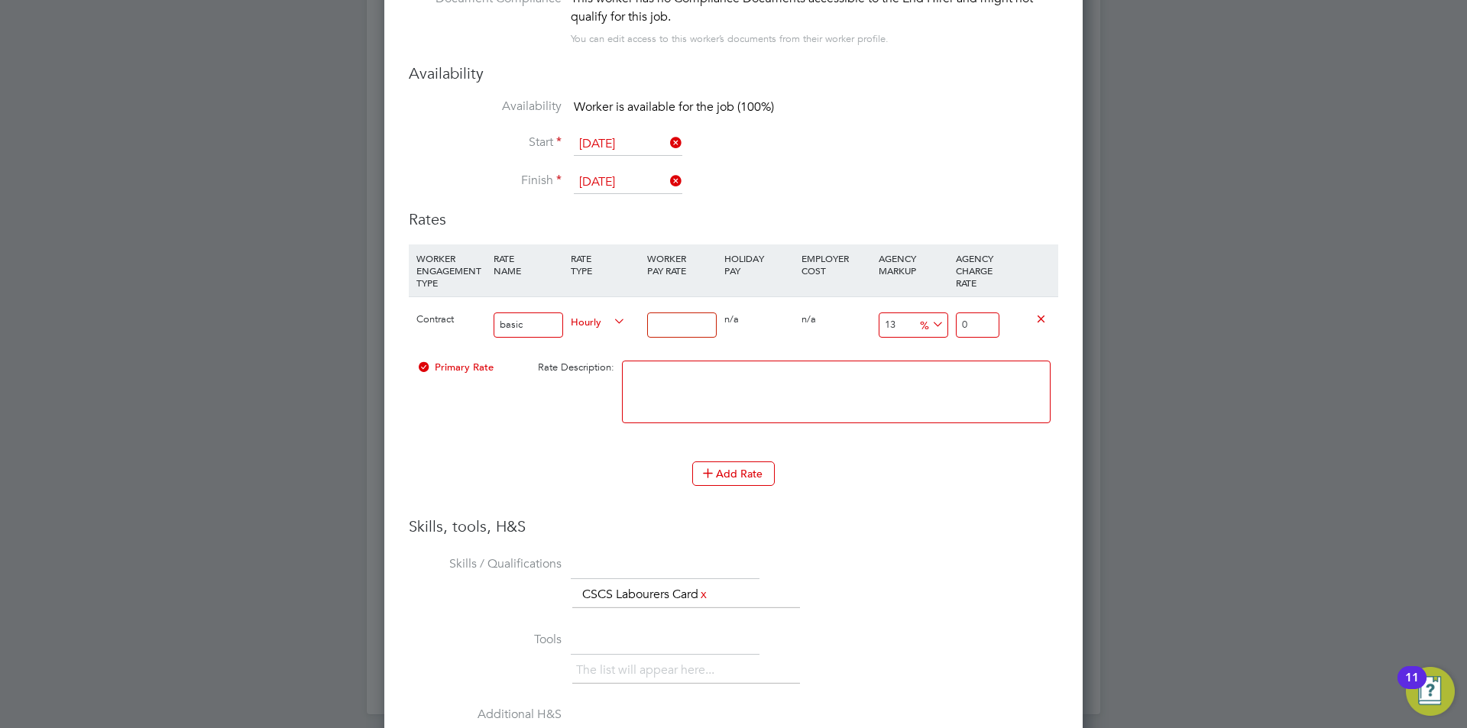
type input "1"
type input "1.13"
type input "16"
type input "18.08"
type input "16.8"
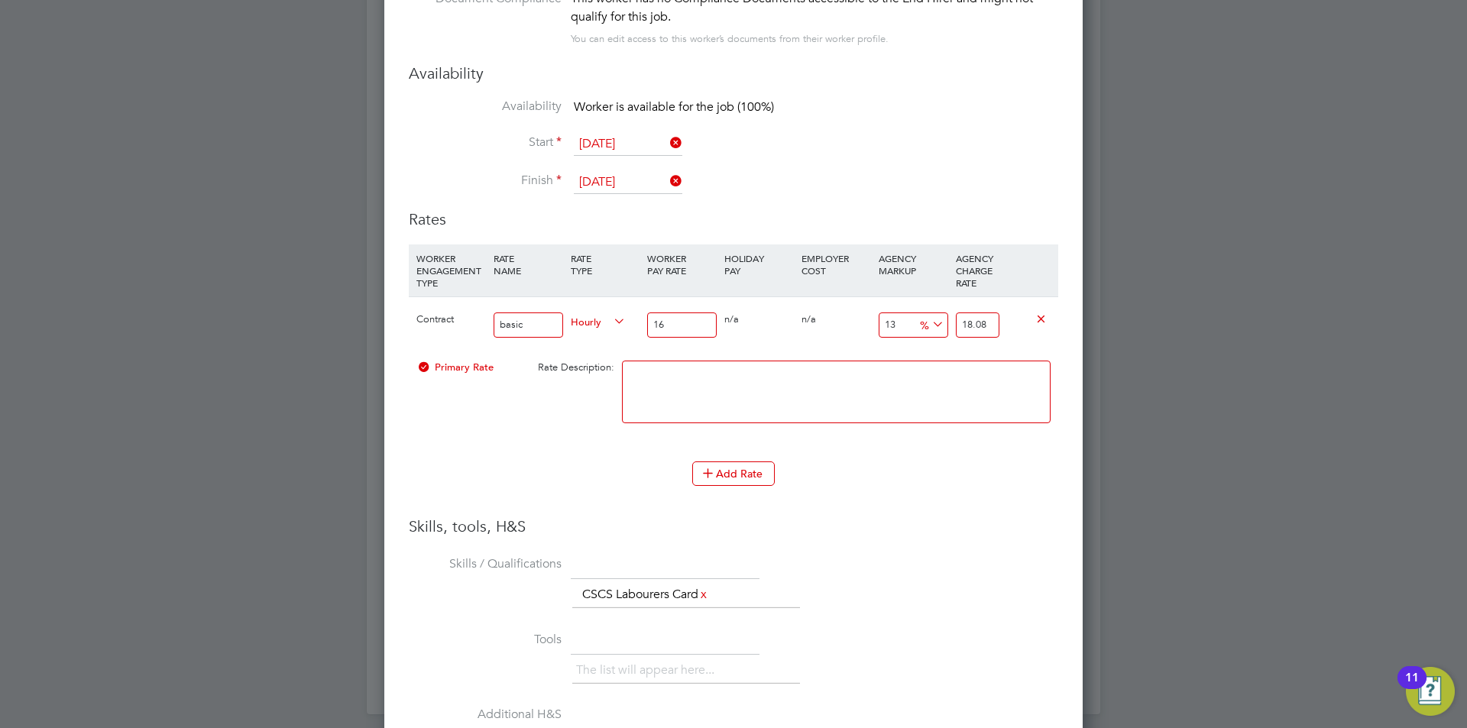
type input "18.984"
type input "16.85"
type input "19.0405"
type input "16.85"
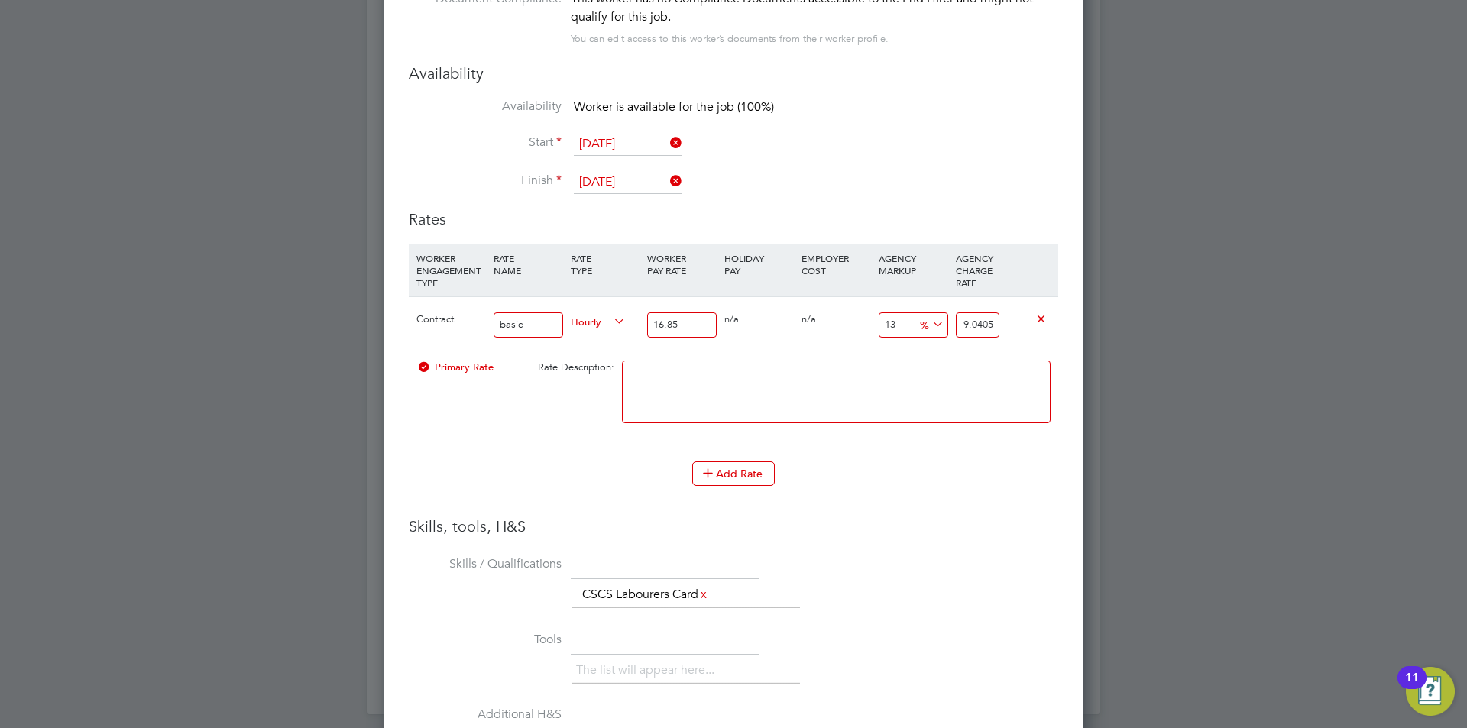
type input "-94.06528189910979"
type input "1"
type input "12.759643916913946"
type input "19"
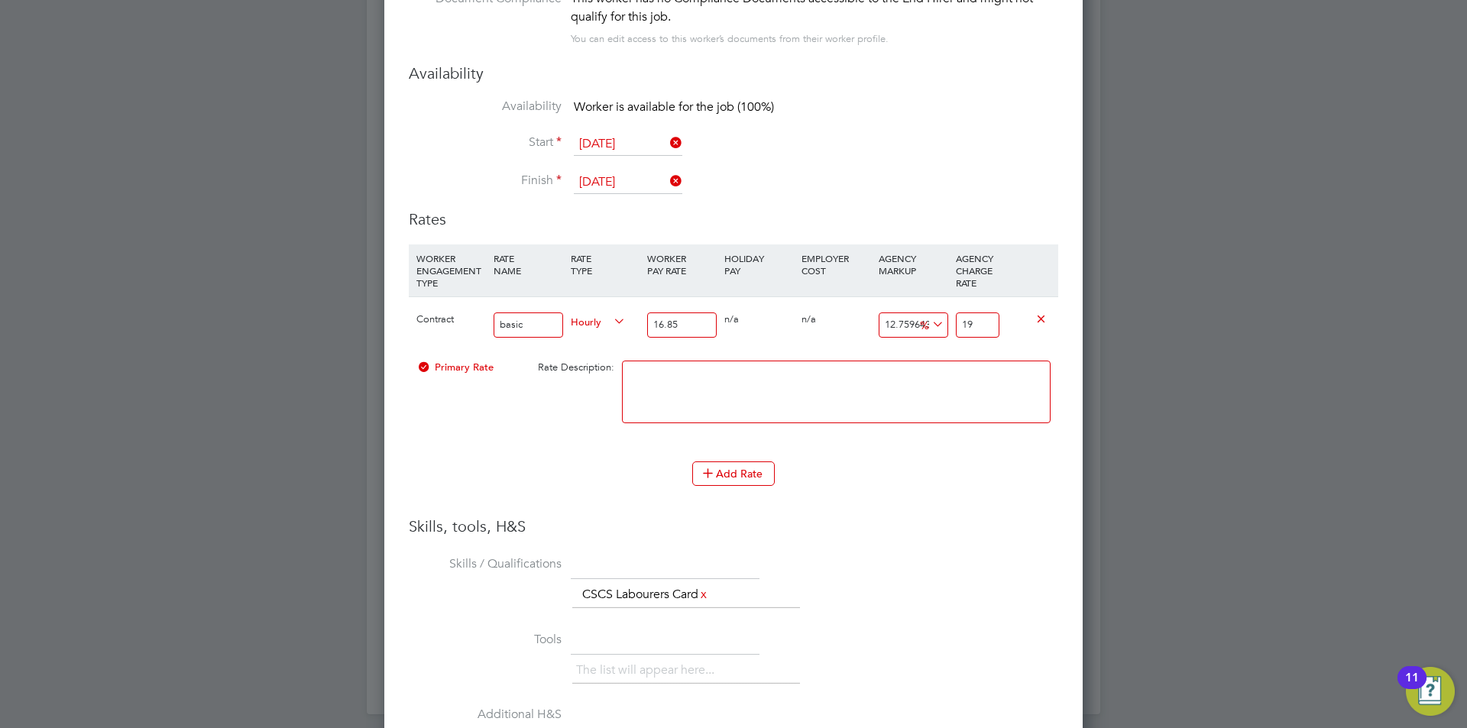
type input "13.353115727002967"
type input "19.1"
type input "13.70919881305638"
type input "19.16"
click at [725, 465] on button "Add Rate" at bounding box center [733, 474] width 83 height 24
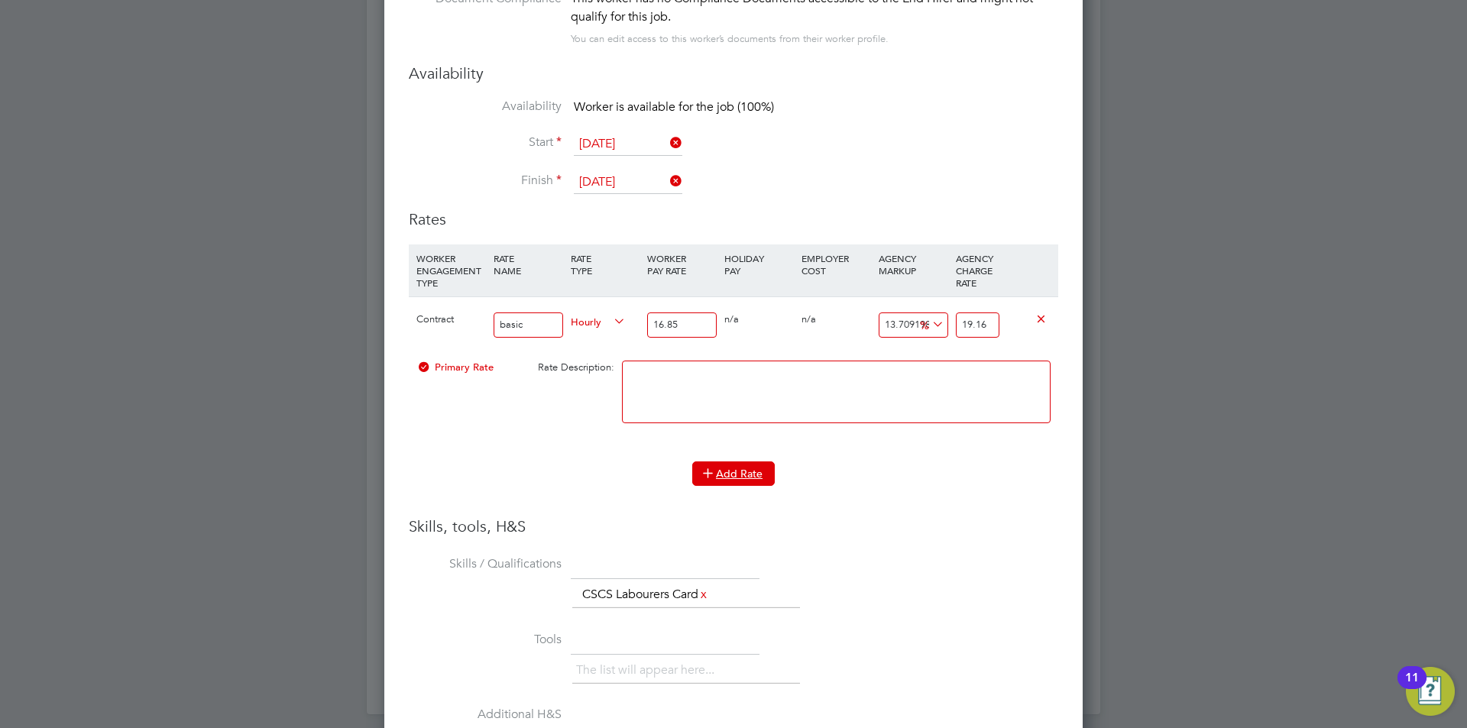
scroll to position [1600, 699]
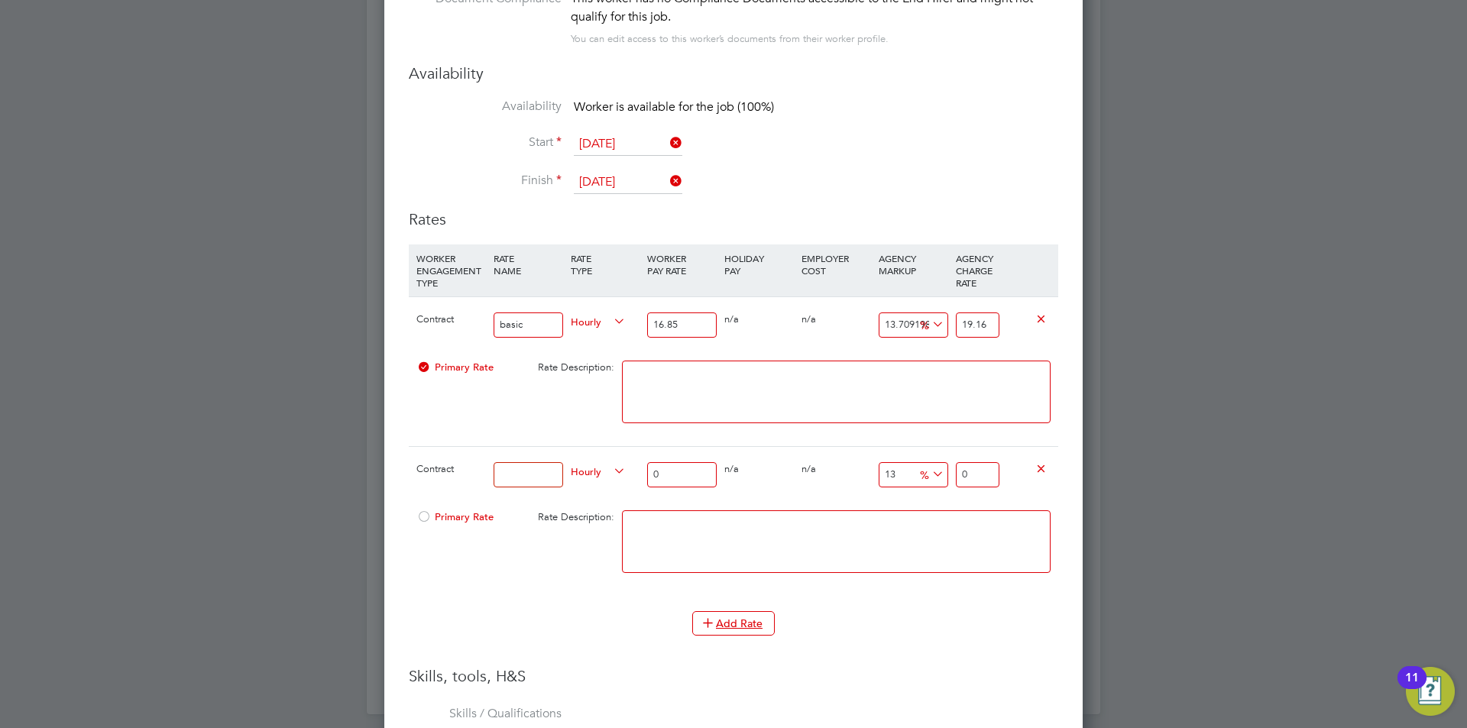
click at [483, 470] on div "Contract" at bounding box center [451, 469] width 77 height 44
click at [522, 481] on input at bounding box center [529, 474] width 70 height 25
type input "overtime"
click at [692, 468] on input "0" at bounding box center [682, 474] width 70 height 25
type input "2"
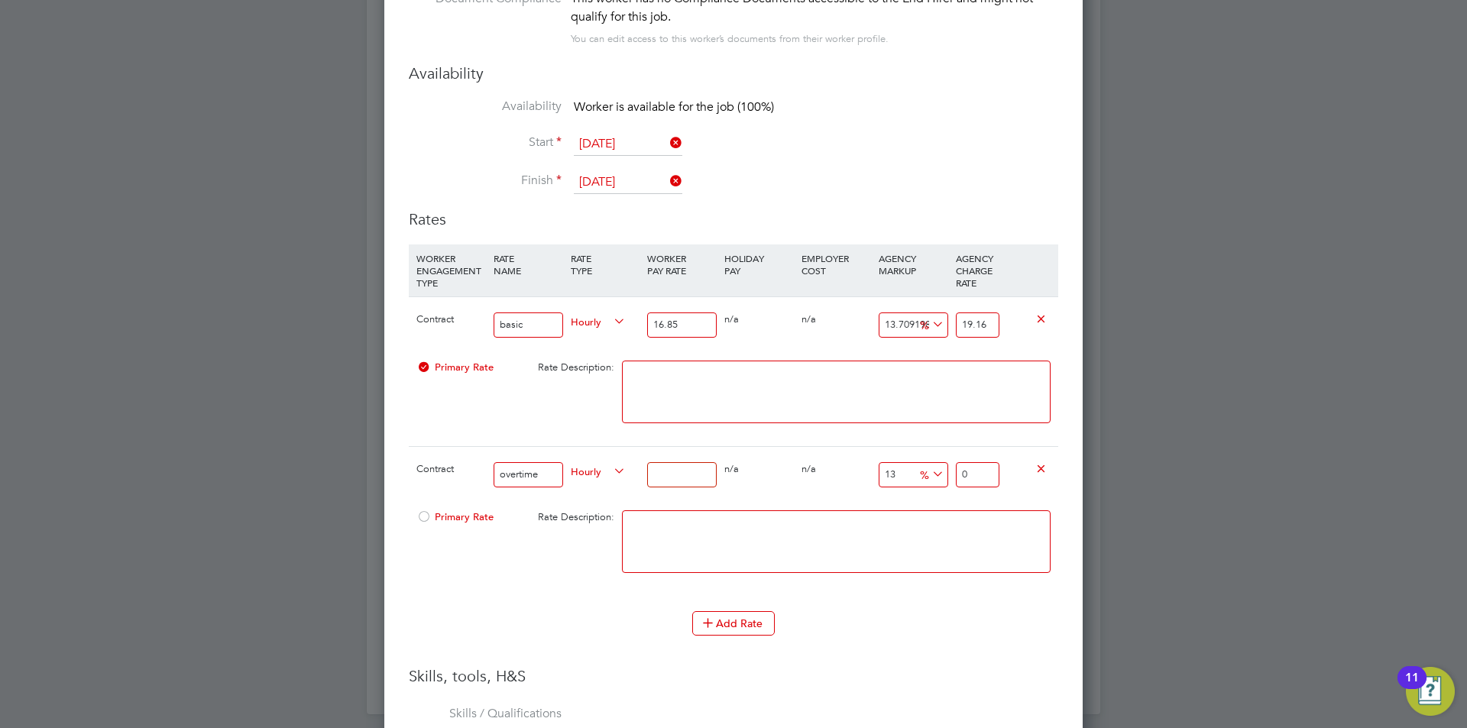
type input "2.26"
type input "25"
type input "28.25"
type input "25.2"
type input "28.476"
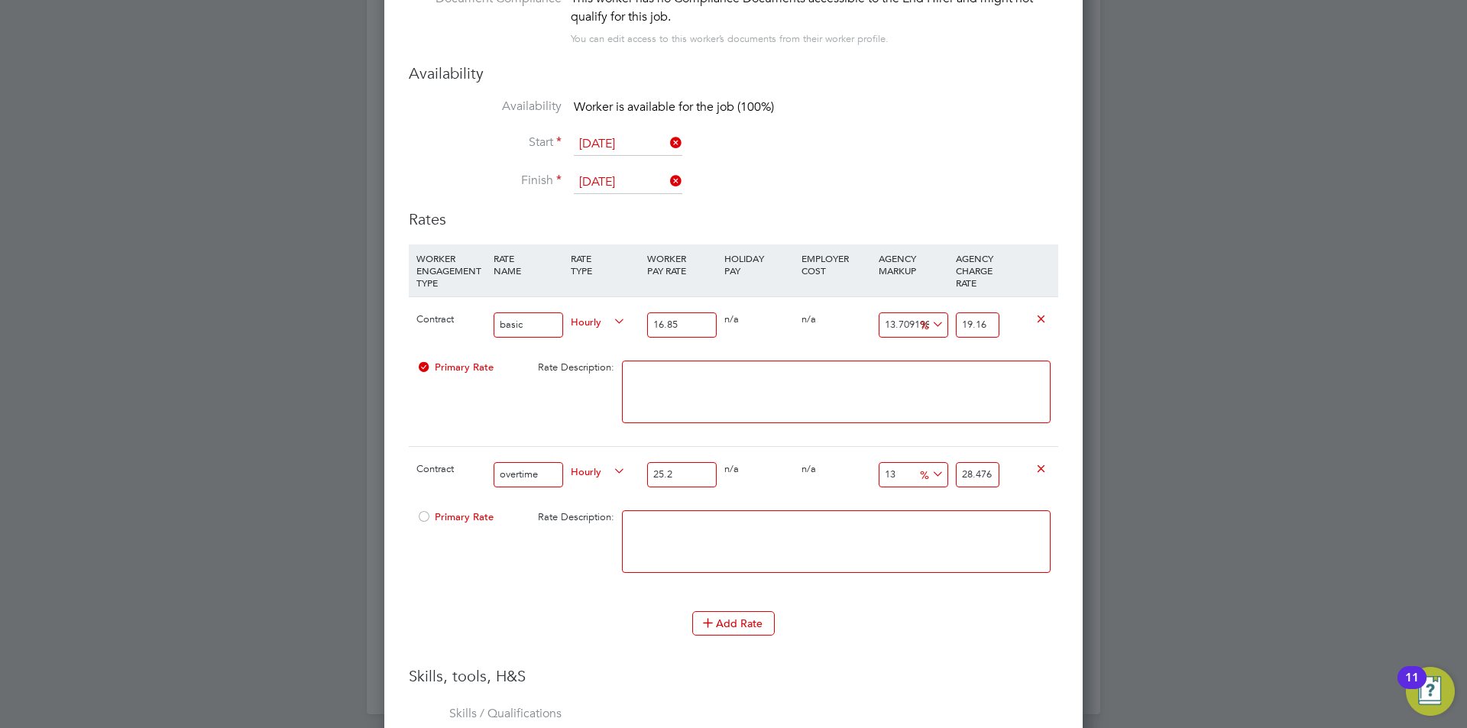
type input "25.27"
type input "28.5551"
type input "25.27"
click at [994, 472] on input "28.5551" at bounding box center [978, 474] width 44 height 25
type input "12.98377522754254"
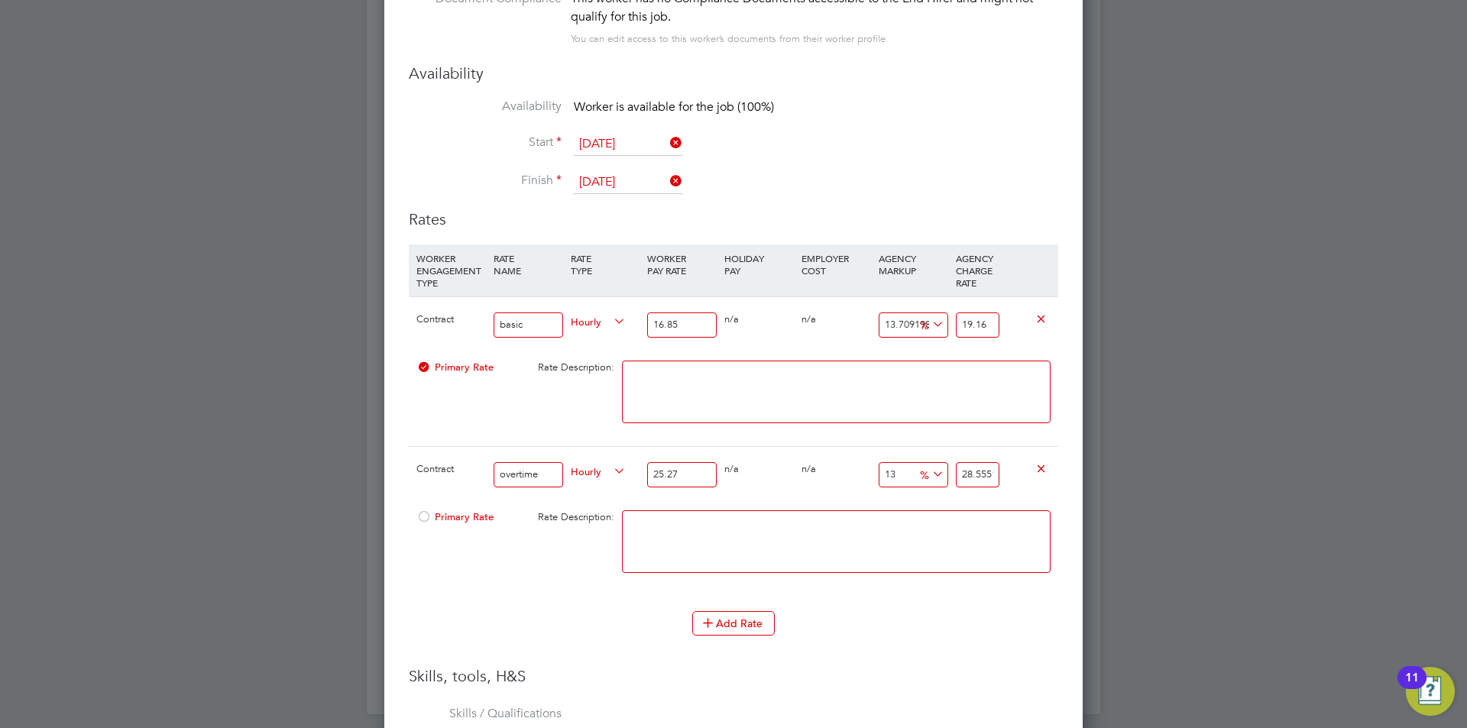
type input "28.551"
type input "12.821527502967946"
type input "28.51"
type input "11.199050257222002"
type input "28.1"
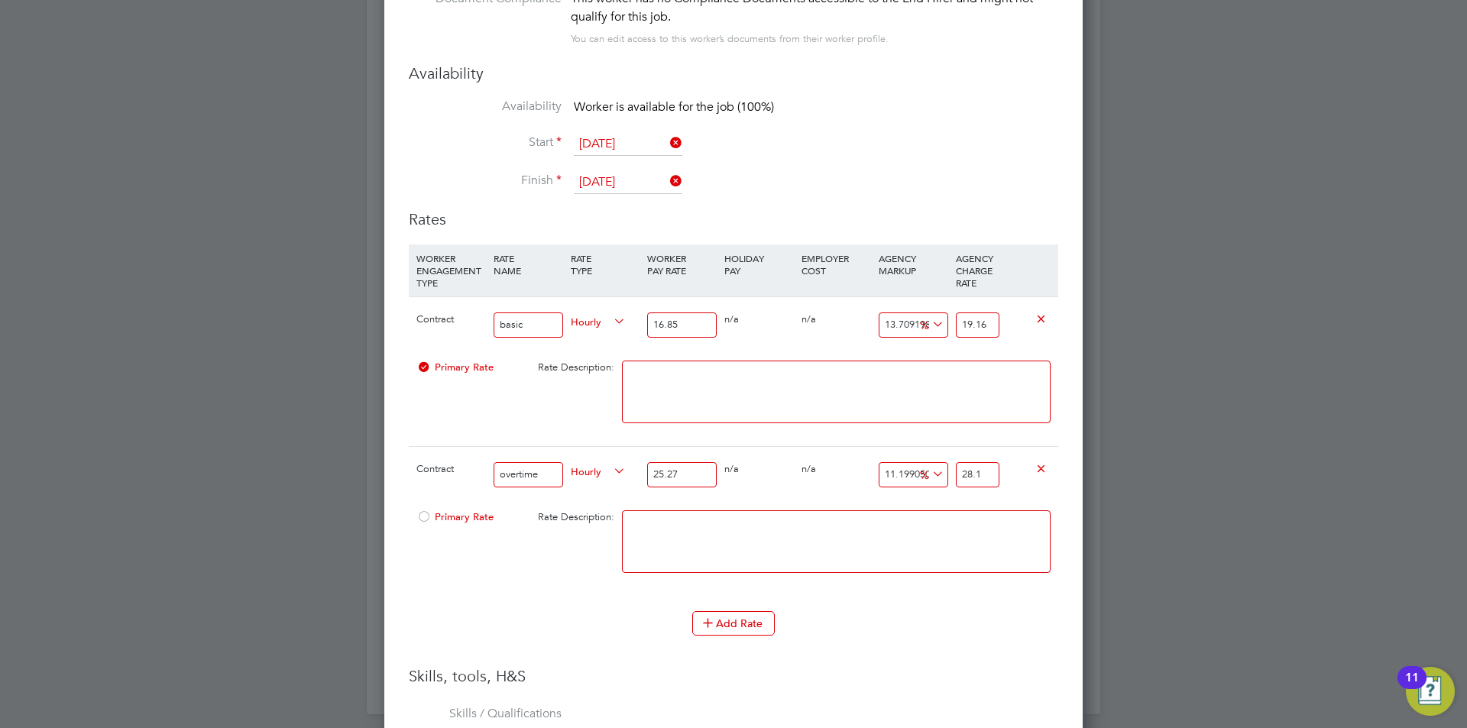
type input "1011.9905025722201"
type input "281"
type input "-16.897506925207757"
type input "21"
type input "-96.04273842500989"
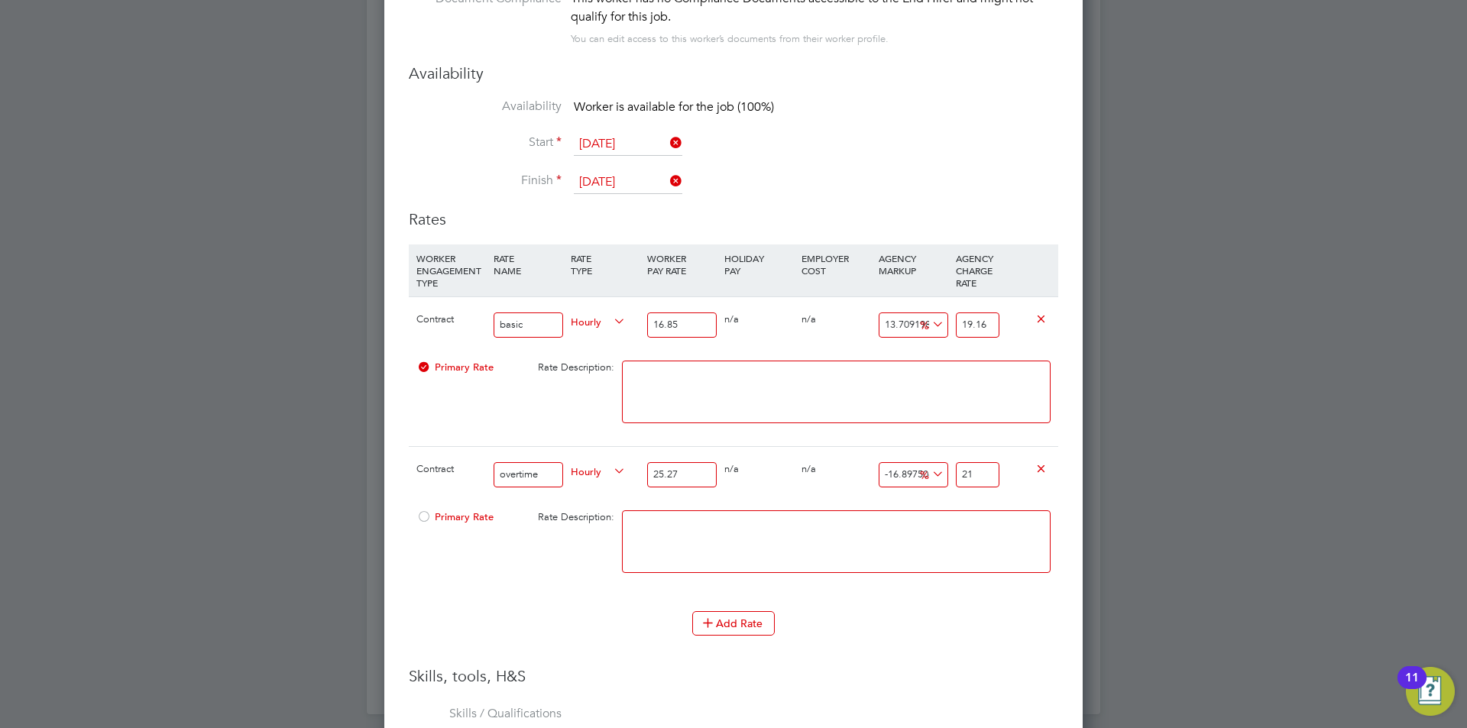
type input "1"
type input "-92.08547685001979"
type input "2"
type input "6.846062524732885"
type input "27"
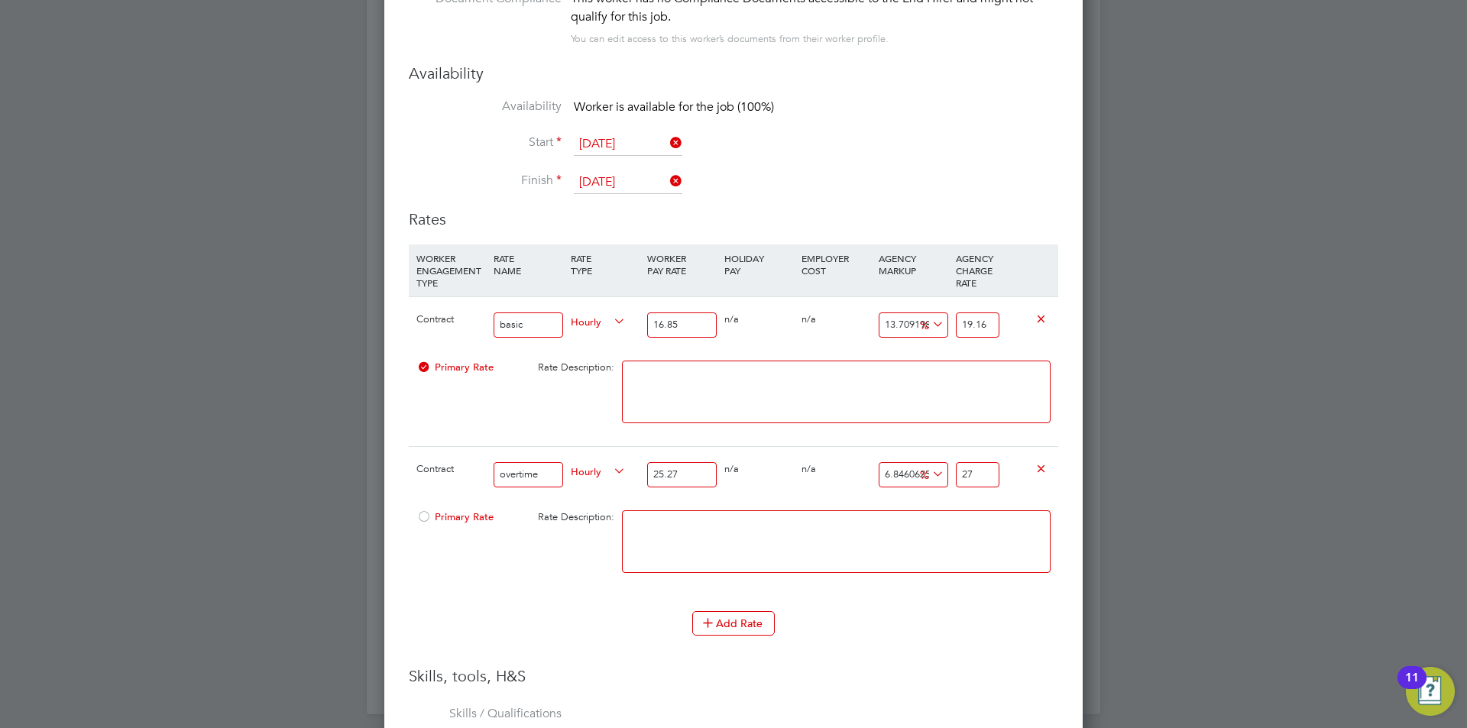
type input "8.428967154728928"
type input "27.4"
type input "8.587257617728532"
type input "27.44"
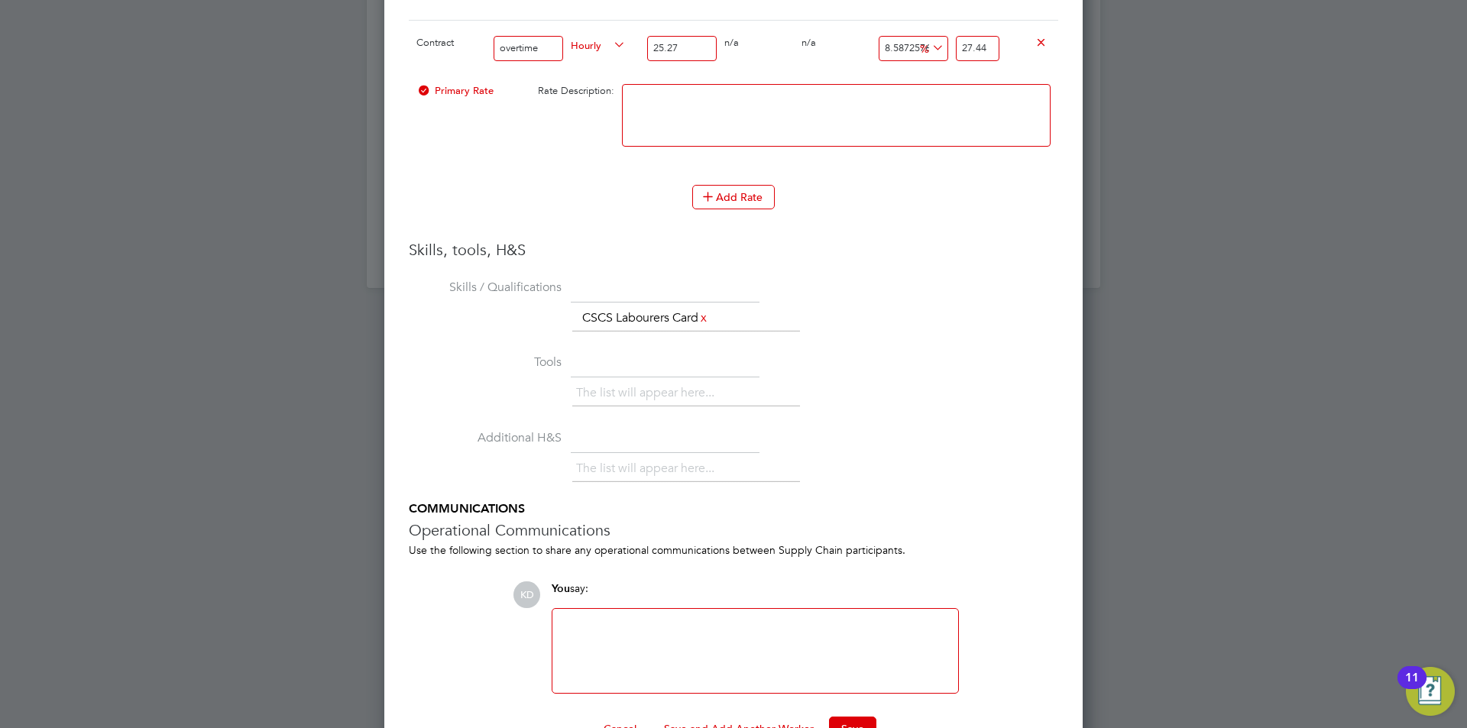
scroll to position [1693, 0]
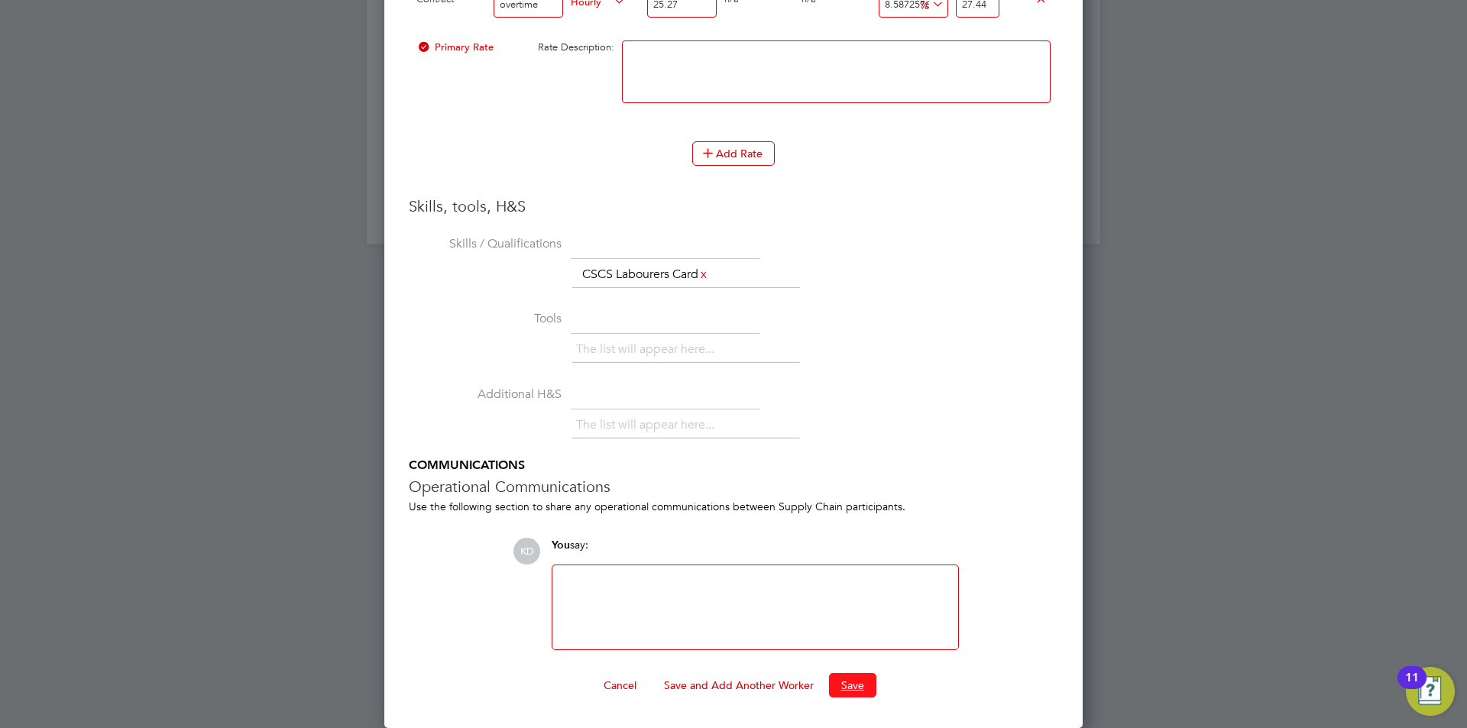
click at [843, 677] on button "Save" at bounding box center [852, 685] width 47 height 24
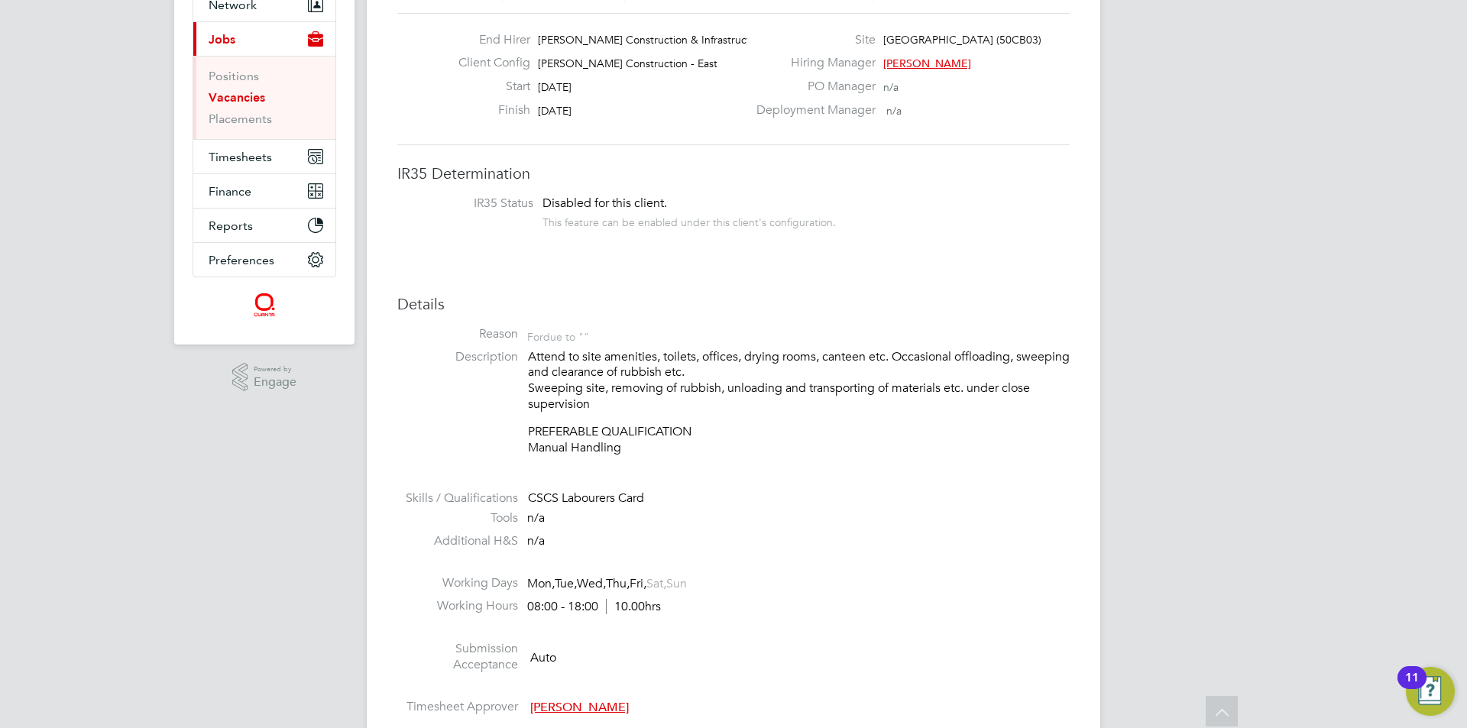
scroll to position [0, 0]
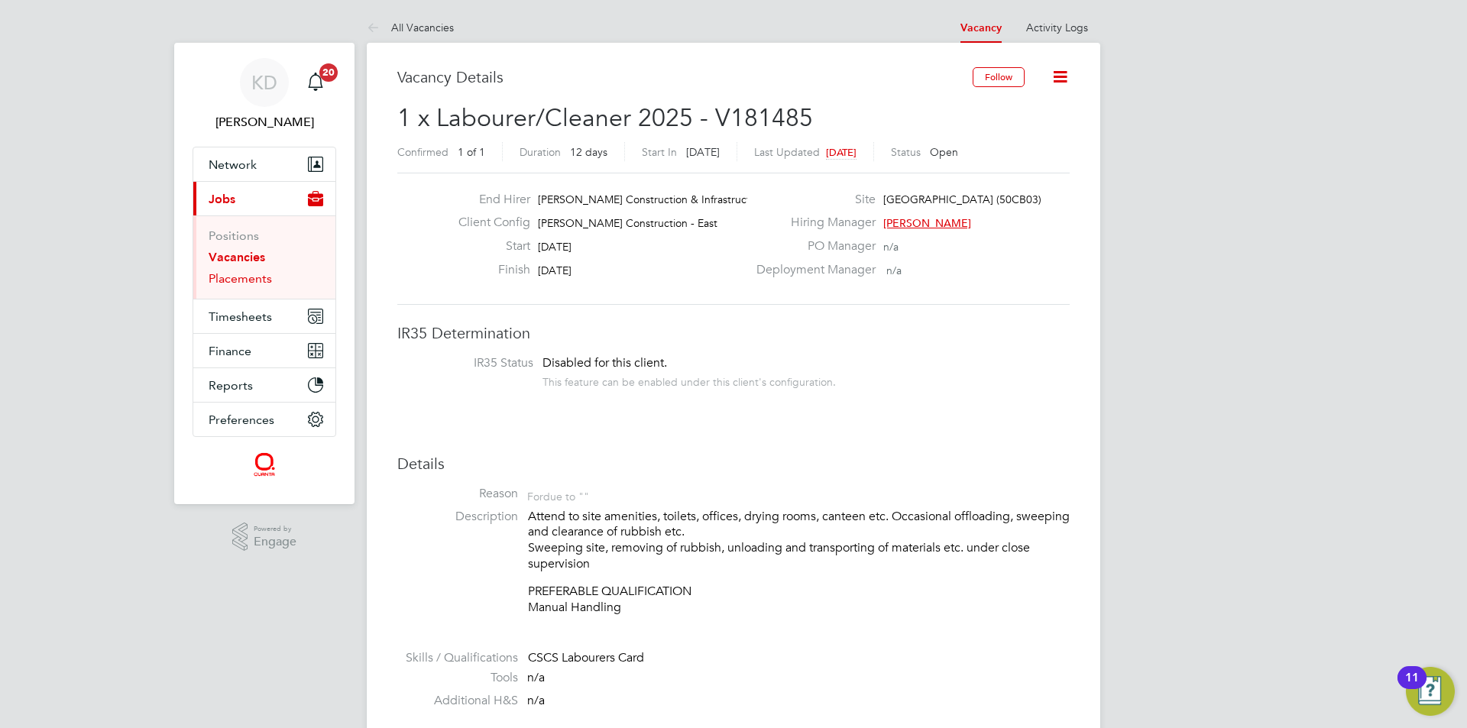
click at [261, 277] on link "Placements" at bounding box center [240, 278] width 63 height 15
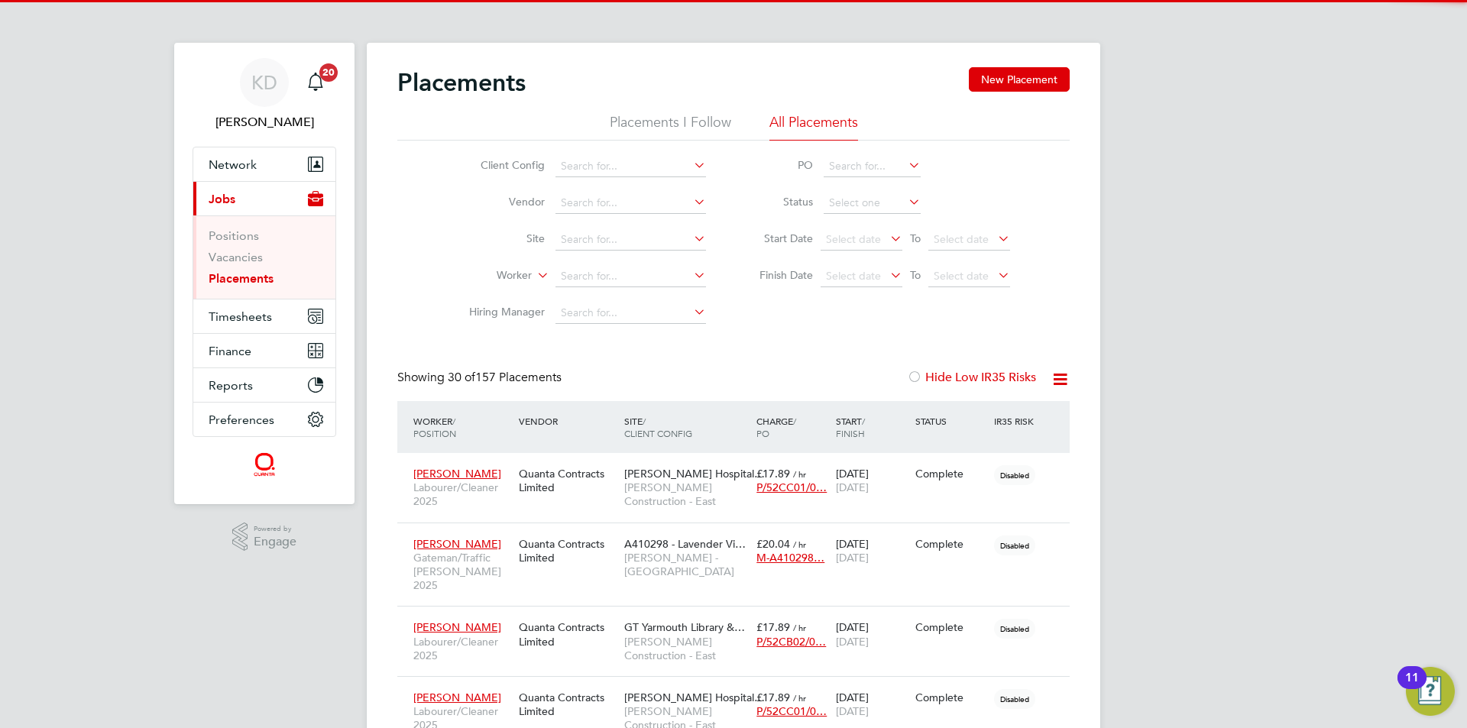
scroll to position [44, 133]
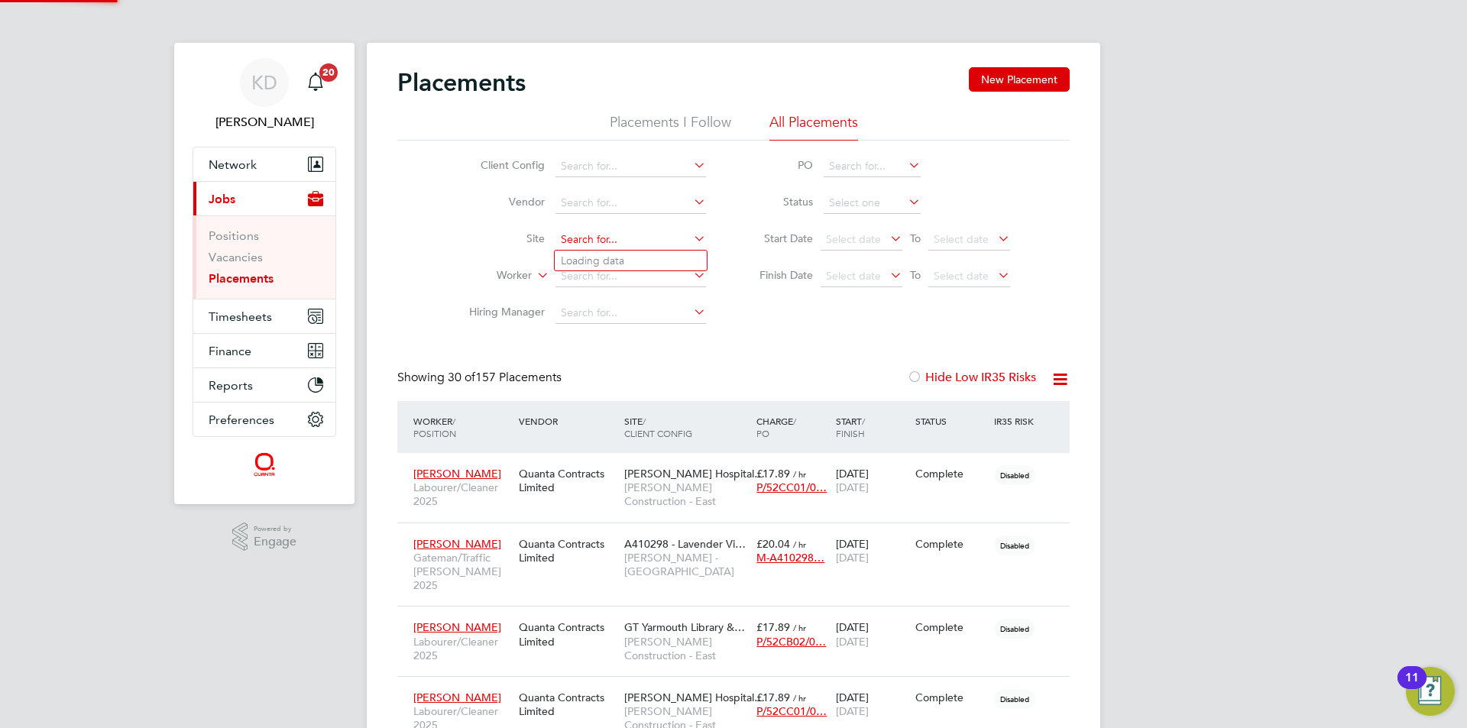
click at [658, 244] on input at bounding box center [631, 239] width 151 height 21
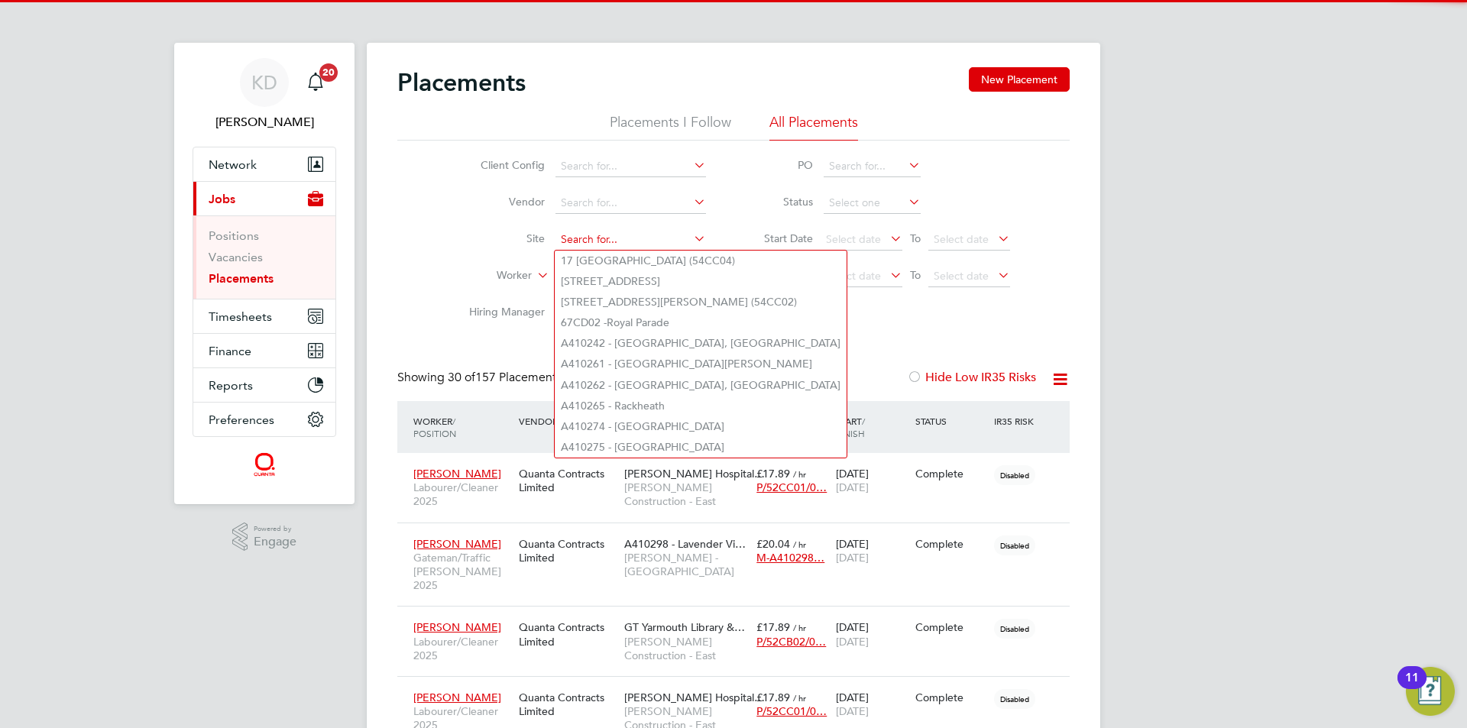
click at [658, 244] on input at bounding box center [631, 239] width 151 height 21
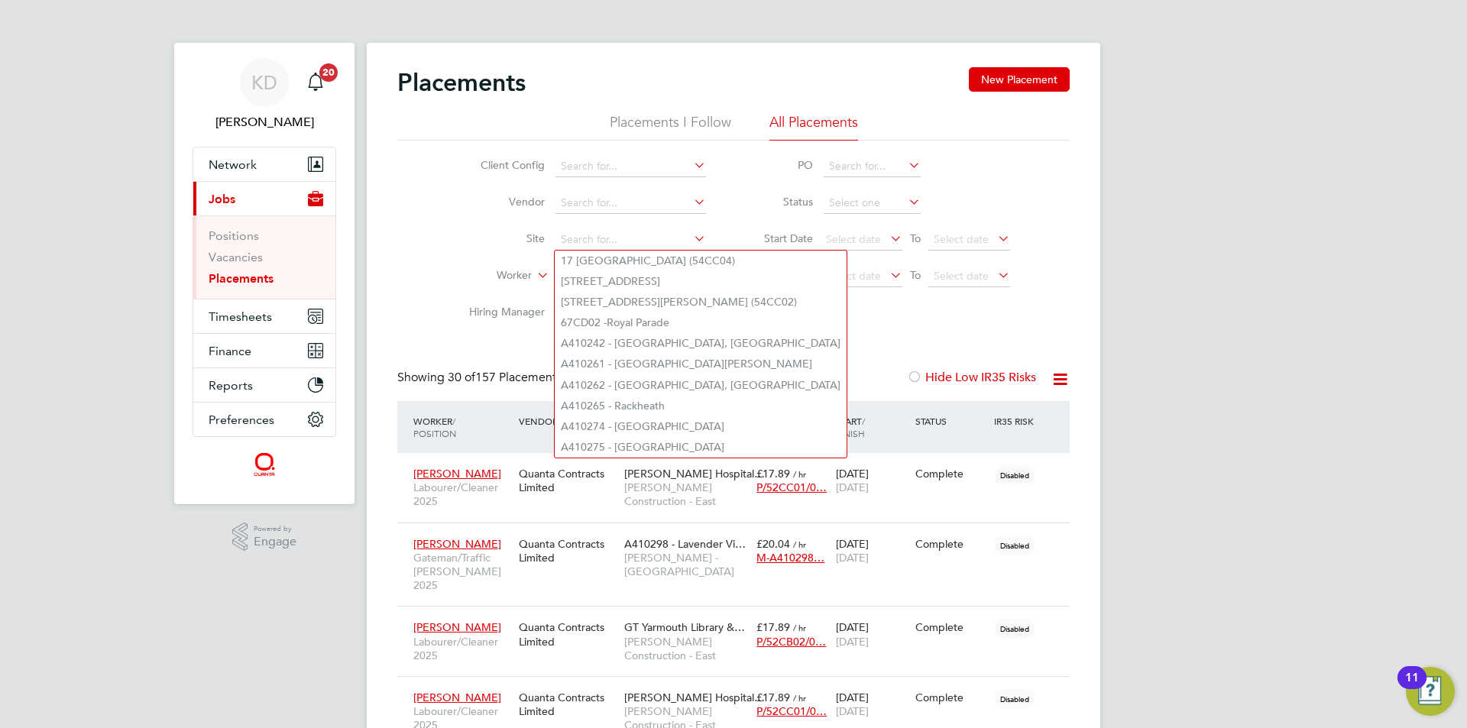
click at [530, 250] on li "Site" at bounding box center [581, 240] width 287 height 37
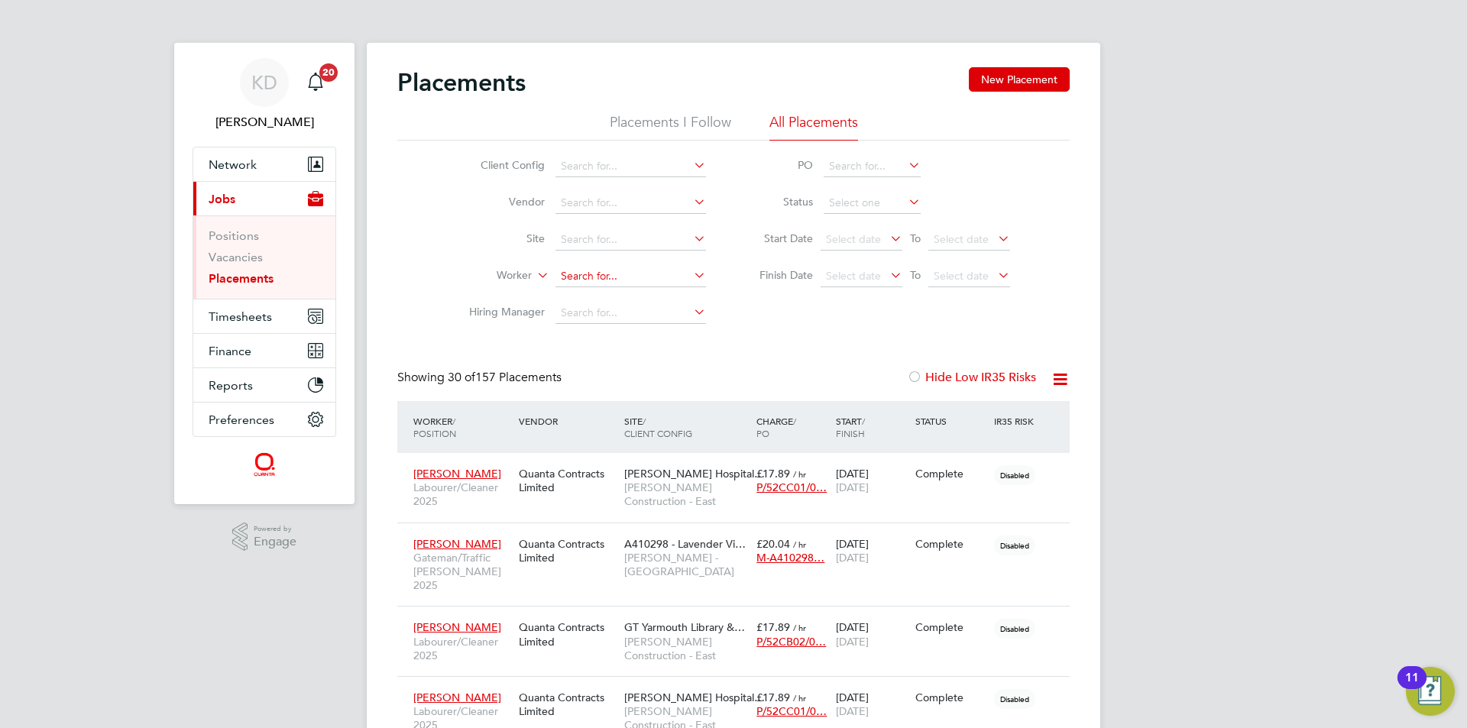
click at [581, 281] on input at bounding box center [631, 276] width 151 height 21
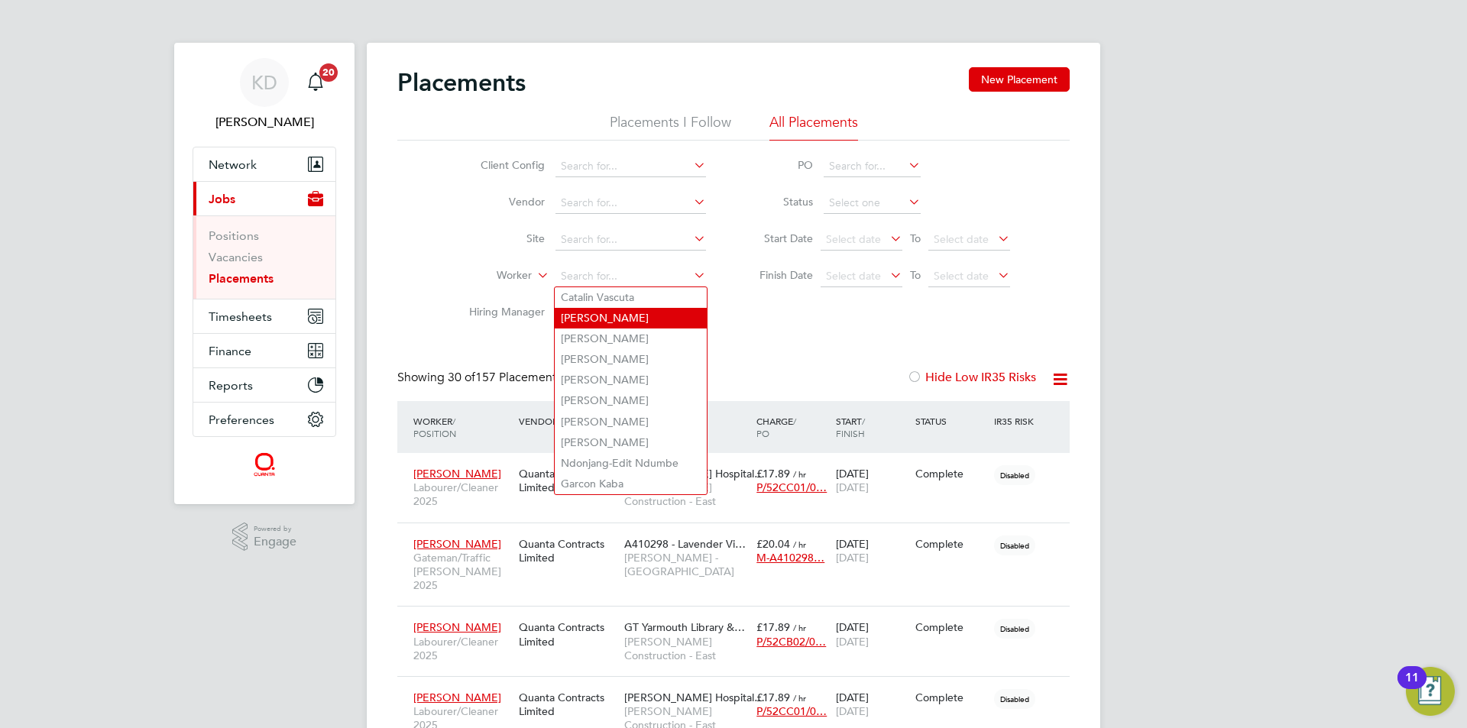
click at [595, 319] on li "[PERSON_NAME]" at bounding box center [631, 318] width 152 height 21
type input "[PERSON_NAME]"
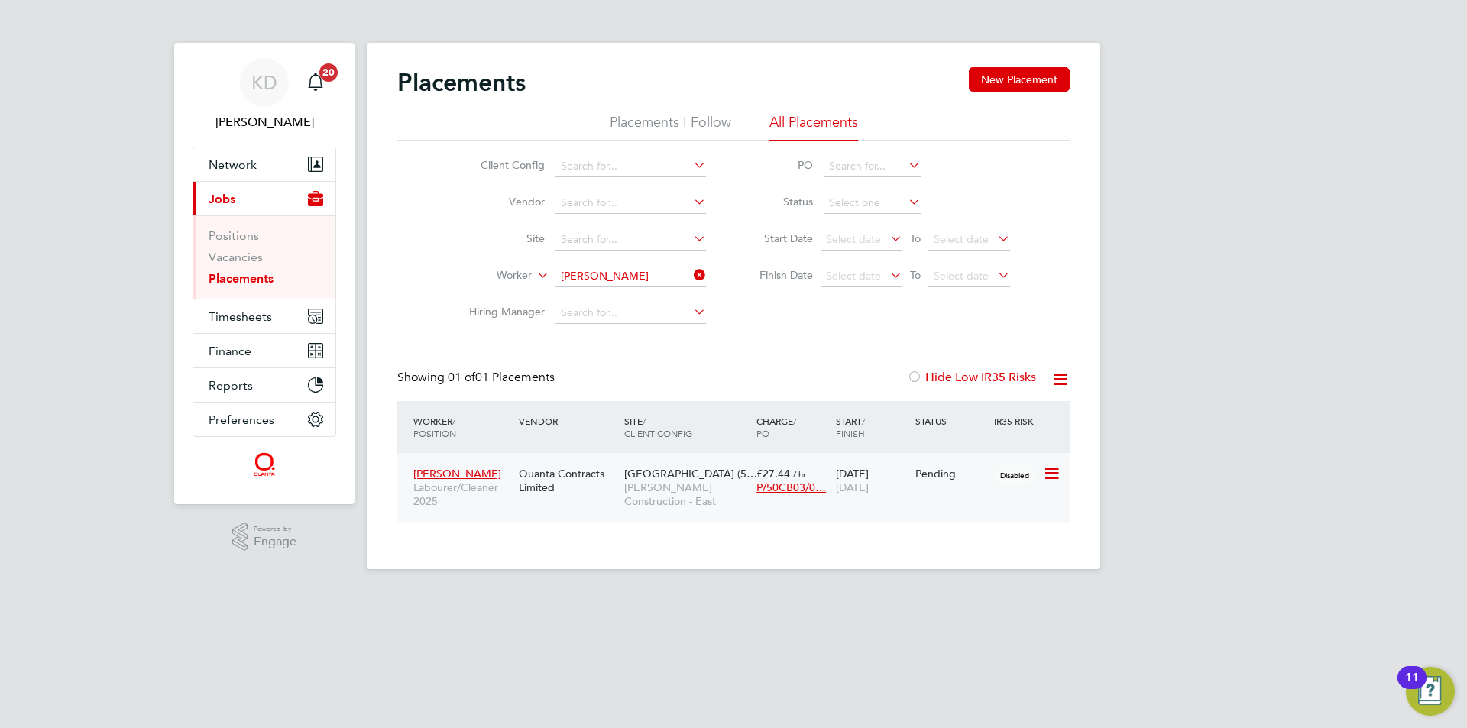
click at [1059, 476] on icon at bounding box center [1050, 474] width 15 height 18
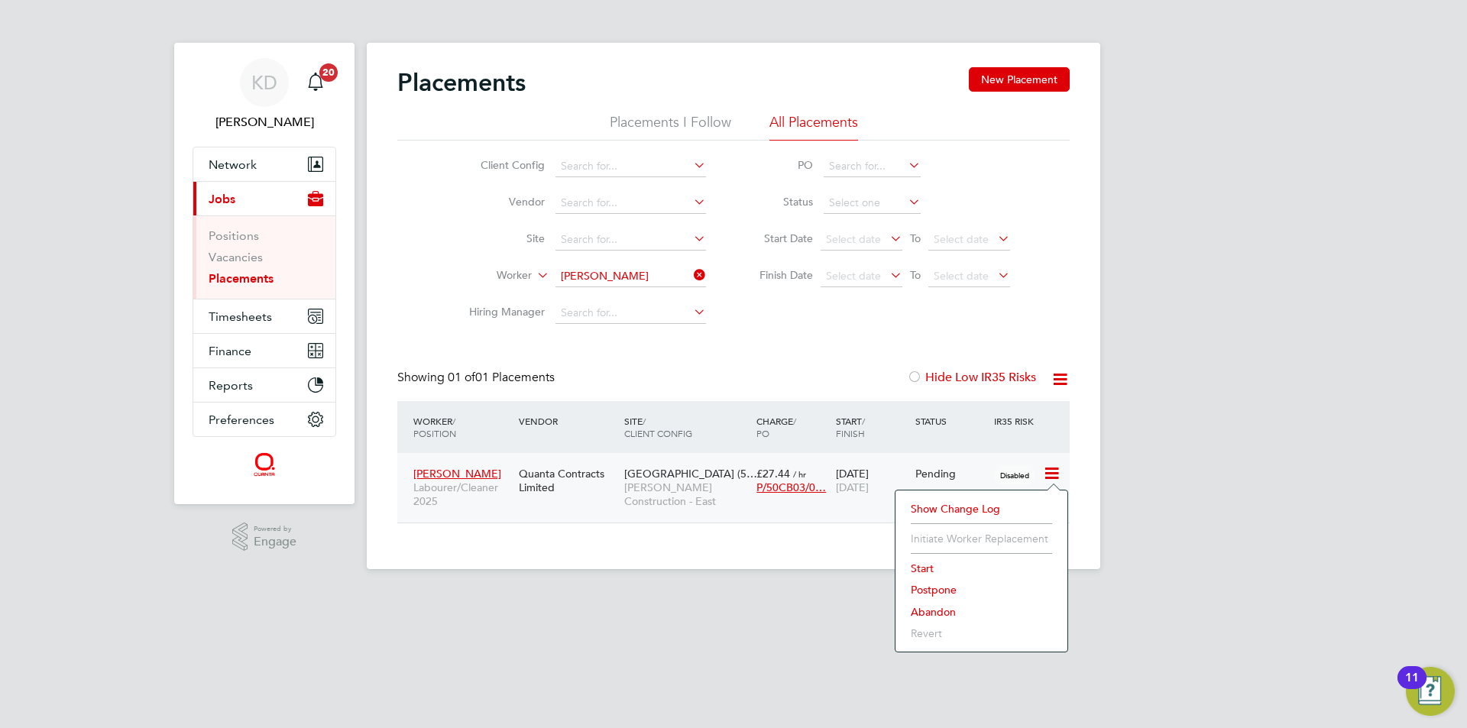
click at [945, 566] on li "Start" at bounding box center [981, 568] width 157 height 21
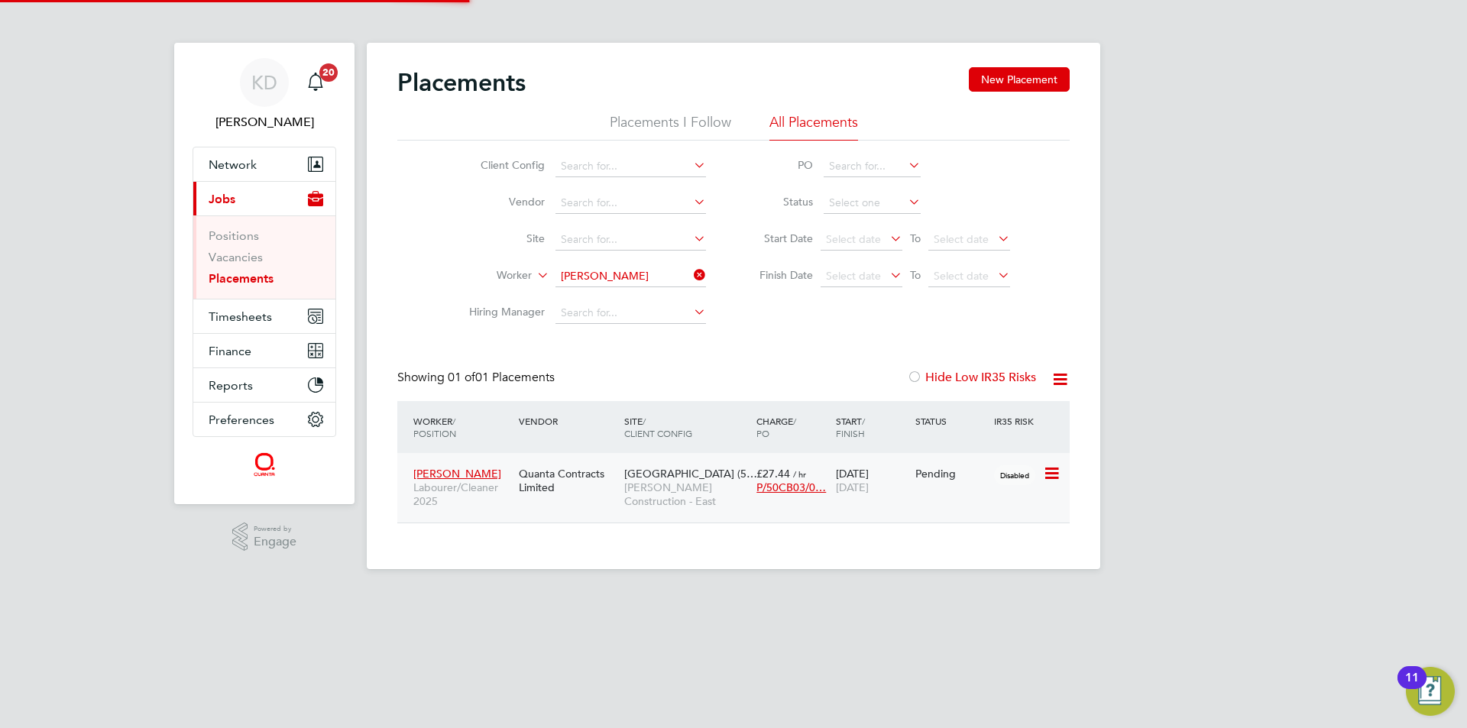
type input "[PERSON_NAME]"
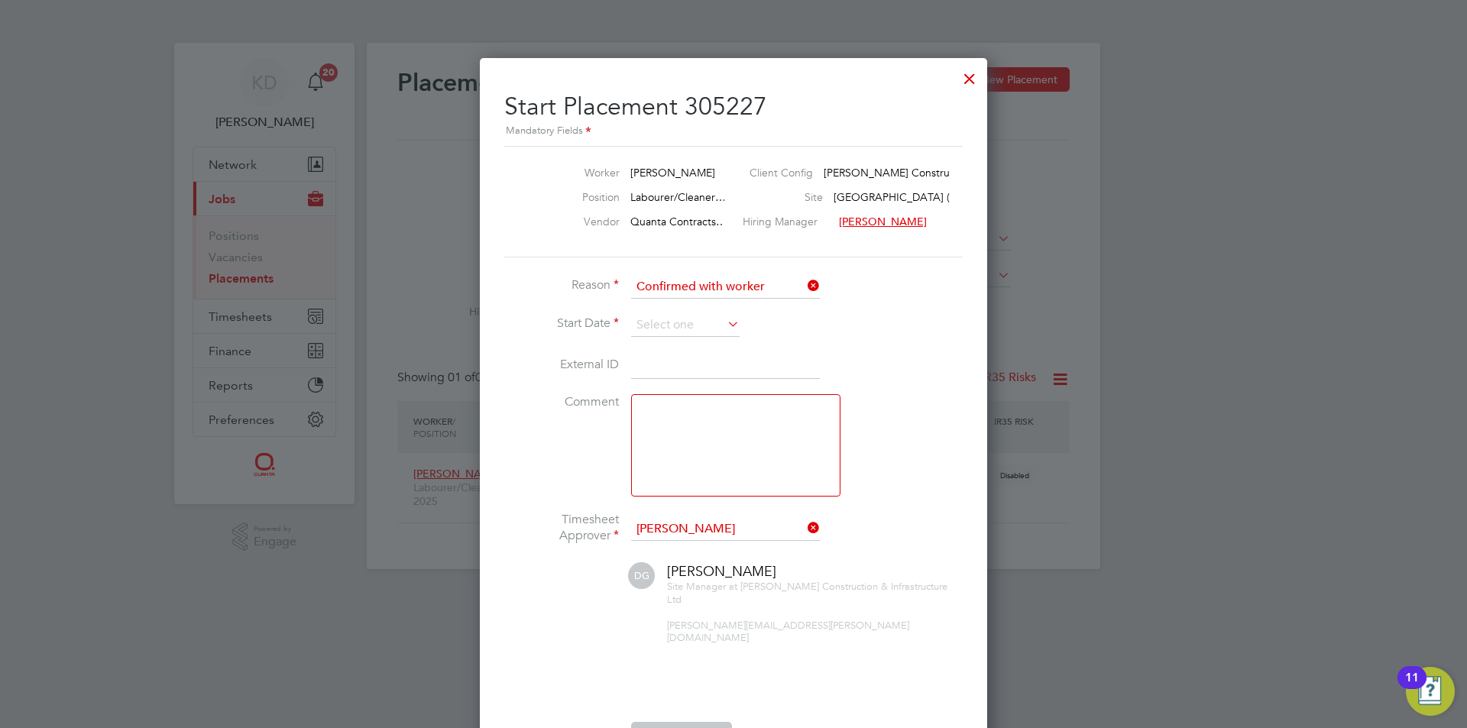
click at [750, 319] on li "Start Date" at bounding box center [733, 333] width 459 height 38
click at [725, 320] on icon at bounding box center [725, 323] width 0 height 21
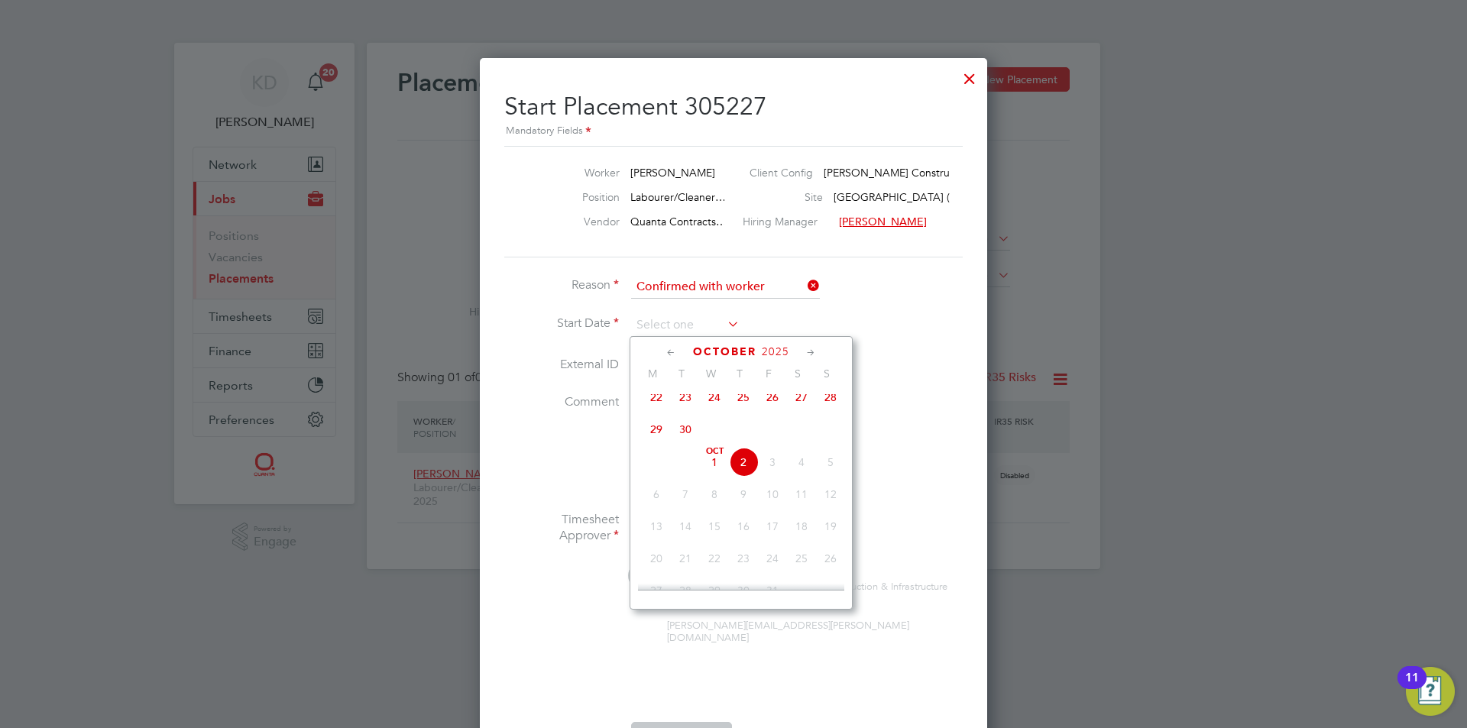
click at [666, 439] on span "29" at bounding box center [656, 429] width 29 height 29
type input "[DATE]"
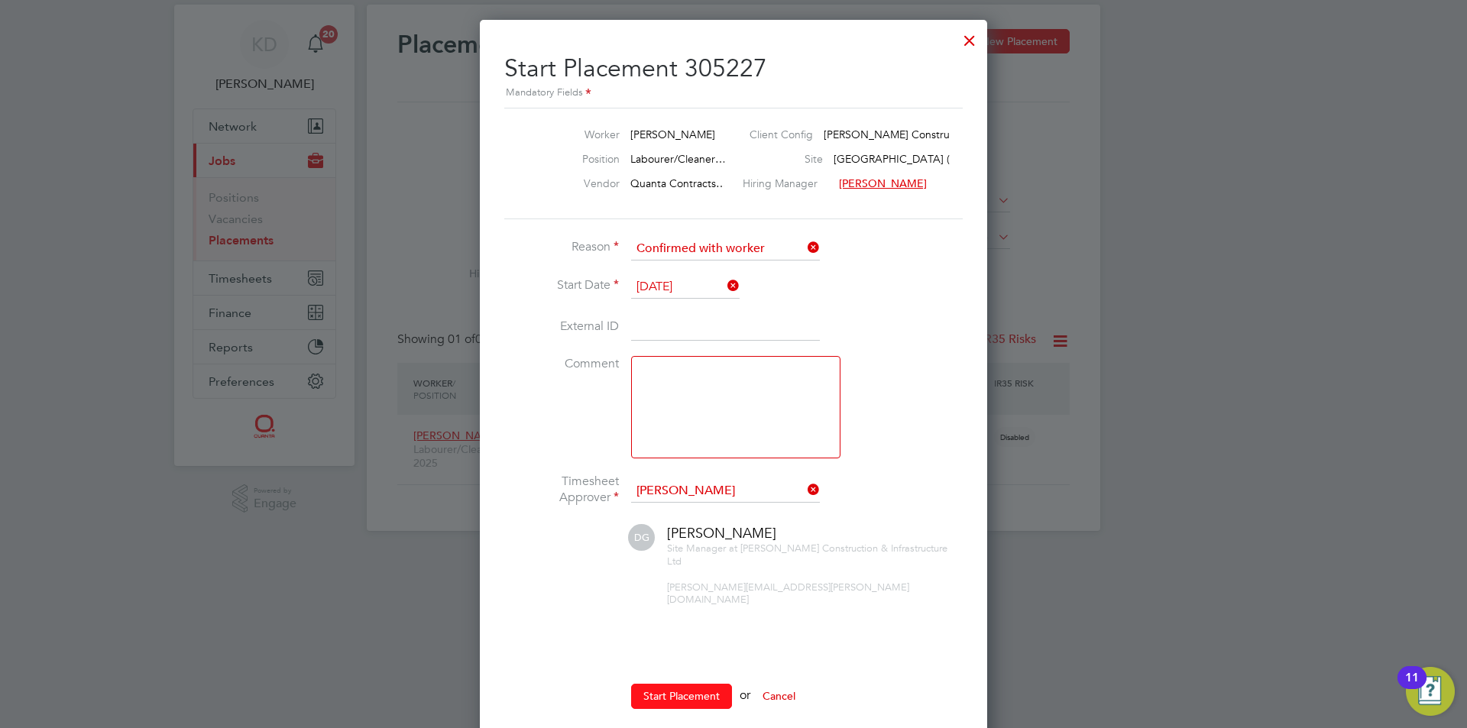
click at [692, 684] on button "Start Placement" at bounding box center [681, 696] width 101 height 24
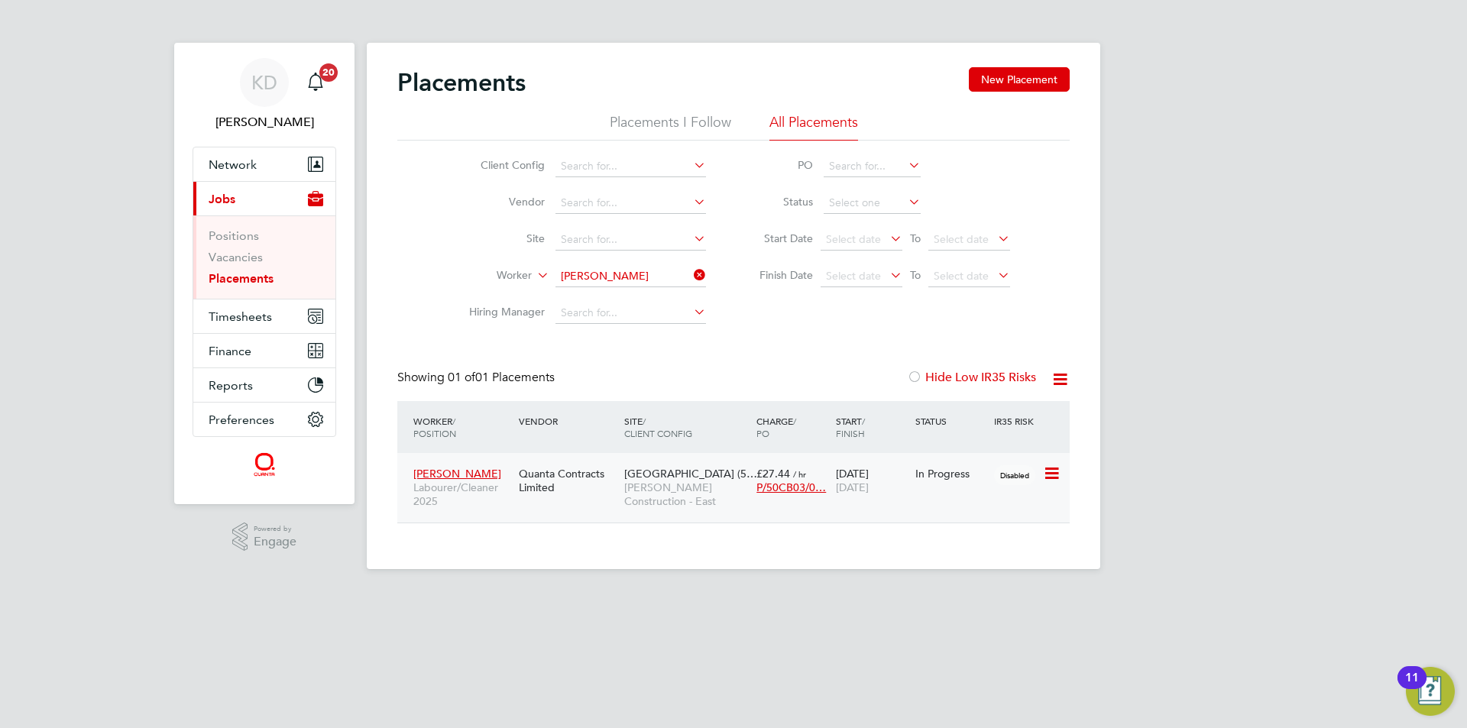
click at [727, 482] on span "[PERSON_NAME] Construction - East" at bounding box center [686, 495] width 125 height 28
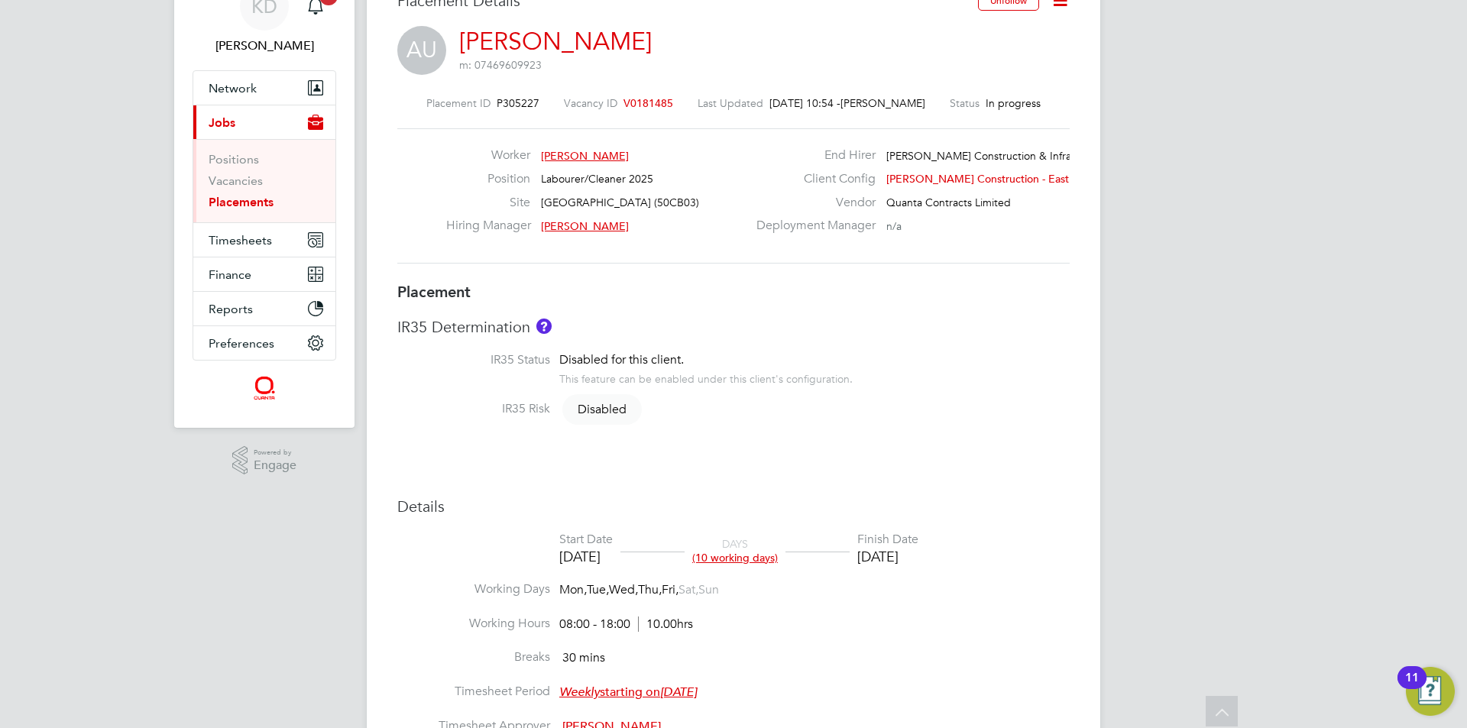
click at [1061, 6] on icon at bounding box center [1060, 0] width 19 height 19
click at [1008, 37] on li "Edit Placement e" at bounding box center [1011, 36] width 112 height 21
type input "[PERSON_NAME]"
type input "[DATE]"
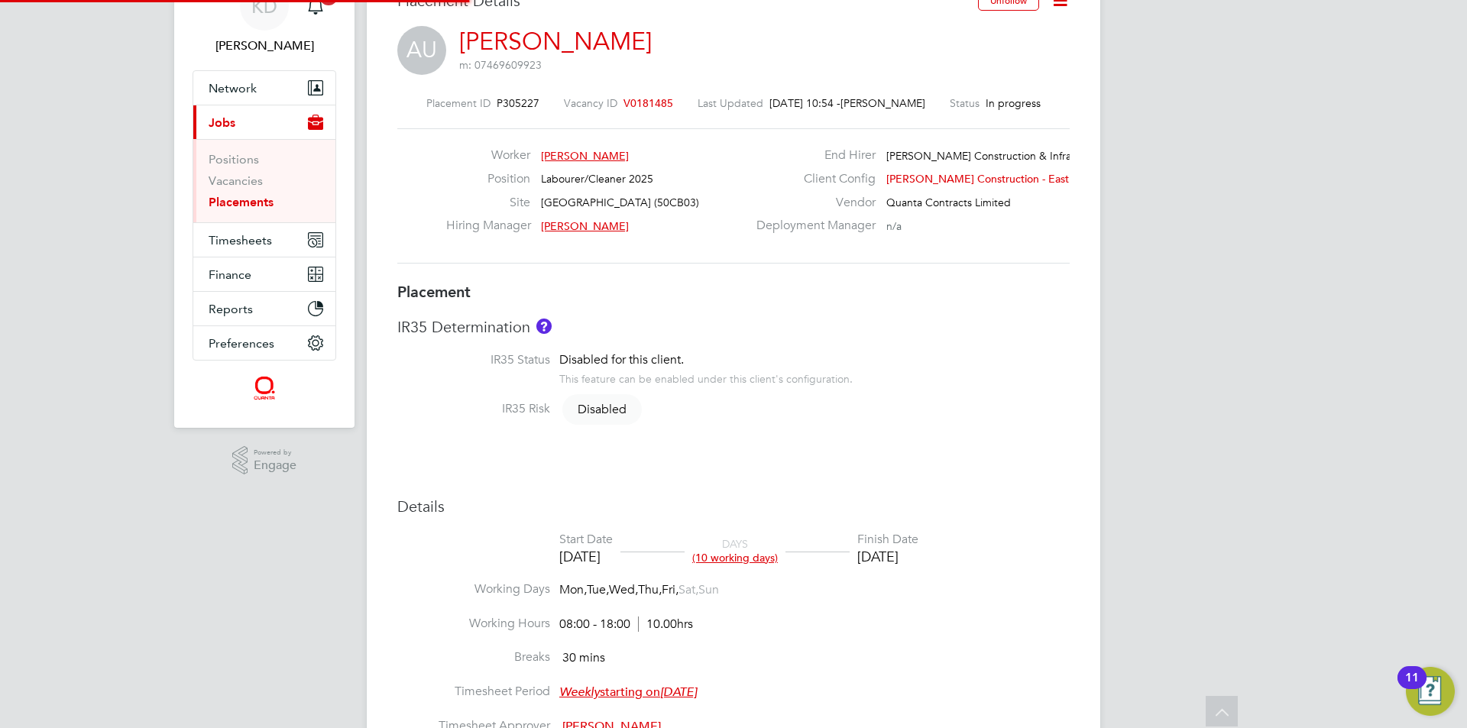
type input "[DATE]"
type input "08:00"
type input "18:00"
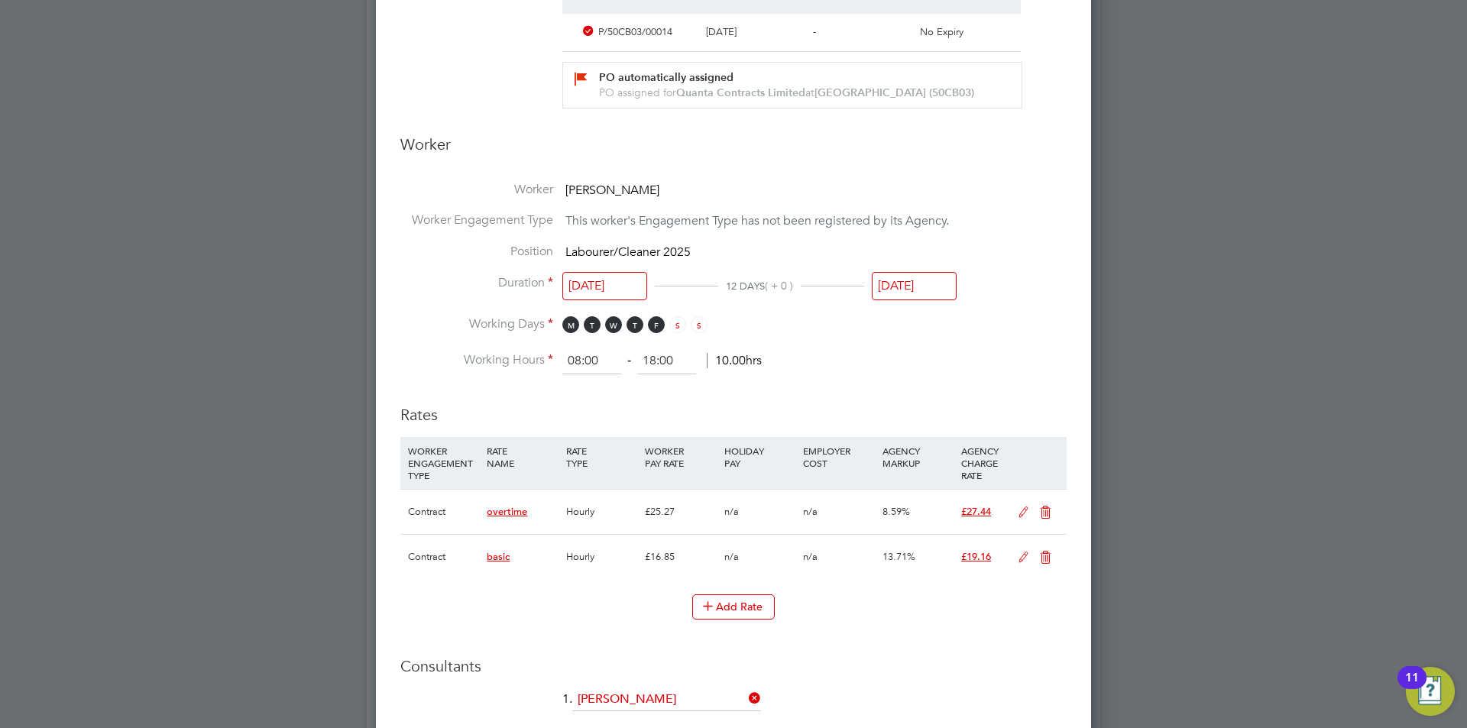
click at [1026, 552] on icon at bounding box center [1023, 558] width 19 height 12
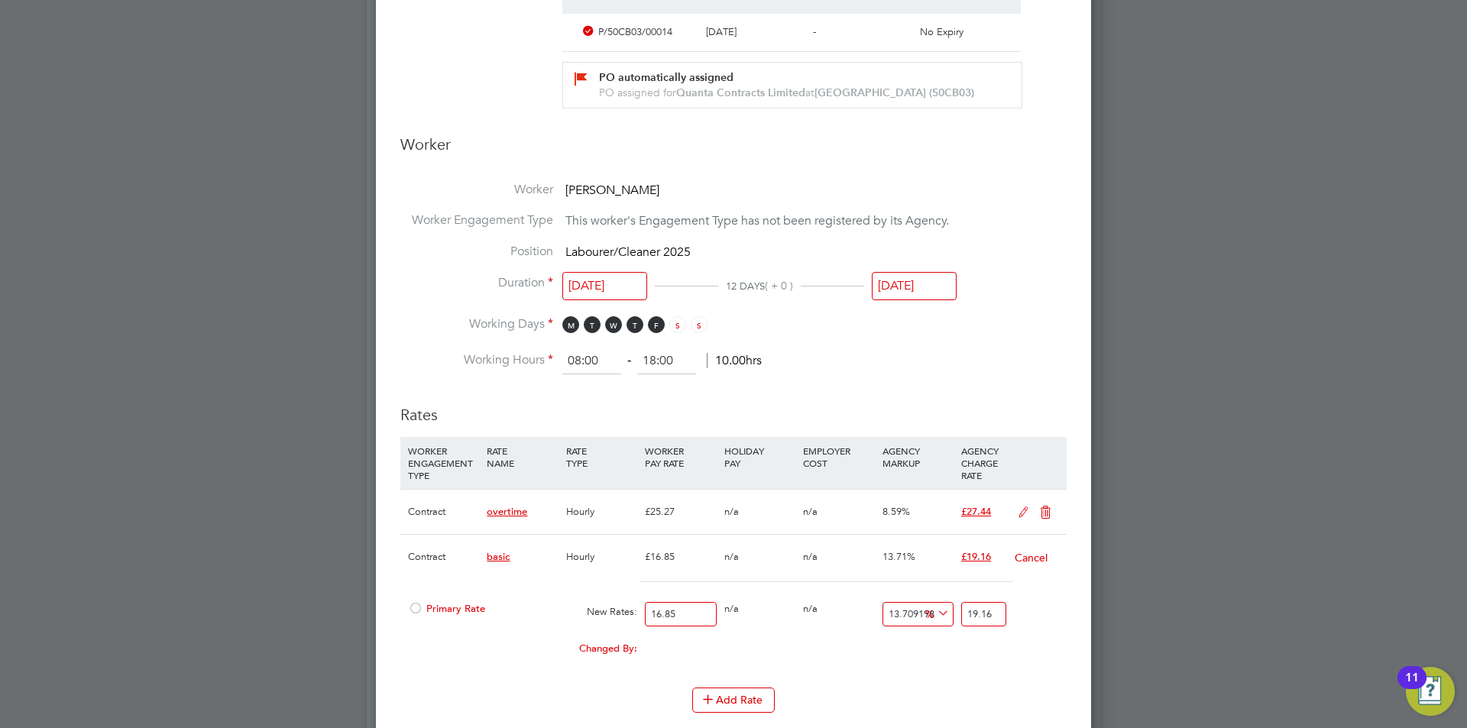
click at [414, 608] on div at bounding box center [415, 613] width 15 height 11
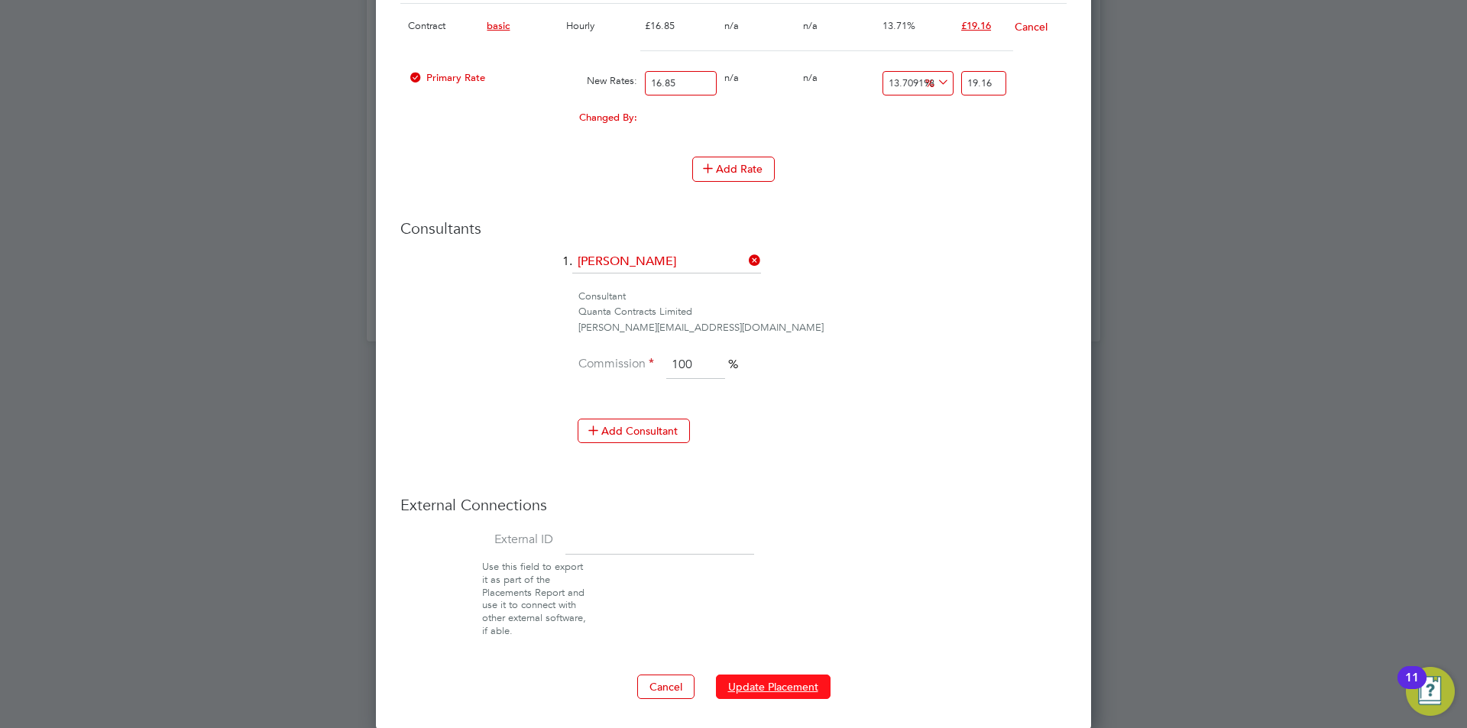
click at [784, 680] on button "Update Placement" at bounding box center [773, 687] width 115 height 24
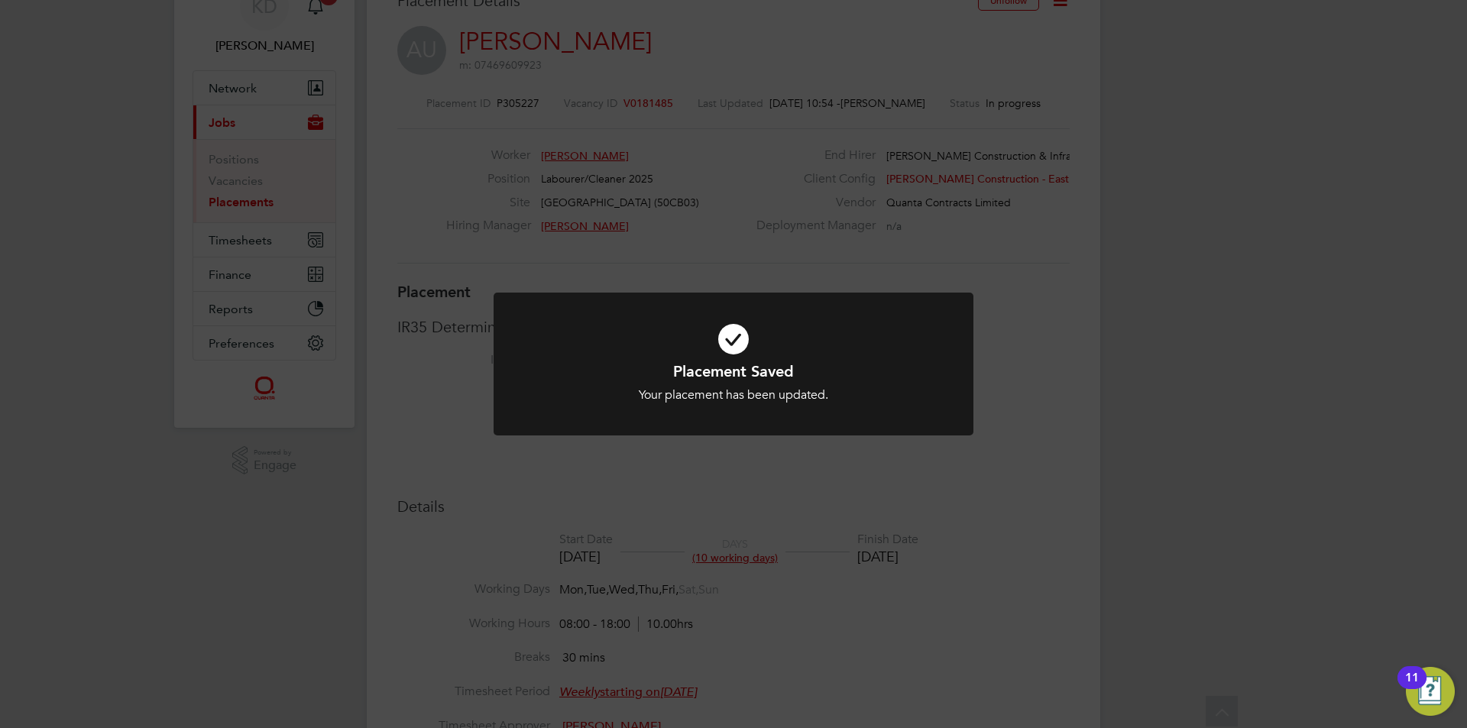
click at [806, 493] on div "Placement Saved Your placement has been updated. Cancel Okay" at bounding box center [733, 364] width 1467 height 728
